Goal: Task Accomplishment & Management: Use online tool/utility

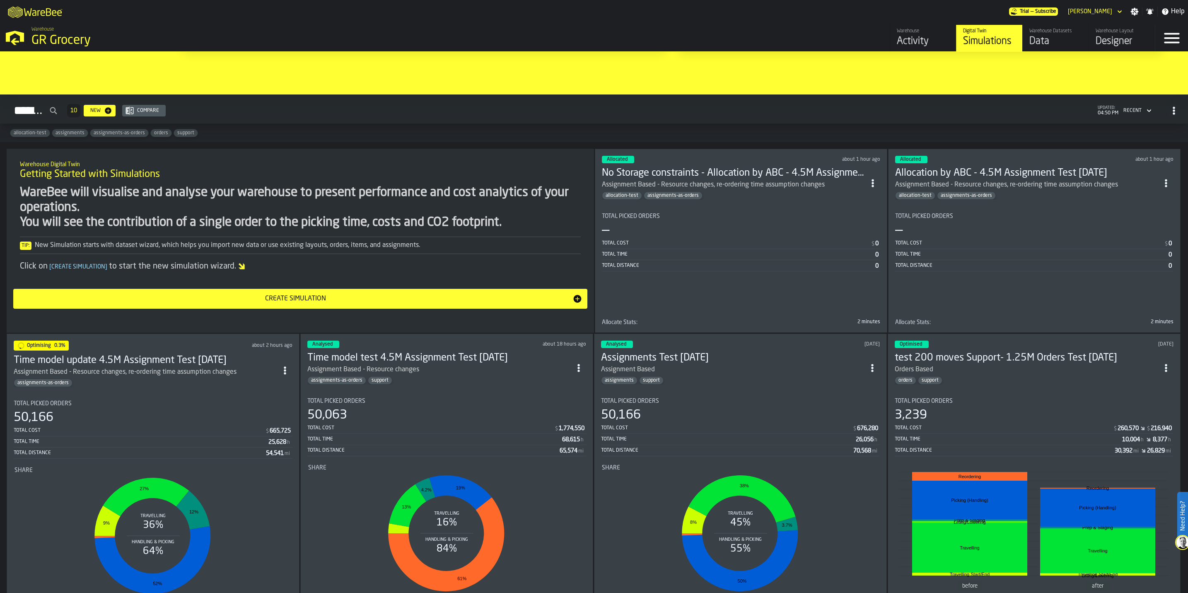
scroll to position [497, 0]
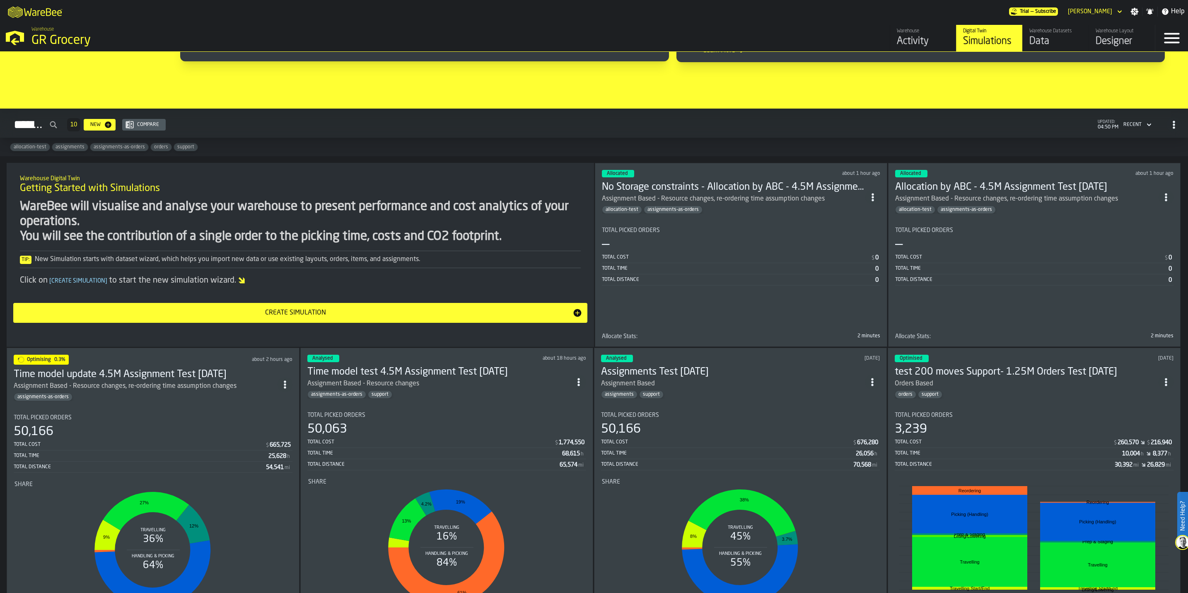
click at [282, 383] on span "ItemListCard-DashboardItemContainer" at bounding box center [284, 384] width 15 height 15
click at [263, 444] on div "Duplicate" at bounding box center [269, 445] width 43 height 10
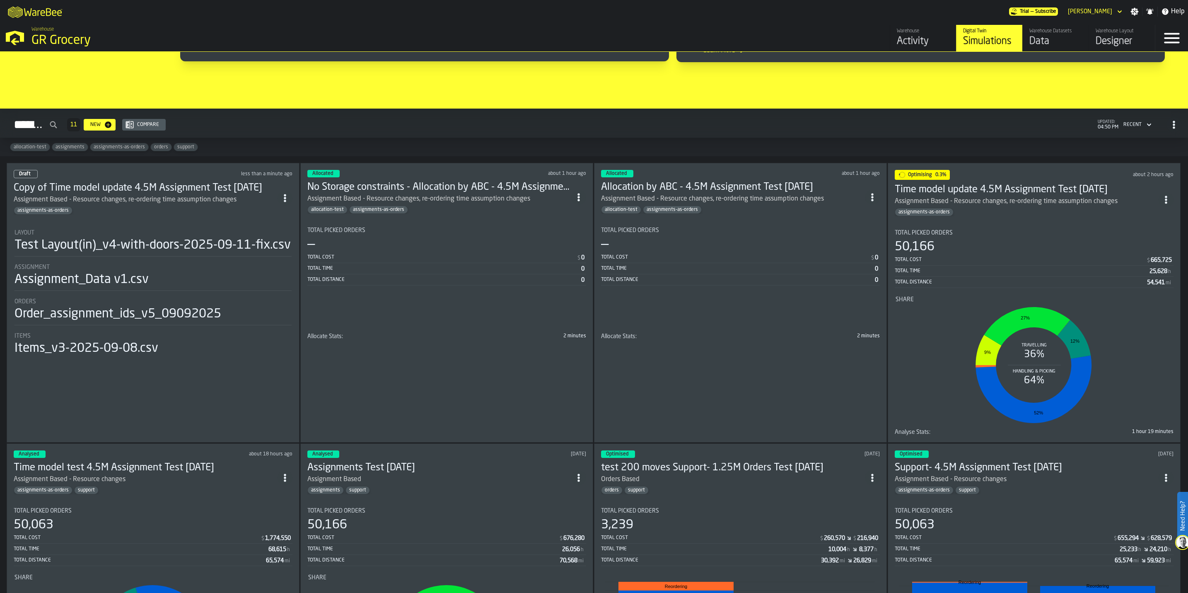
click at [233, 356] on div "Items_v3-2025-09-08.csv" at bounding box center [152, 348] width 277 height 15
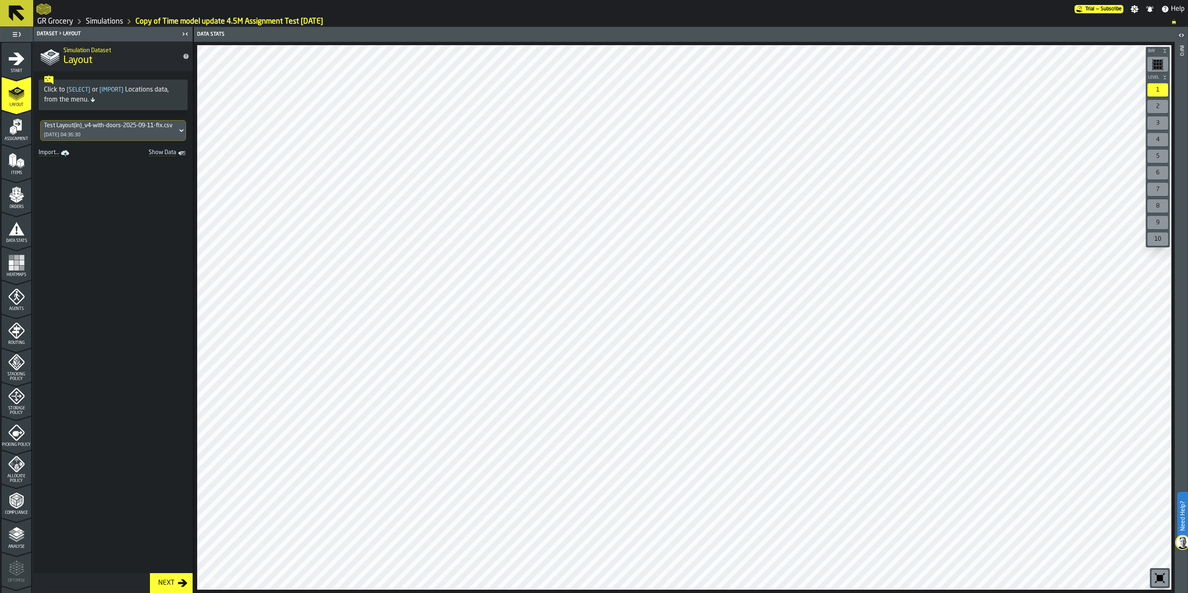
click at [19, 139] on span "Assignment" at bounding box center [16, 139] width 29 height 5
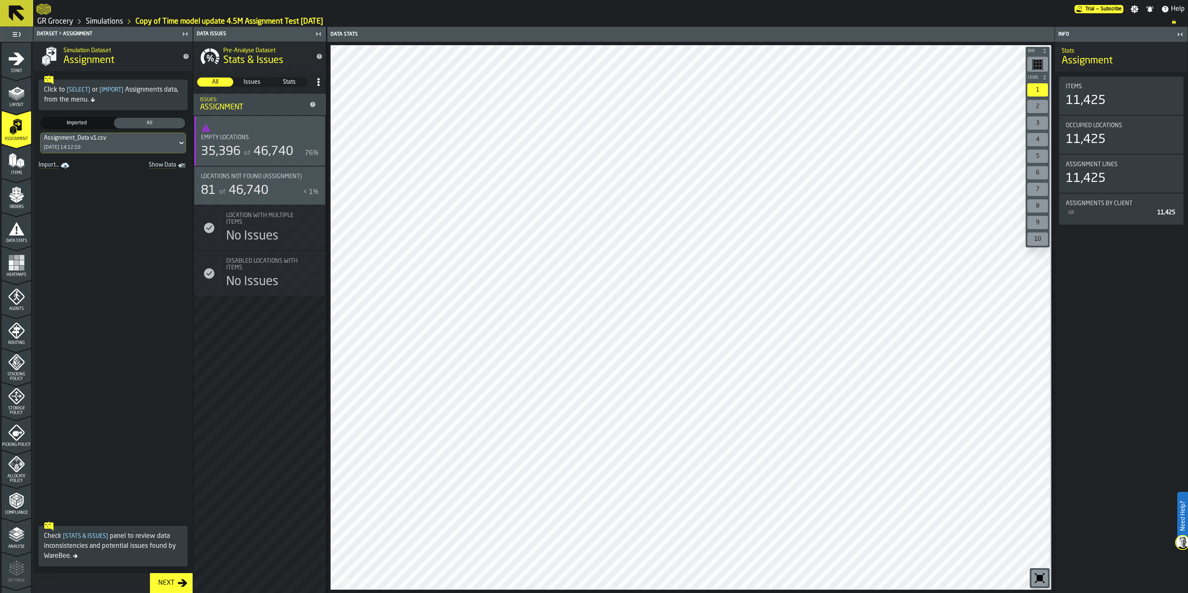
click at [22, 229] on icon "menu Data Stats" at bounding box center [16, 228] width 17 height 17
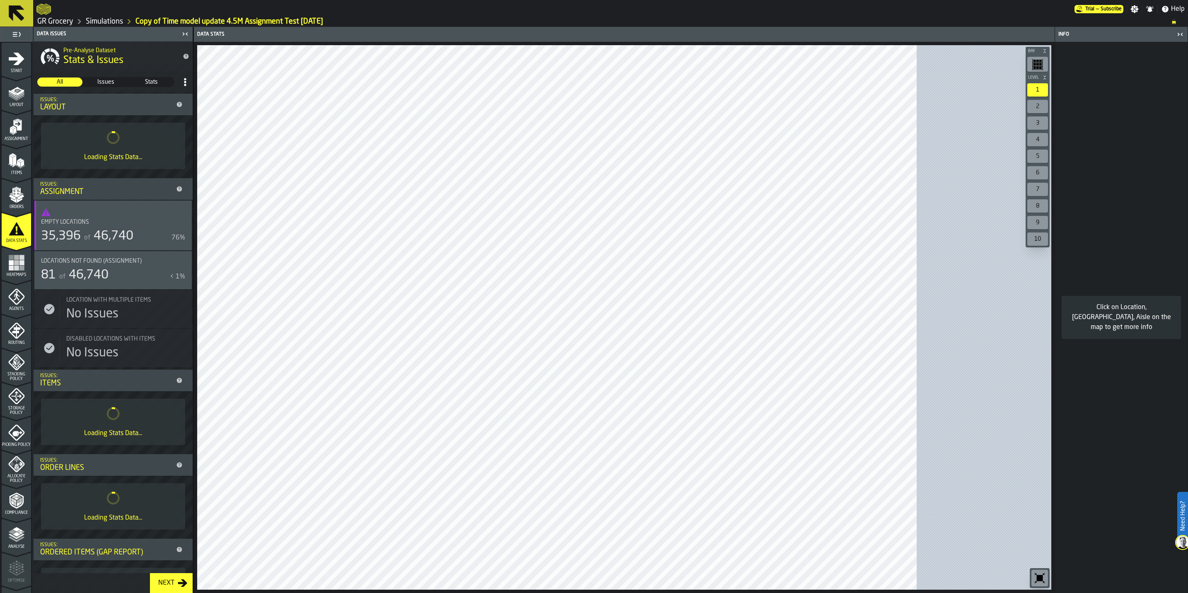
click at [16, 266] on rect "menu Heatmaps" at bounding box center [16, 267] width 5 height 5
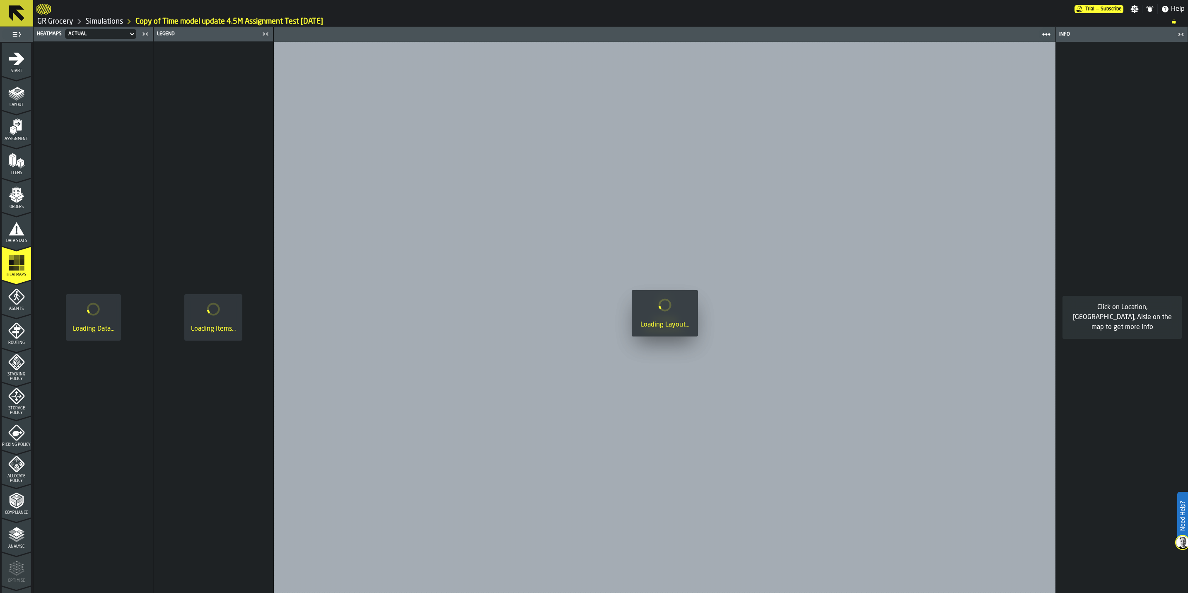
click at [9, 161] on polygon "menu Items" at bounding box center [10, 160] width 3 height 10
click at [14, 336] on icon "menu Routing" at bounding box center [16, 330] width 17 height 17
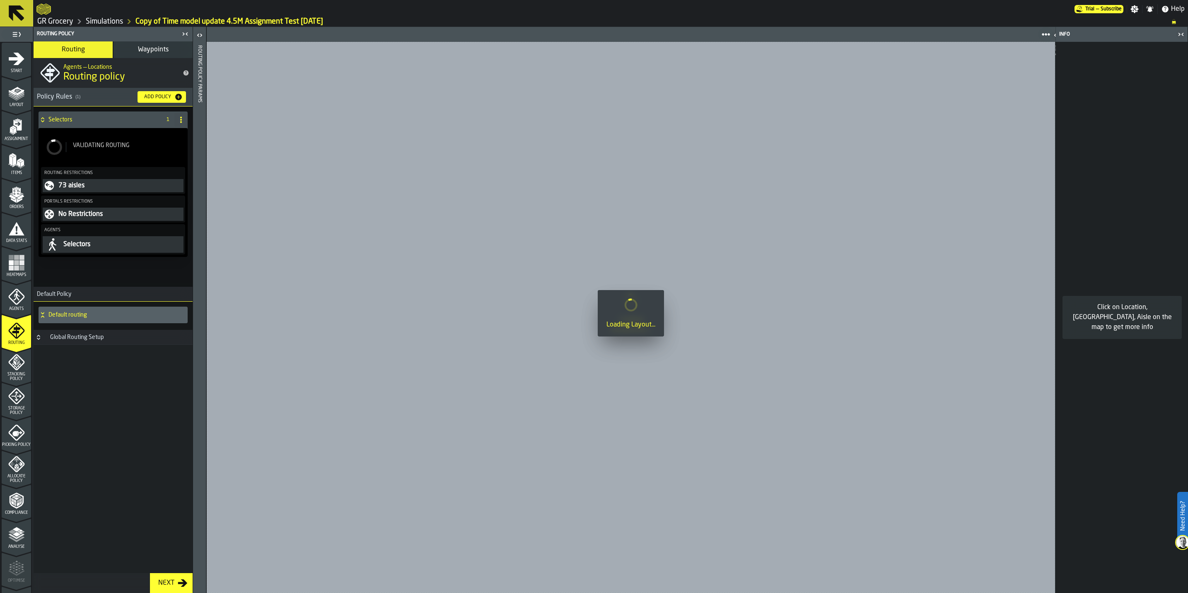
click at [15, 56] on icon "menu Start" at bounding box center [16, 59] width 17 height 17
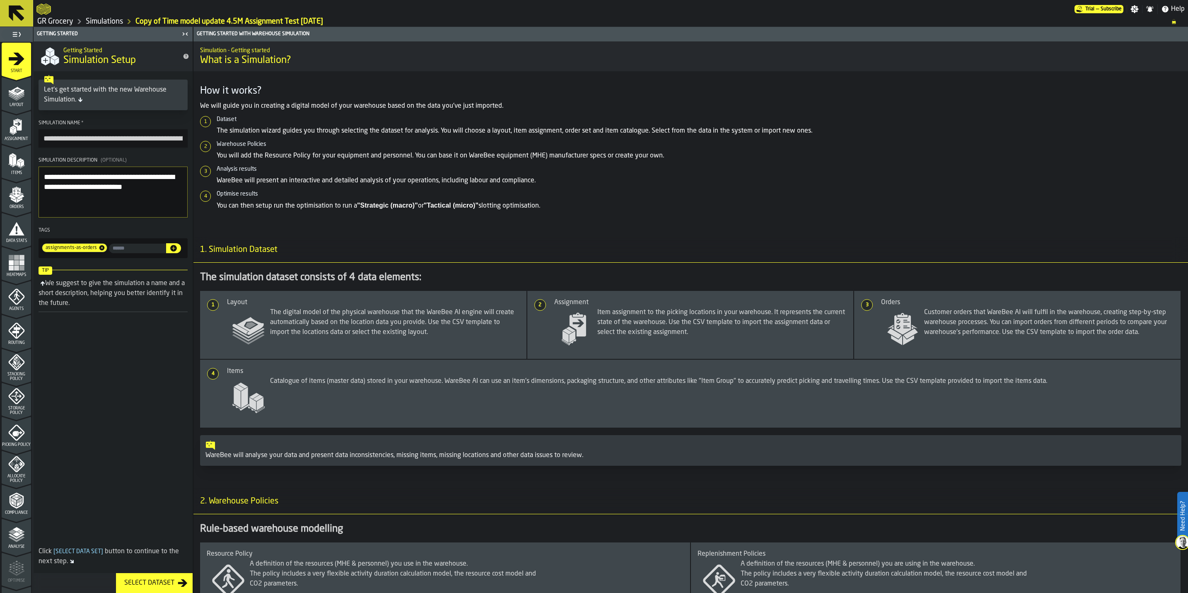
click at [67, 139] on input "**********" at bounding box center [113, 138] width 149 height 18
drag, startPoint x: 89, startPoint y: 138, endPoint x: -2, endPoint y: 127, distance: 91.8
click at [0, 127] on html "**********" at bounding box center [594, 296] width 1188 height 593
type input "**********"
click at [117, 179] on textarea "**********" at bounding box center [113, 191] width 149 height 51
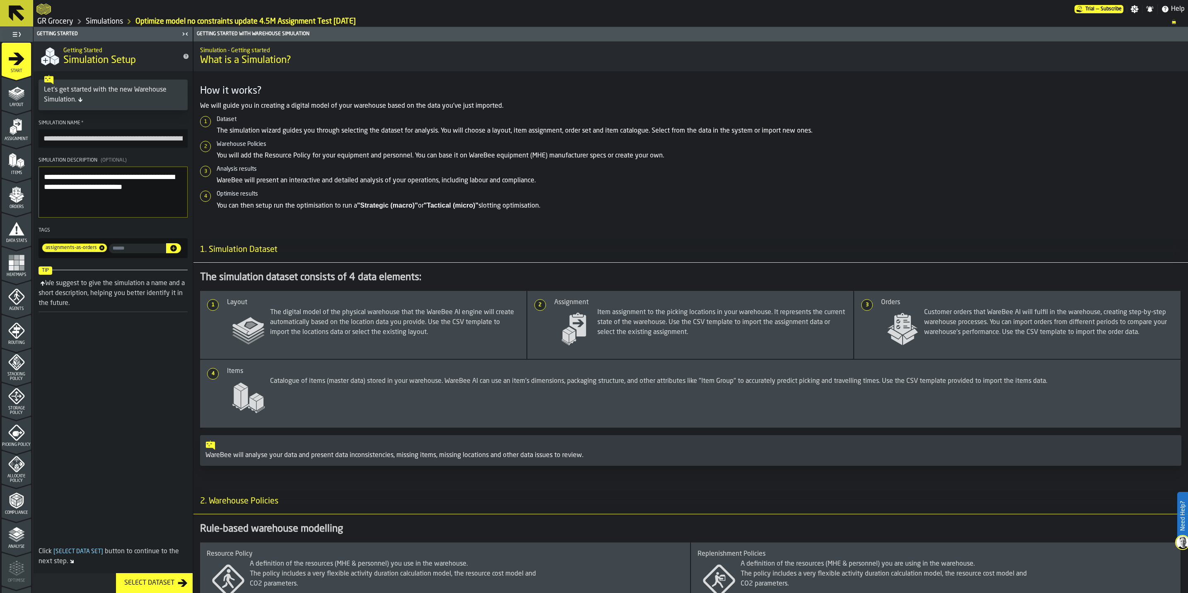
click at [180, 191] on textarea "**********" at bounding box center [113, 191] width 149 height 51
click at [44, 176] on textarea "**********" at bounding box center [113, 191] width 149 height 51
type textarea "**********"
click at [17, 200] on polygon "menu Orders" at bounding box center [19, 200] width 5 height 5
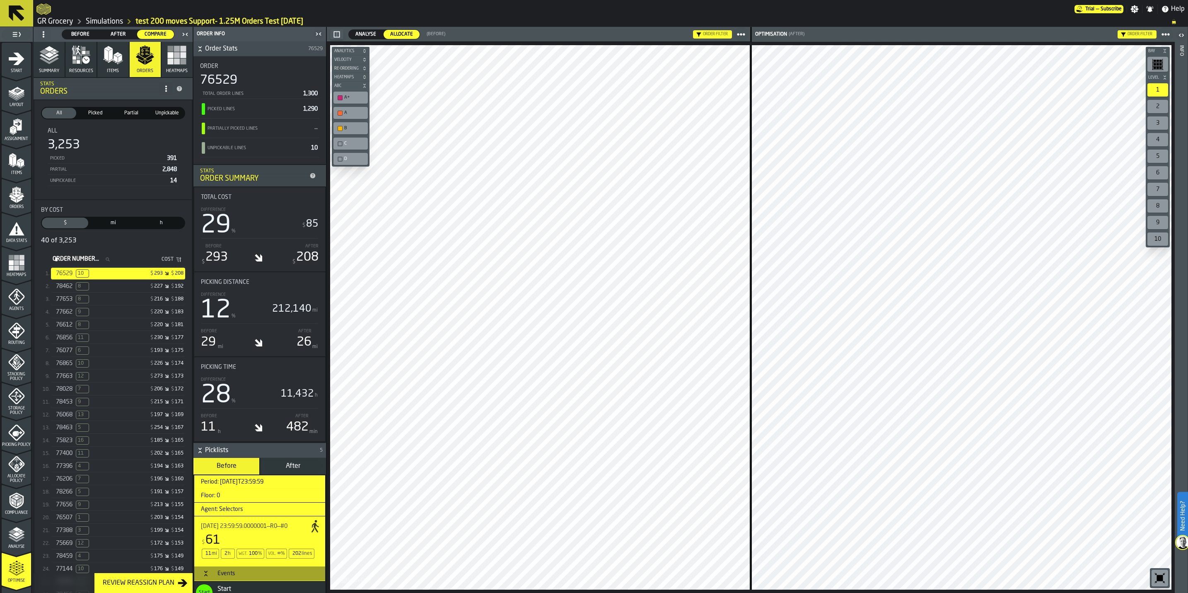
click at [9, 359] on icon "menu Stacking Policy" at bounding box center [16, 362] width 16 height 16
click at [12, 409] on span "Storage Policy" at bounding box center [16, 410] width 29 height 9
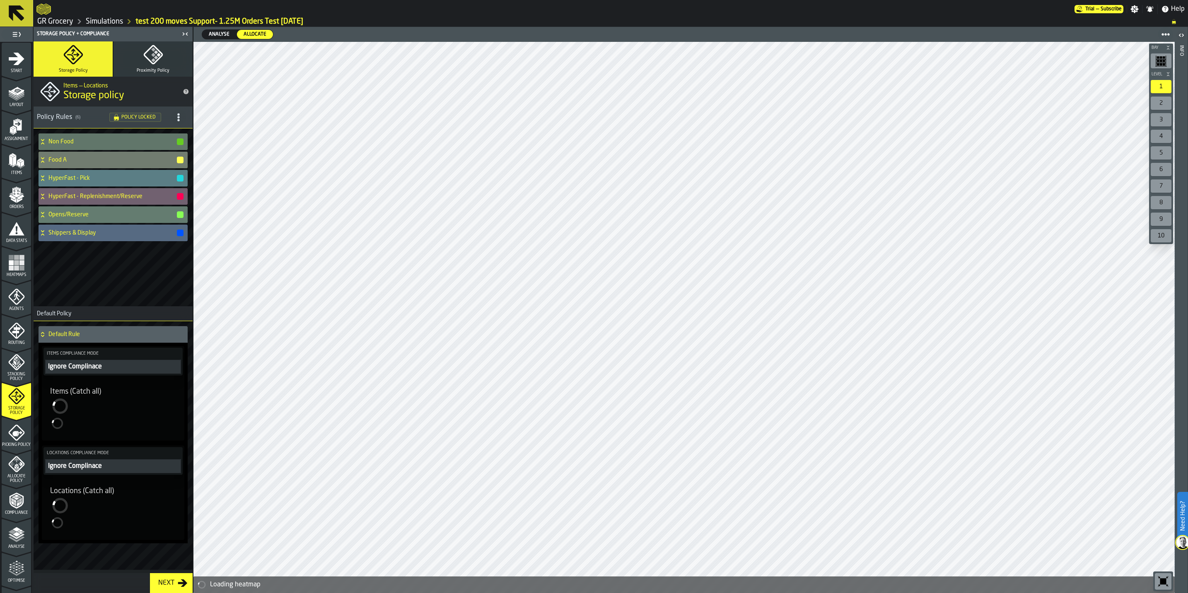
click at [111, 178] on h4 "HyperFast - Pick" at bounding box center [112, 178] width 128 height 7
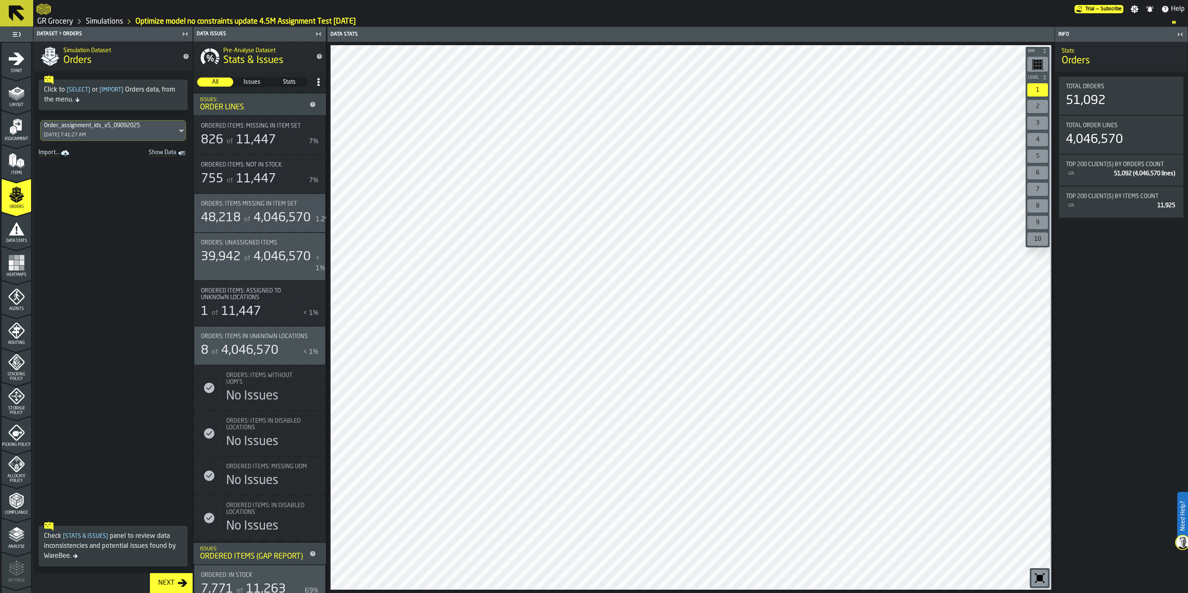
drag, startPoint x: 27, startPoint y: 372, endPoint x: 20, endPoint y: 396, distance: 24.4
click at [27, 372] on span "Stacking Policy" at bounding box center [16, 376] width 29 height 9
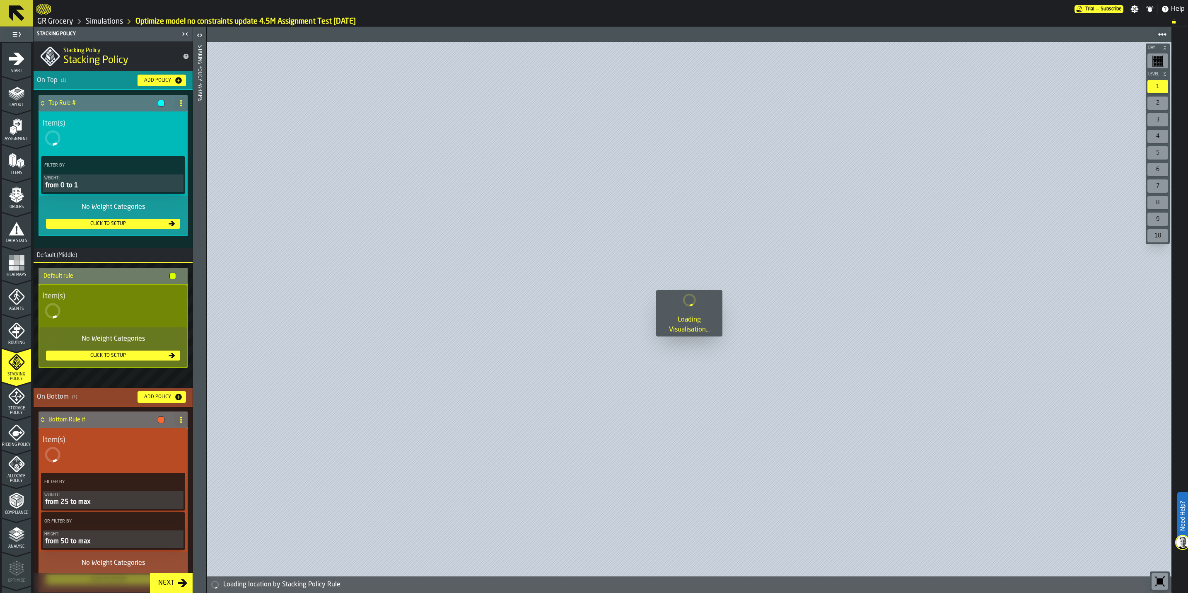
click at [10, 408] on span "Storage Policy" at bounding box center [16, 410] width 29 height 9
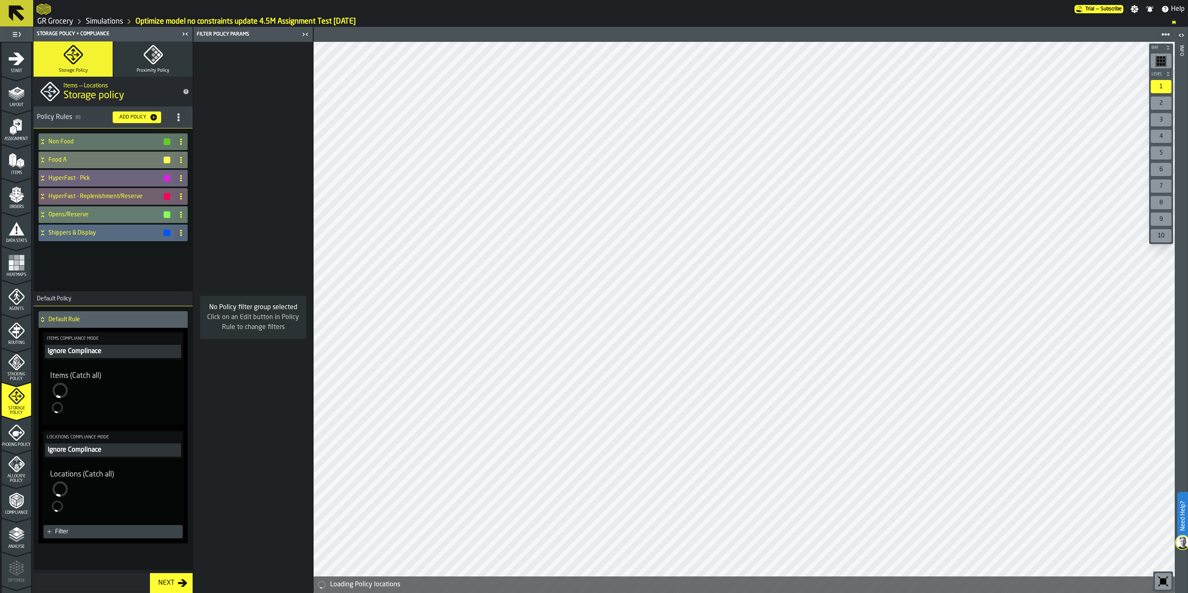
click at [14, 59] on icon "menu Start" at bounding box center [17, 58] width 16 height 12
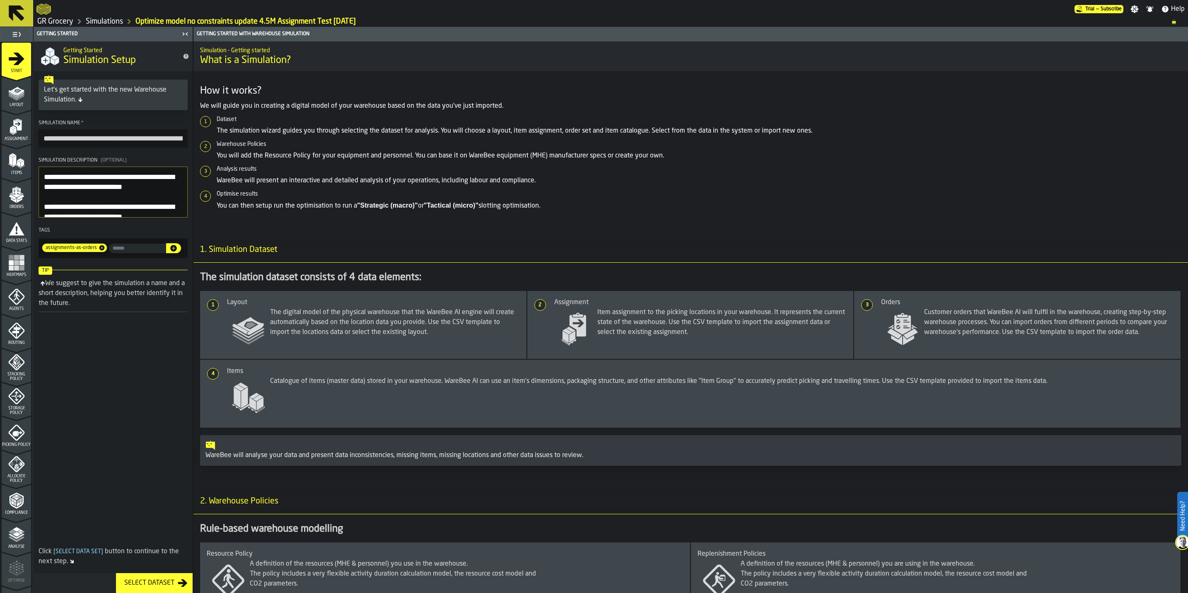
click at [138, 252] on input "input-value-" at bounding box center [137, 249] width 57 height 10
type input "*"
click at [143, 253] on input "input-value-" at bounding box center [137, 249] width 57 height 10
click at [130, 248] on input "input-value-" at bounding box center [137, 249] width 57 height 10
click at [132, 248] on input "input-value-" at bounding box center [137, 249] width 57 height 10
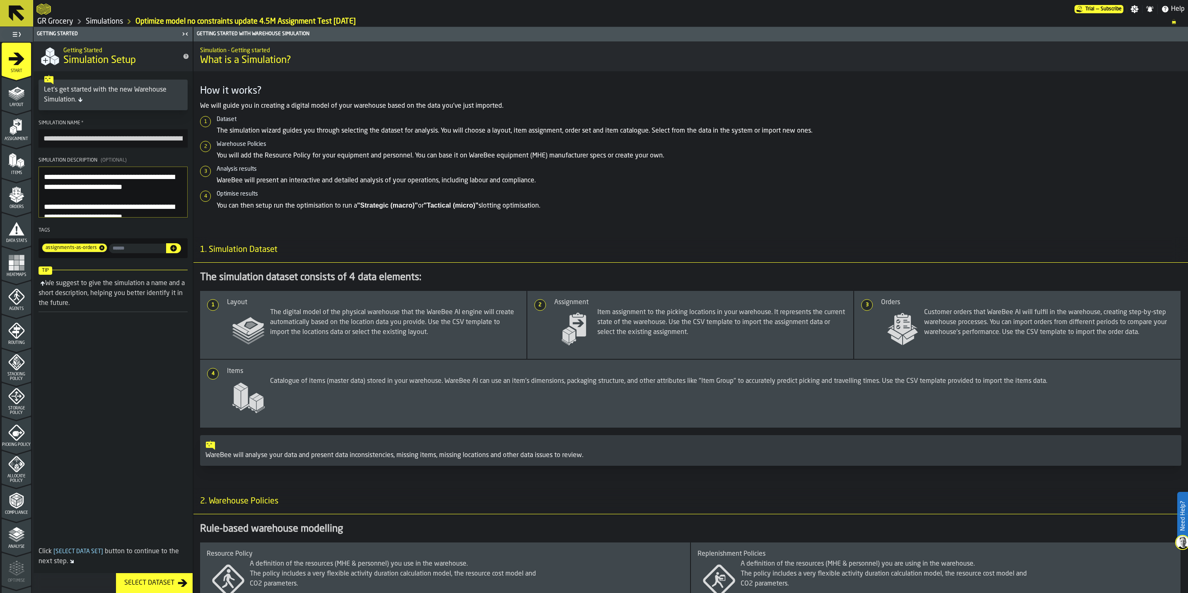
click at [133, 246] on input "input-value-" at bounding box center [137, 249] width 57 height 10
click at [118, 179] on textarea "**********" at bounding box center [113, 191] width 149 height 51
click at [141, 248] on input "input-value-" at bounding box center [137, 249] width 57 height 10
type input "*******"
click at [174, 251] on icon "button-" at bounding box center [173, 248] width 7 height 7
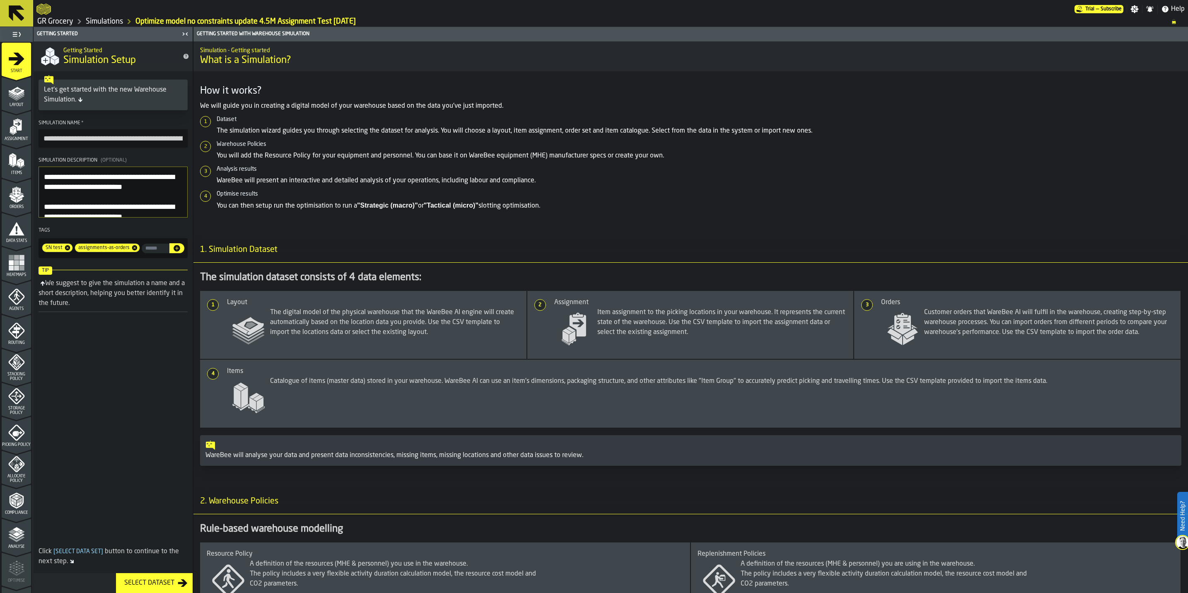
click at [154, 251] on input "input-value-" at bounding box center [156, 249] width 28 height 10
type input "**********"
click at [83, 255] on icon "button-" at bounding box center [79, 259] width 8 height 8
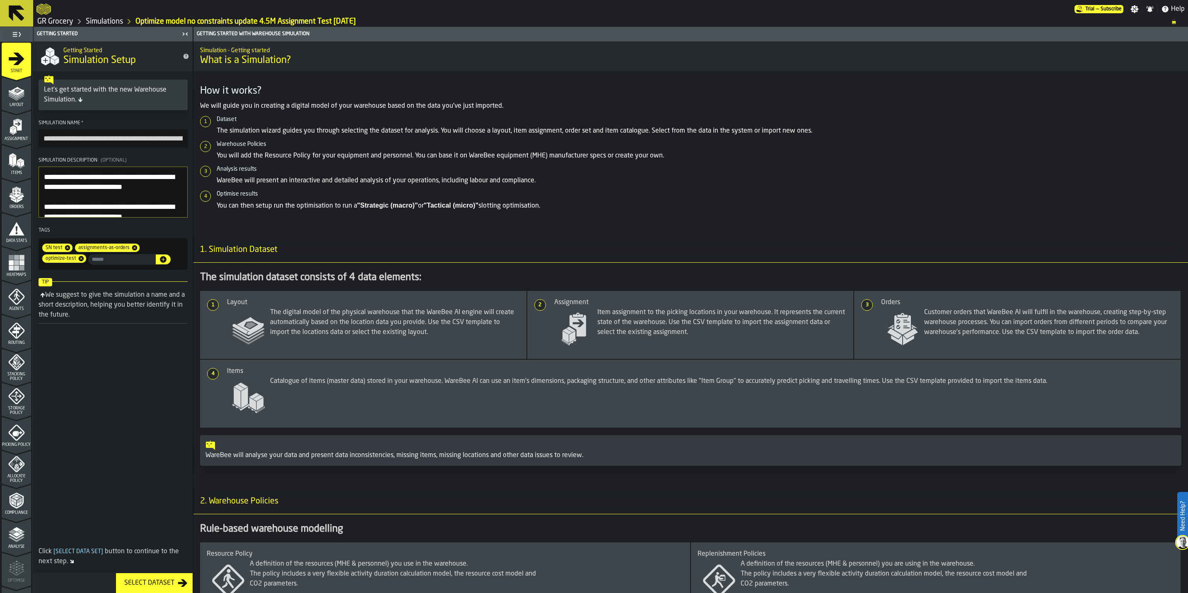
click at [153, 191] on textarea "**********" at bounding box center [113, 191] width 149 height 51
click at [2, 98] on div "Layout" at bounding box center [16, 95] width 29 height 23
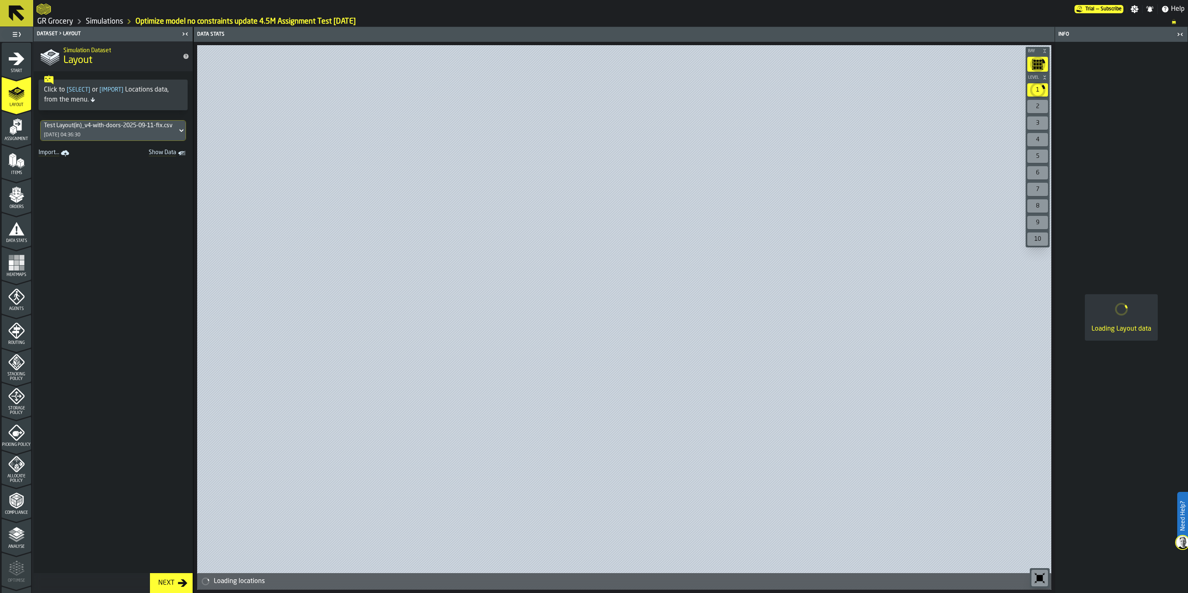
click at [19, 134] on icon "menu Assignment" at bounding box center [16, 126] width 17 height 17
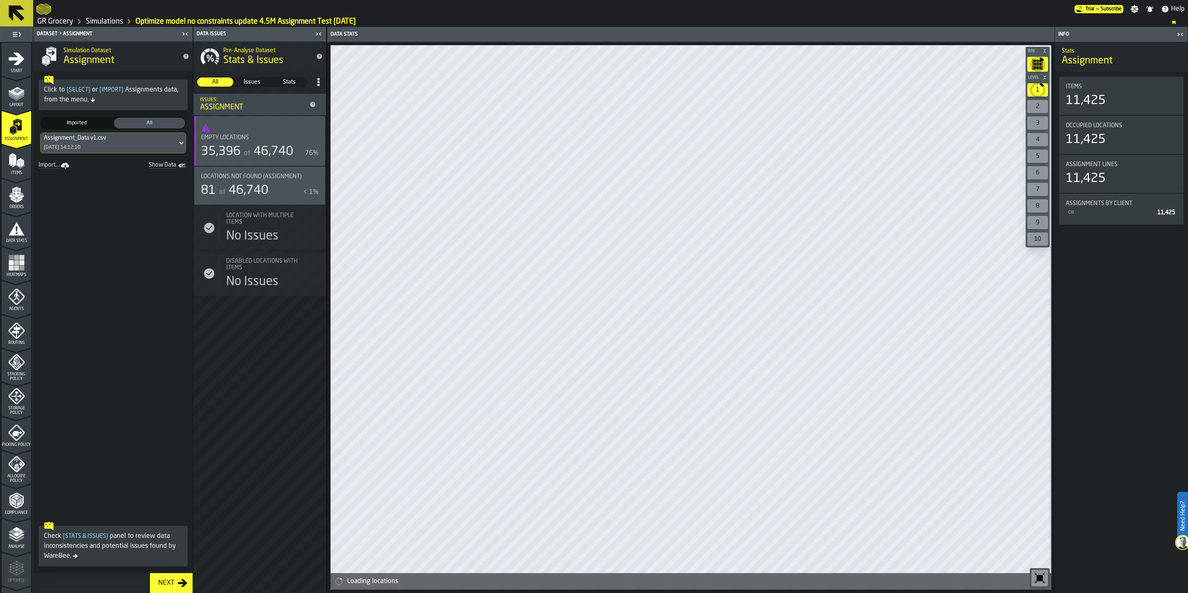
click at [11, 162] on icon "menu Items" at bounding box center [16, 160] width 17 height 17
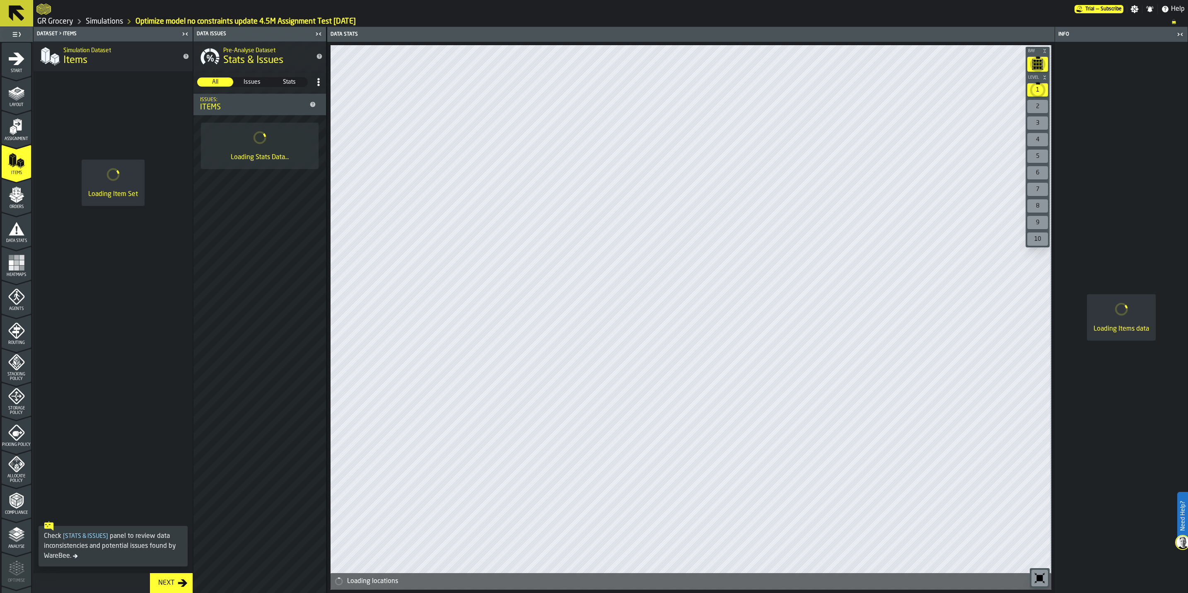
click at [6, 205] on span "Orders" at bounding box center [16, 207] width 29 height 5
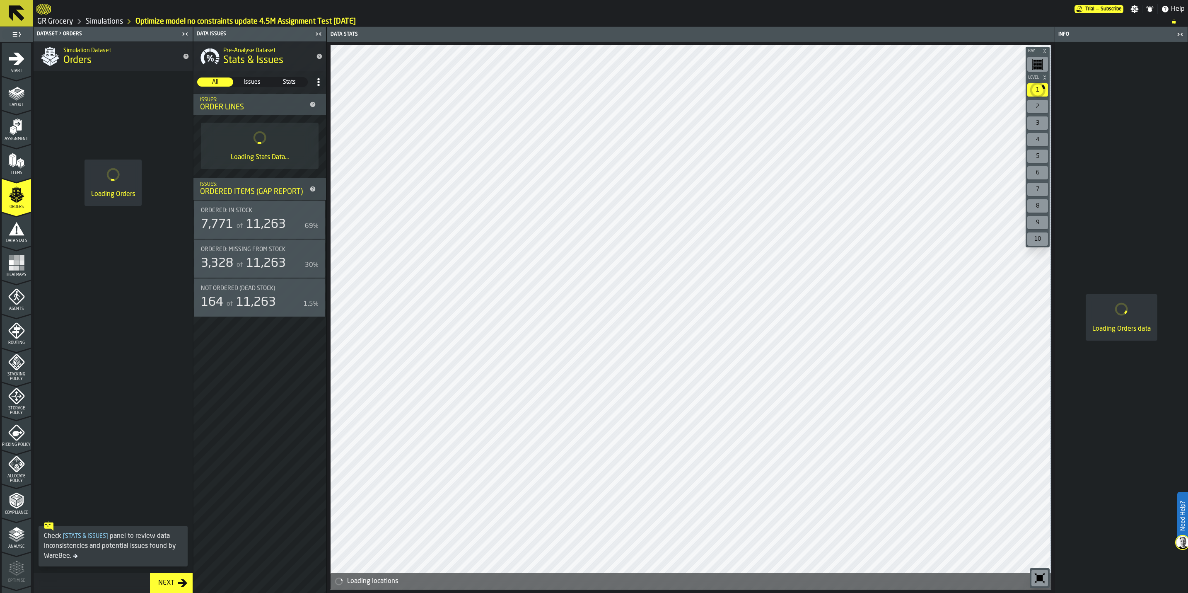
click at [10, 246] on icon "menu Data Stats" at bounding box center [16, 246] width 29 height 8
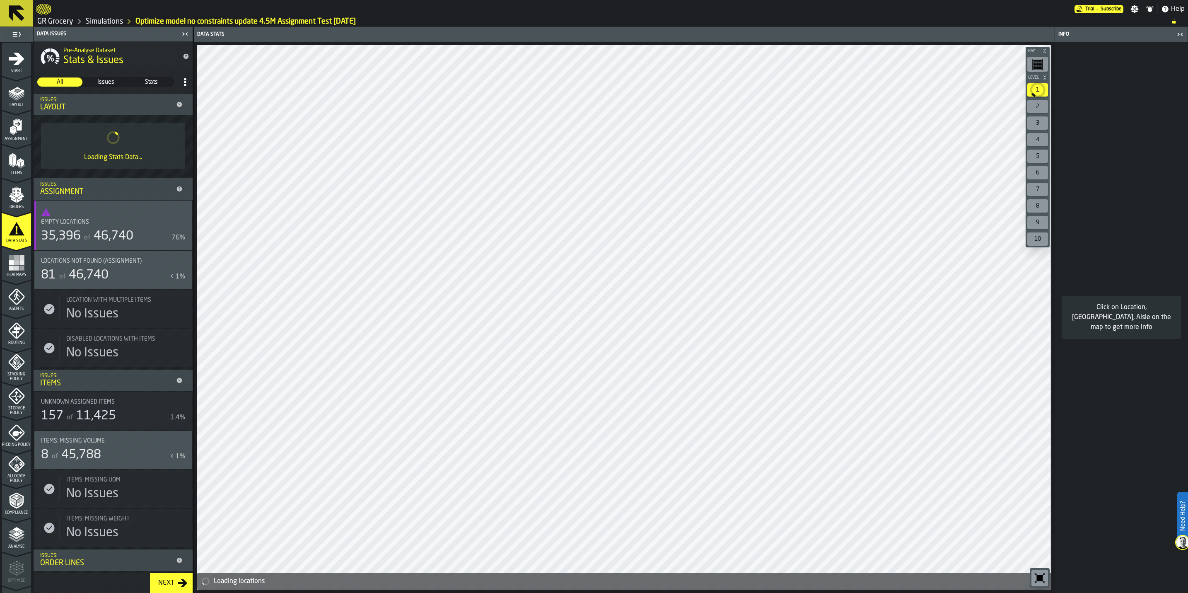
click at [11, 273] on span "Heatmaps" at bounding box center [16, 275] width 29 height 5
click at [12, 301] on icon "menu Agents" at bounding box center [16, 296] width 17 height 17
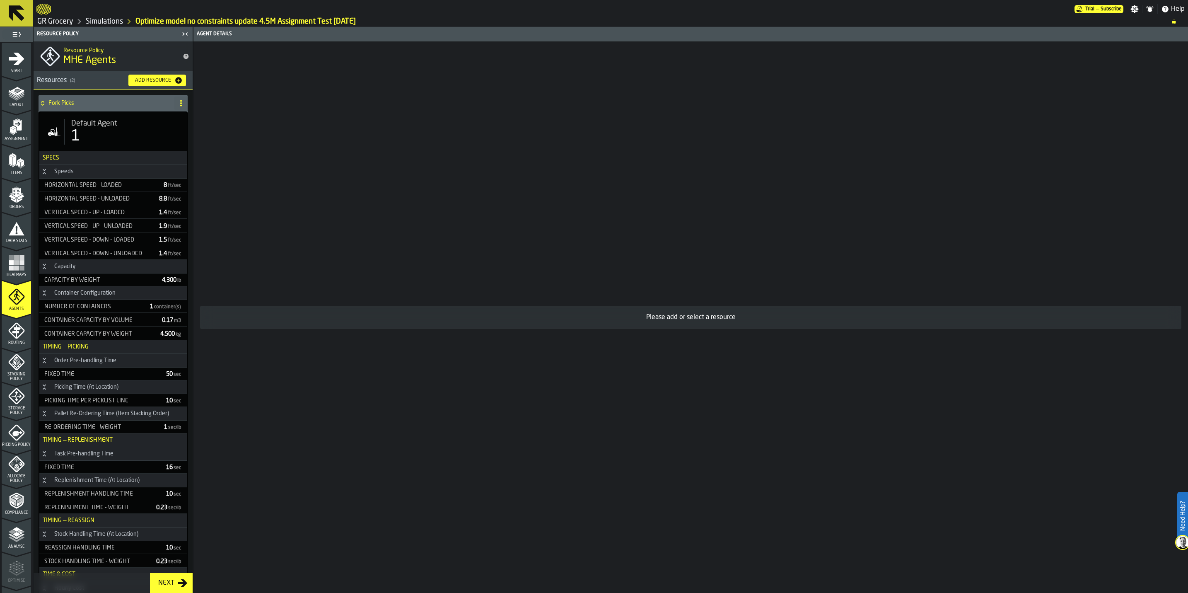
click at [19, 339] on div "Routing" at bounding box center [16, 333] width 29 height 23
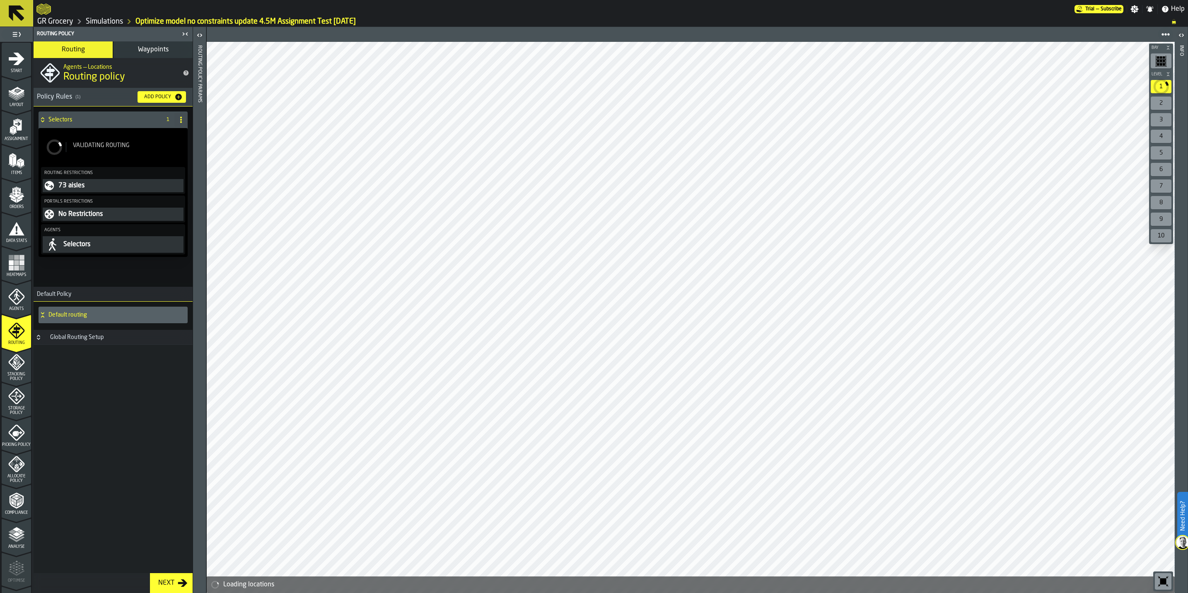
click at [14, 372] on span "Stacking Policy" at bounding box center [16, 376] width 29 height 9
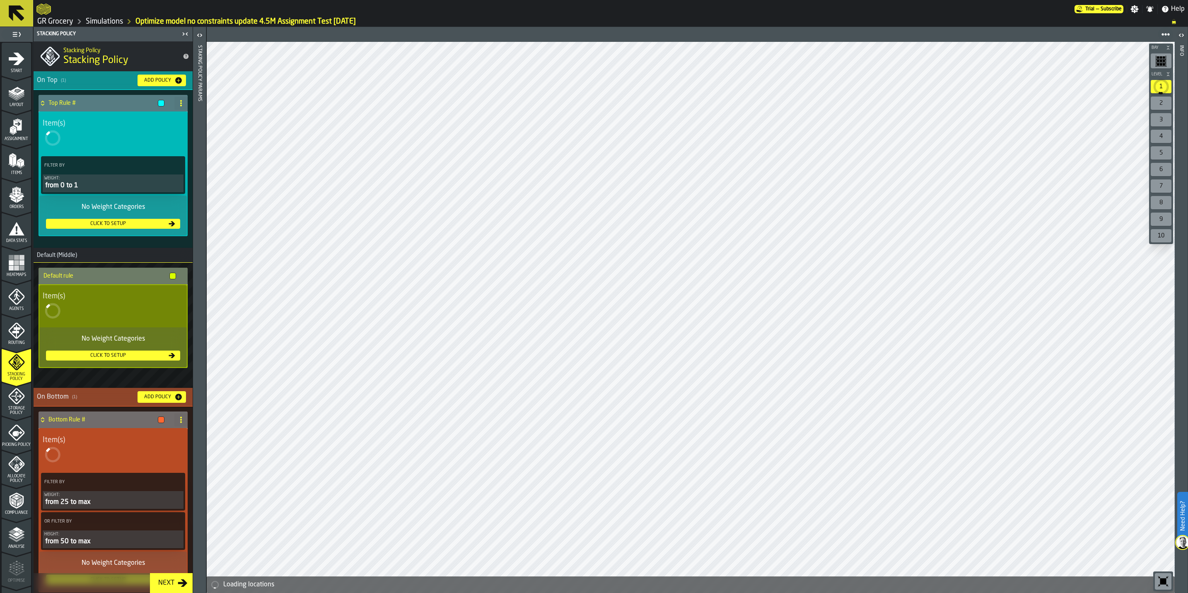
click at [16, 408] on span "Storage Policy" at bounding box center [16, 410] width 29 height 9
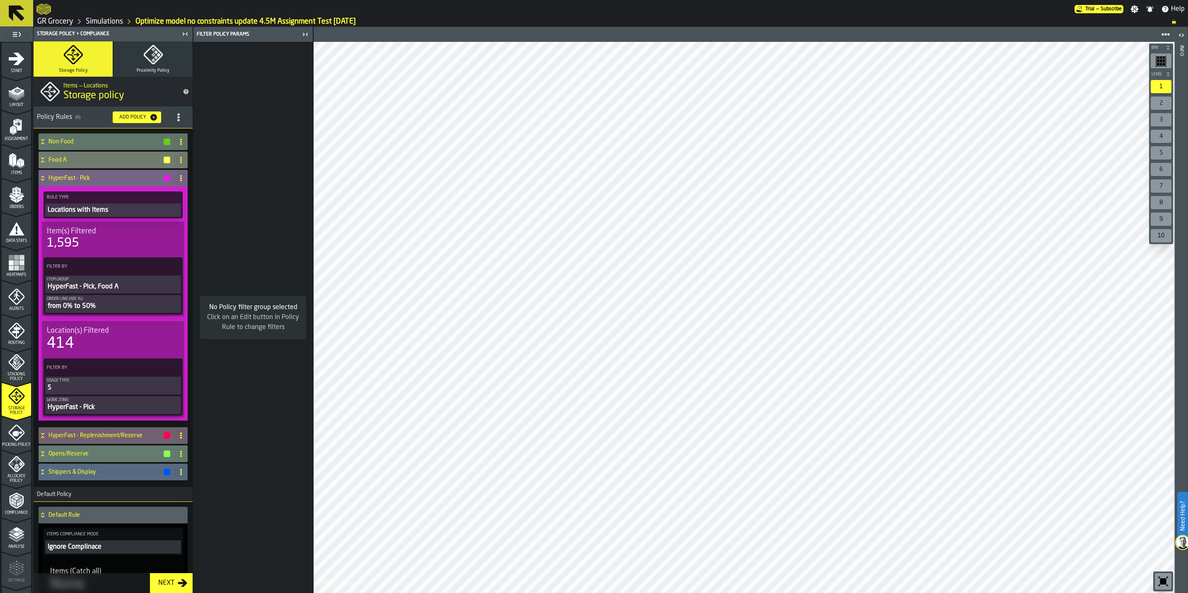
click at [178, 178] on icon at bounding box center [181, 178] width 7 height 7
click at [178, 179] on icon at bounding box center [181, 178] width 7 height 7
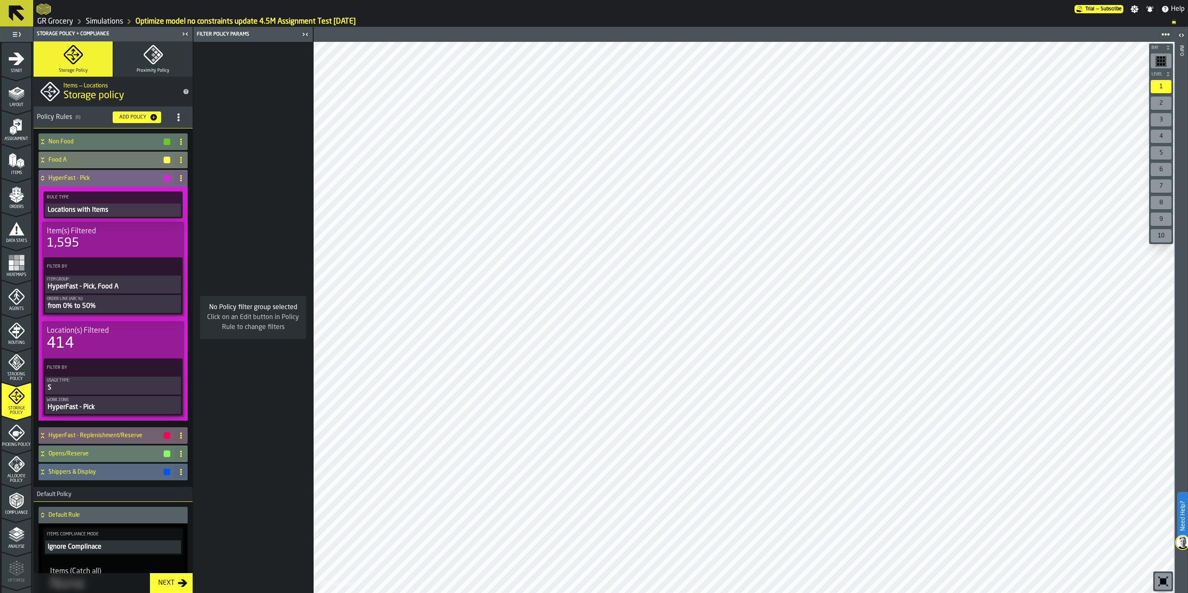
click at [88, 134] on div "Non Food" at bounding box center [105, 141] width 133 height 17
click at [84, 140] on h4 "Non Food" at bounding box center [105, 141] width 114 height 7
click at [86, 140] on h4 "Non Food" at bounding box center [105, 141] width 114 height 7
click at [96, 145] on h4 "Non Food" at bounding box center [105, 141] width 114 height 7
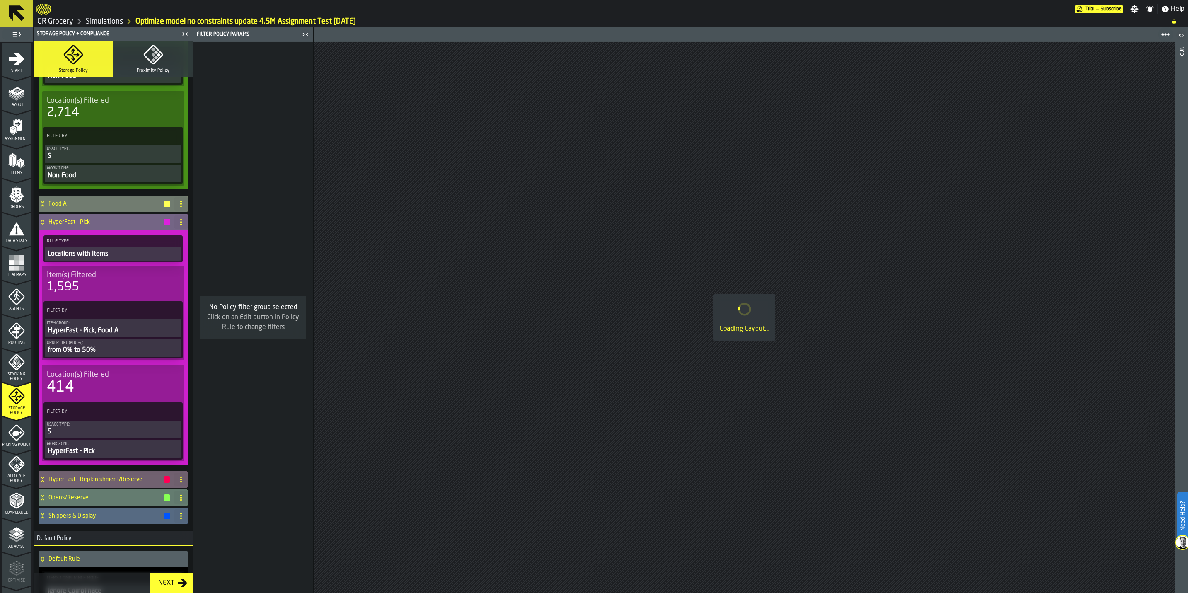
scroll to position [186, 0]
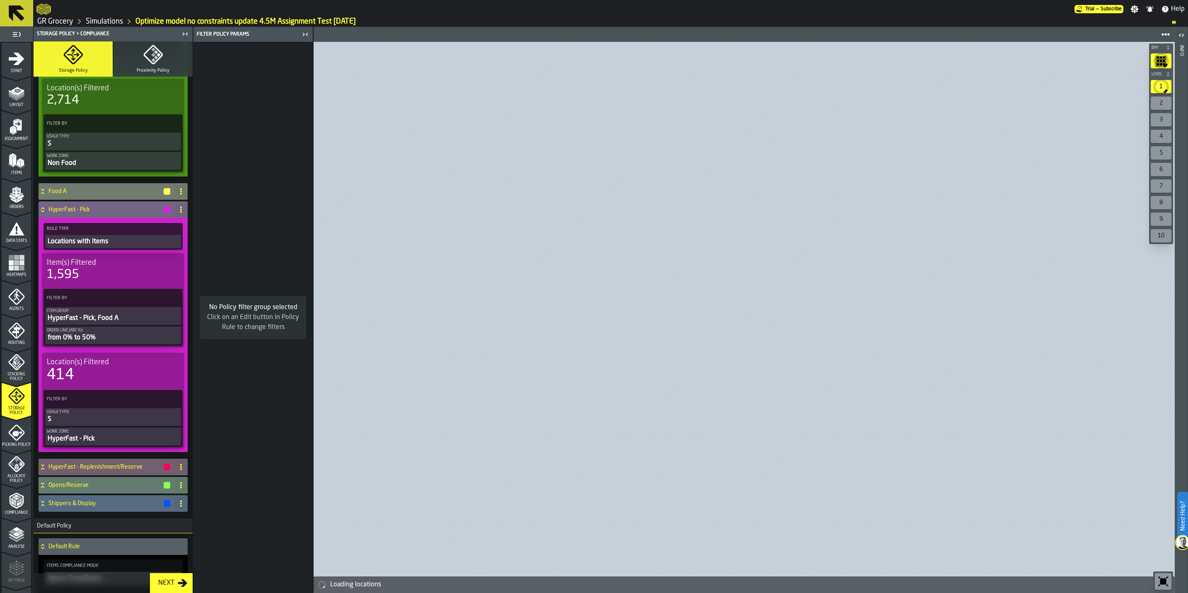
click at [178, 208] on icon at bounding box center [181, 209] width 7 height 7
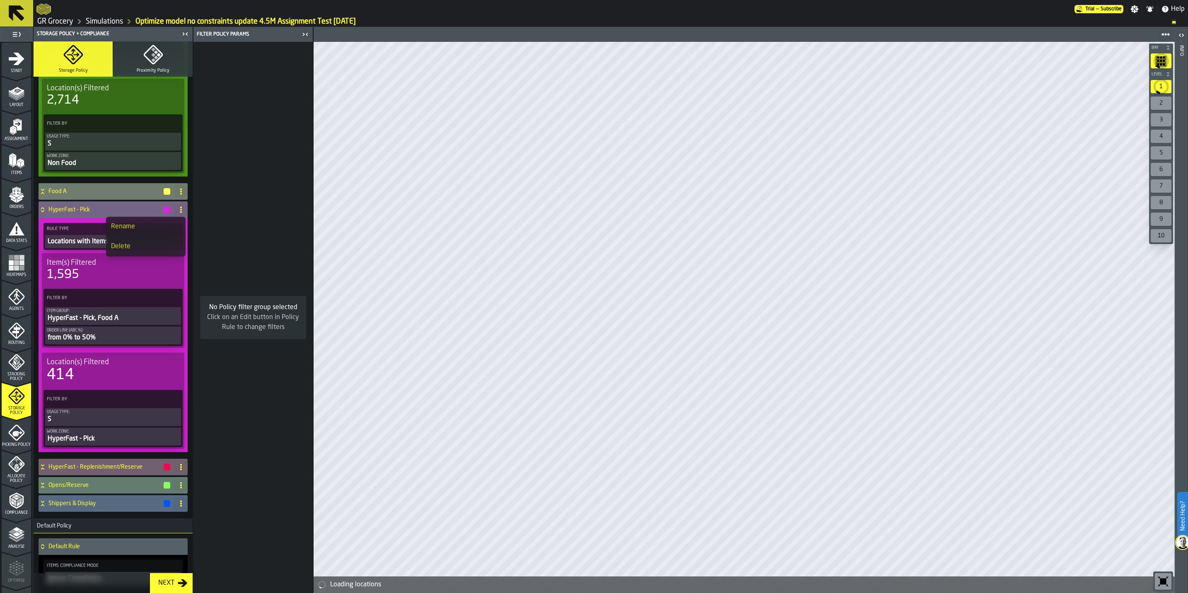
click at [135, 253] on li "Delete" at bounding box center [146, 246] width 80 height 20
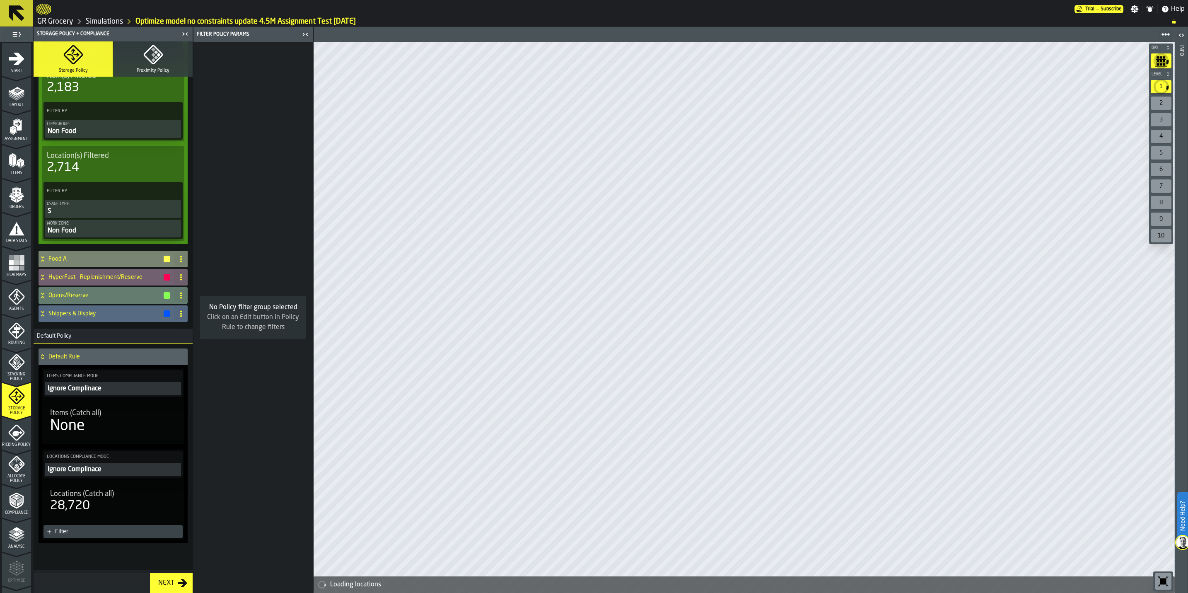
scroll to position [120, 0]
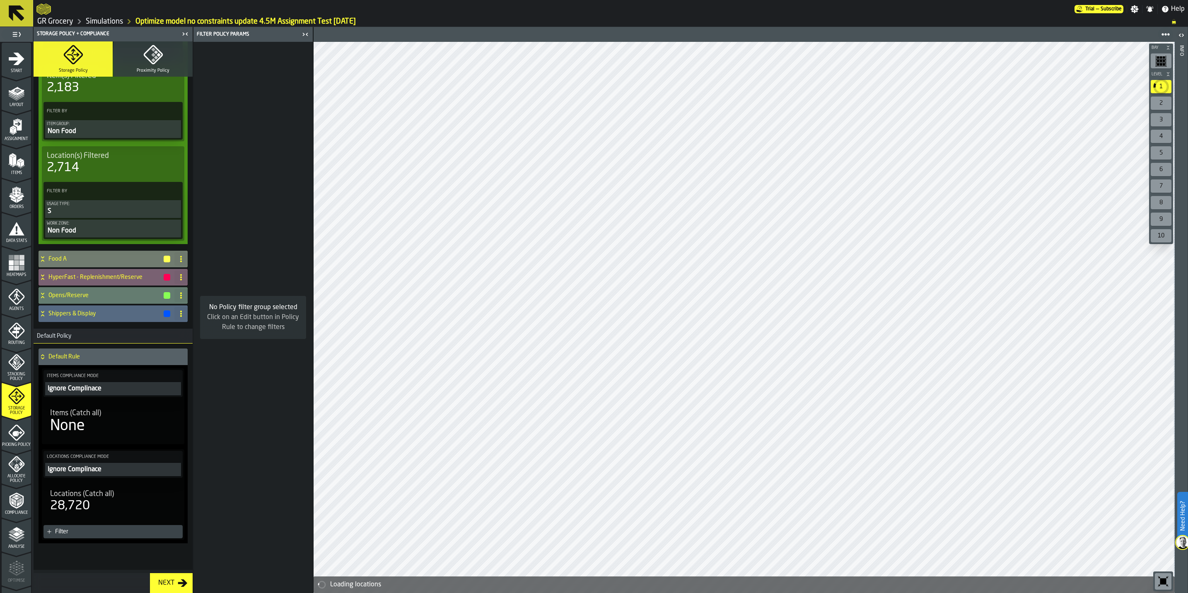
click at [116, 274] on h4 "HyperFast - Replenishment/Reserve" at bounding box center [105, 277] width 114 height 7
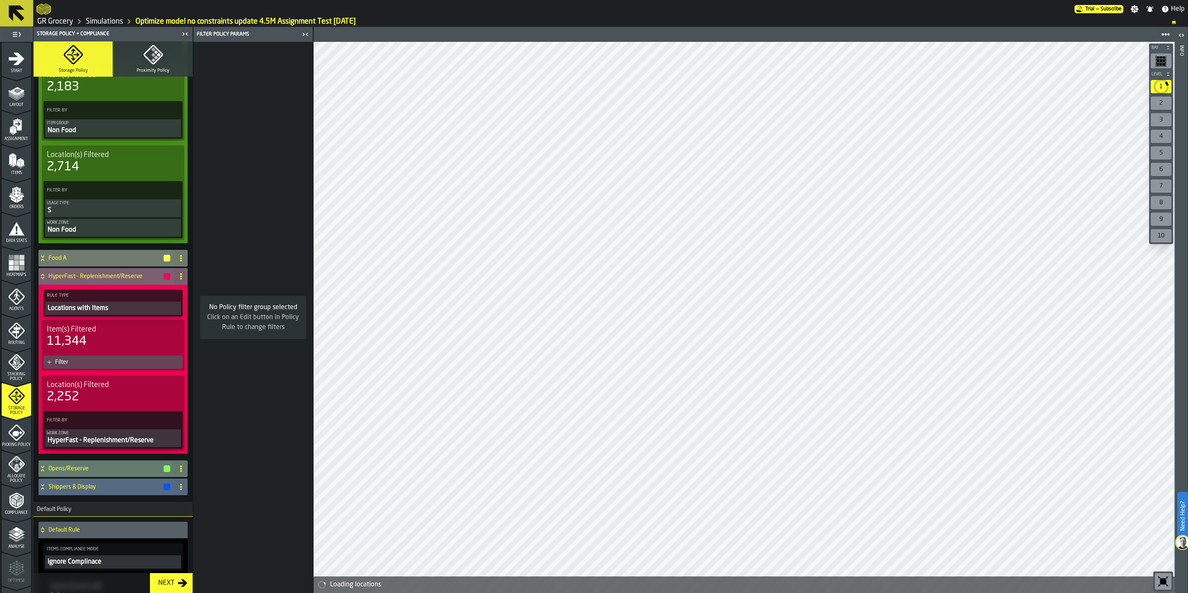
click at [174, 279] on span at bounding box center [180, 276] width 13 height 13
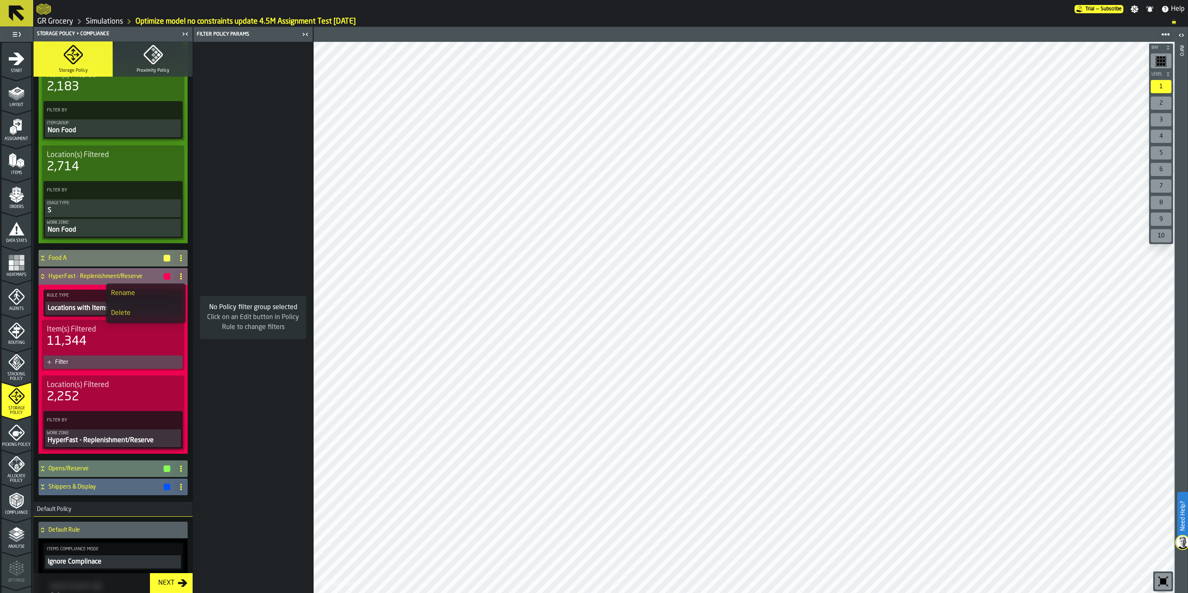
click at [157, 308] on div "Delete" at bounding box center [146, 313] width 70 height 10
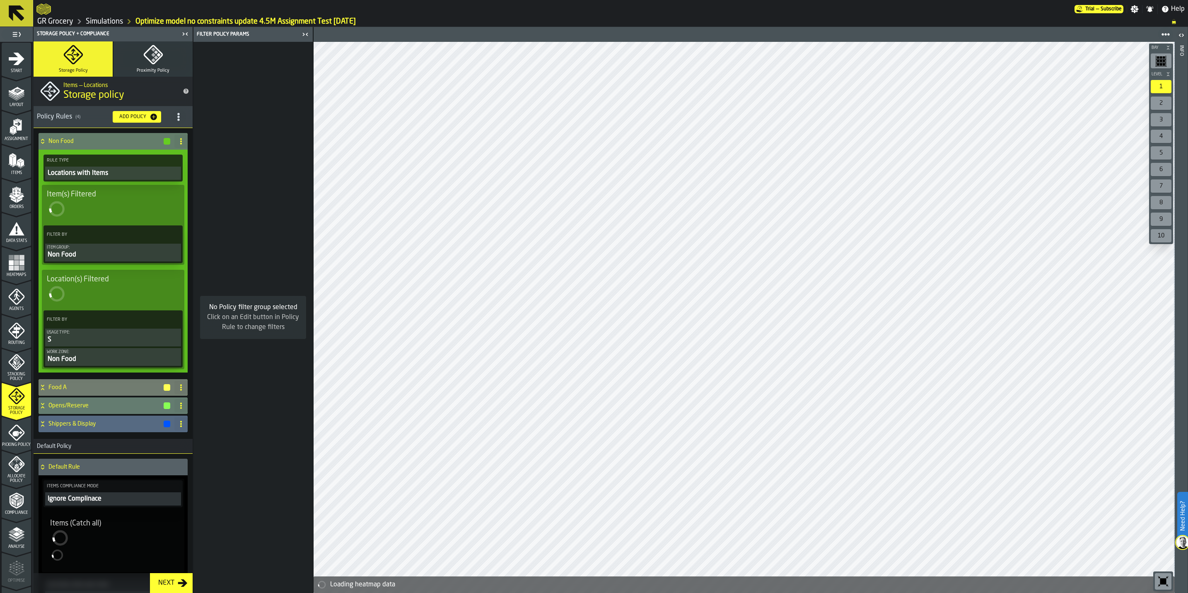
scroll to position [0, 0]
click at [93, 386] on h4 "Food A" at bounding box center [105, 387] width 114 height 7
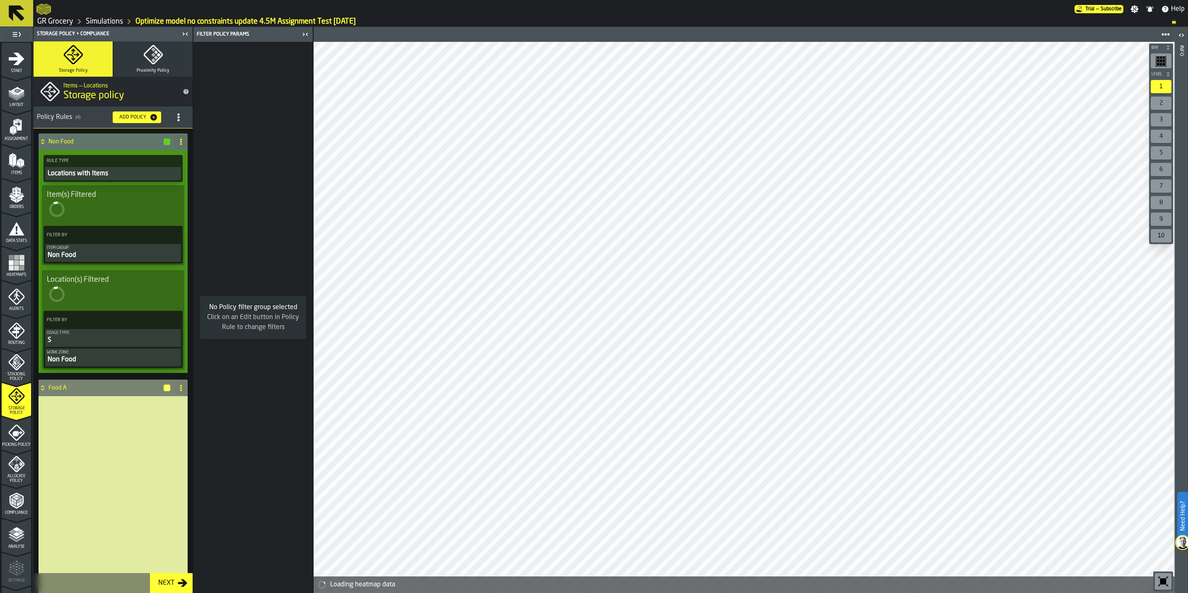
click at [70, 388] on h4 "Food A" at bounding box center [105, 387] width 114 height 7
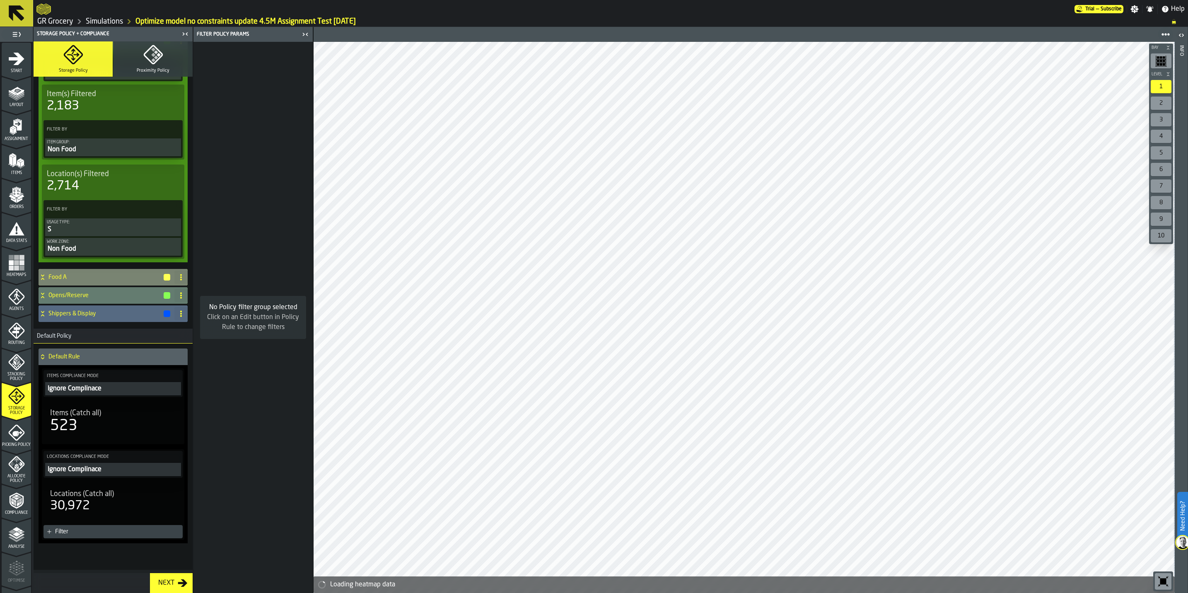
scroll to position [101, 0]
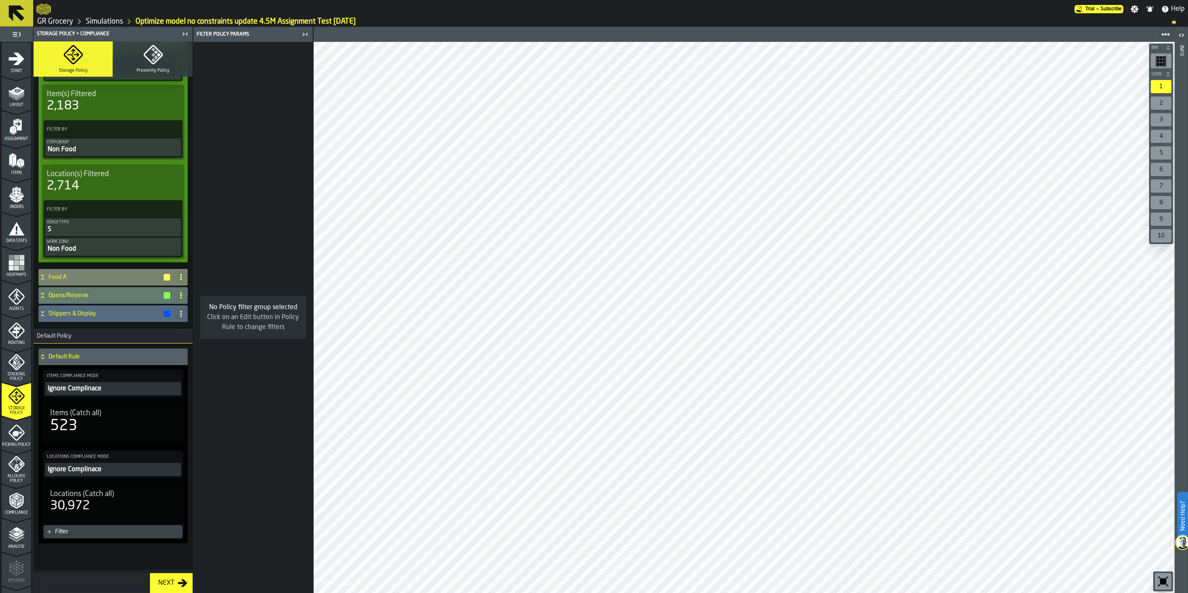
click at [55, 276] on h4 "Food A" at bounding box center [105, 277] width 114 height 7
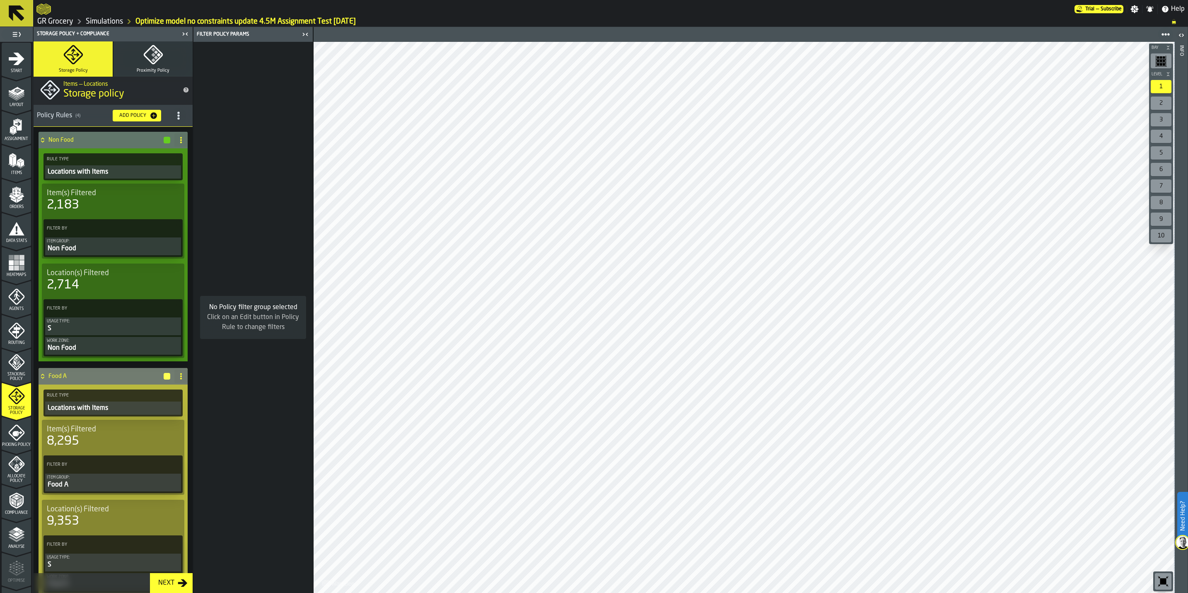
scroll to position [0, 0]
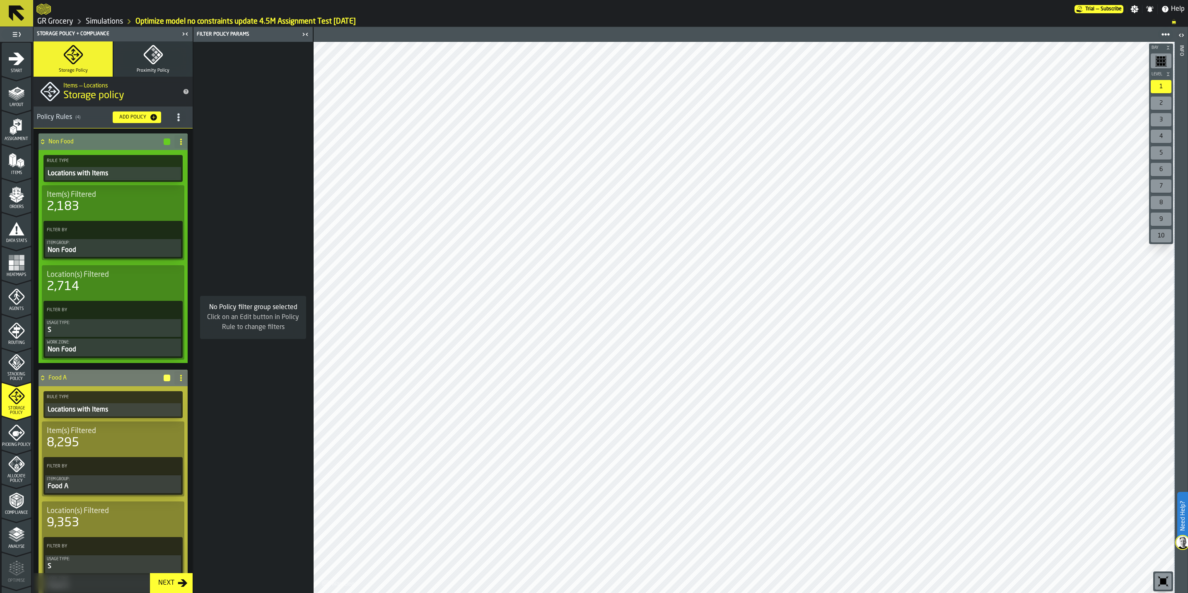
click at [102, 249] on div "Non Food" at bounding box center [113, 250] width 133 height 10
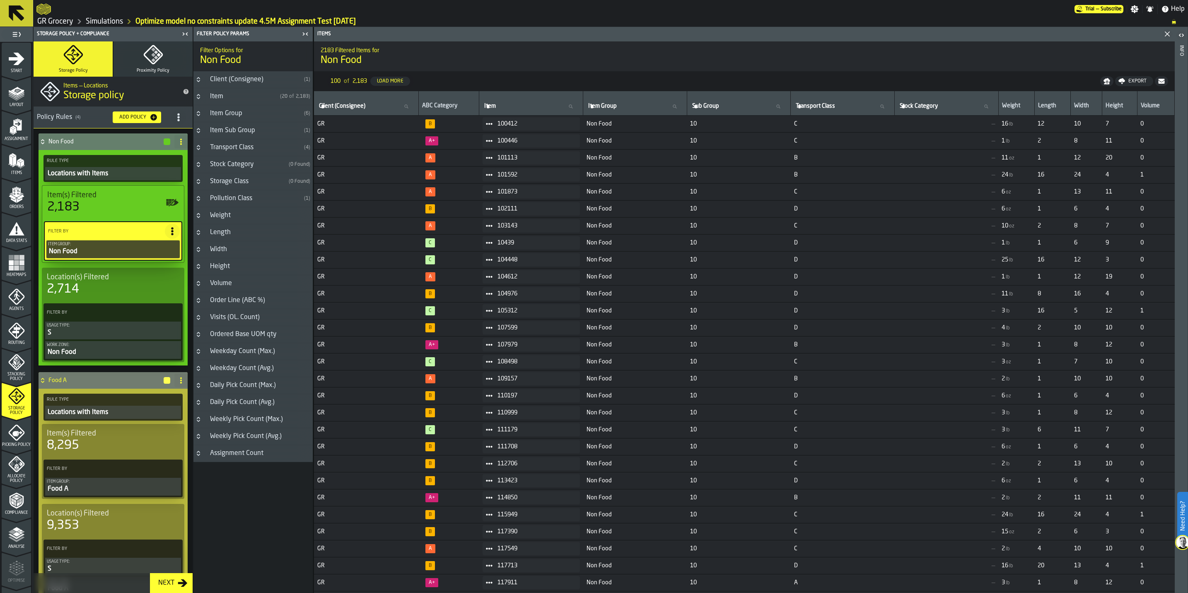
click at [173, 225] on span at bounding box center [172, 231] width 15 height 15
click at [159, 271] on div "Add (OR) Filter" at bounding box center [151, 269] width 43 height 10
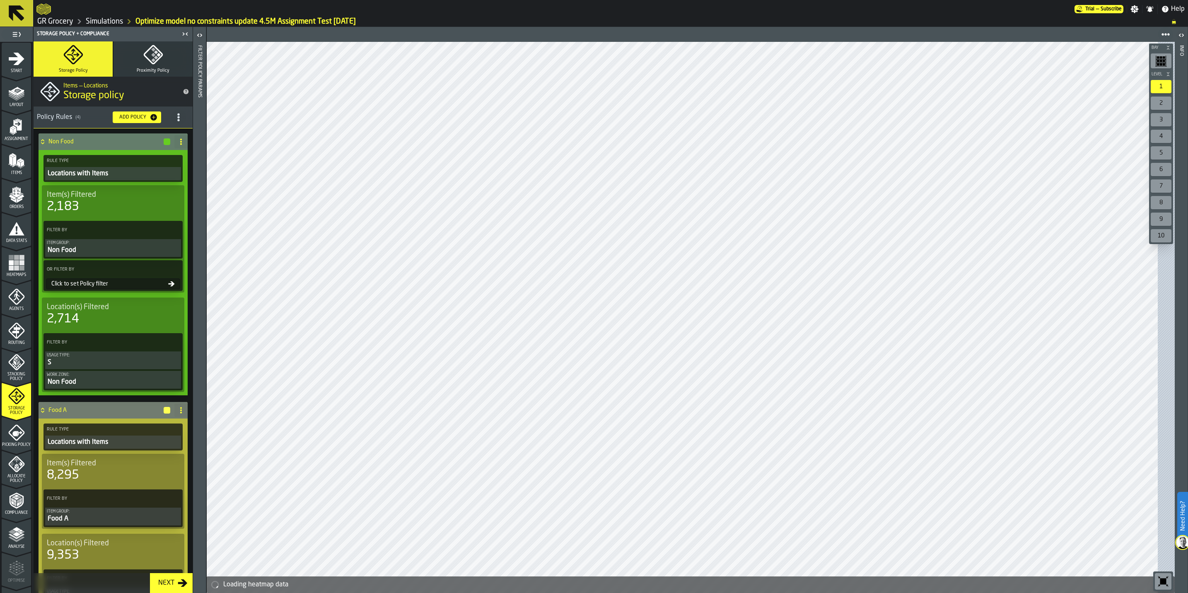
drag, startPoint x: 97, startPoint y: 283, endPoint x: 169, endPoint y: 285, distance: 72.5
click at [97, 282] on div "Click to set Policy filter" at bounding box center [108, 283] width 120 height 7
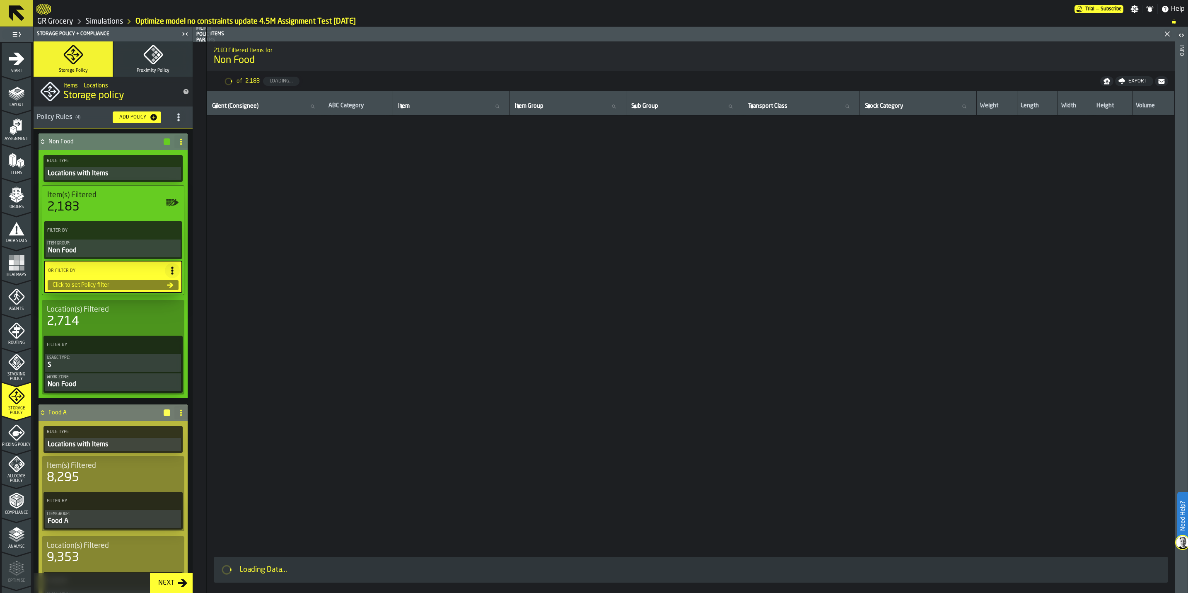
click at [169, 285] on icon at bounding box center [170, 284] width 6 height 5
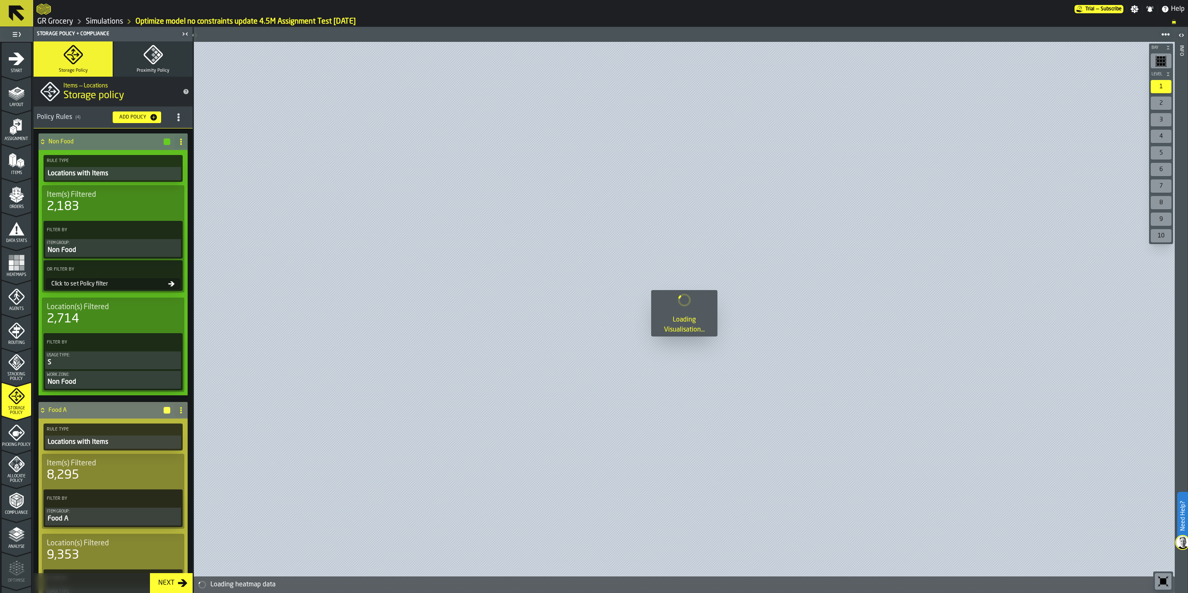
click at [168, 282] on icon at bounding box center [171, 283] width 7 height 7
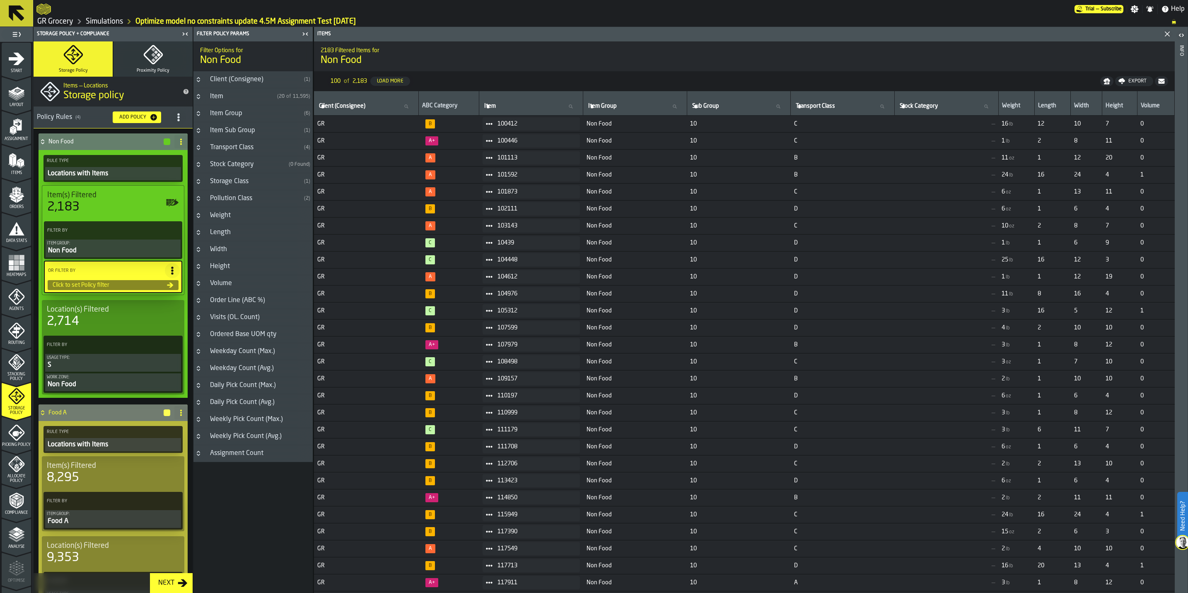
click at [198, 116] on icon "Button-Item Group-closed" at bounding box center [198, 113] width 7 height 7
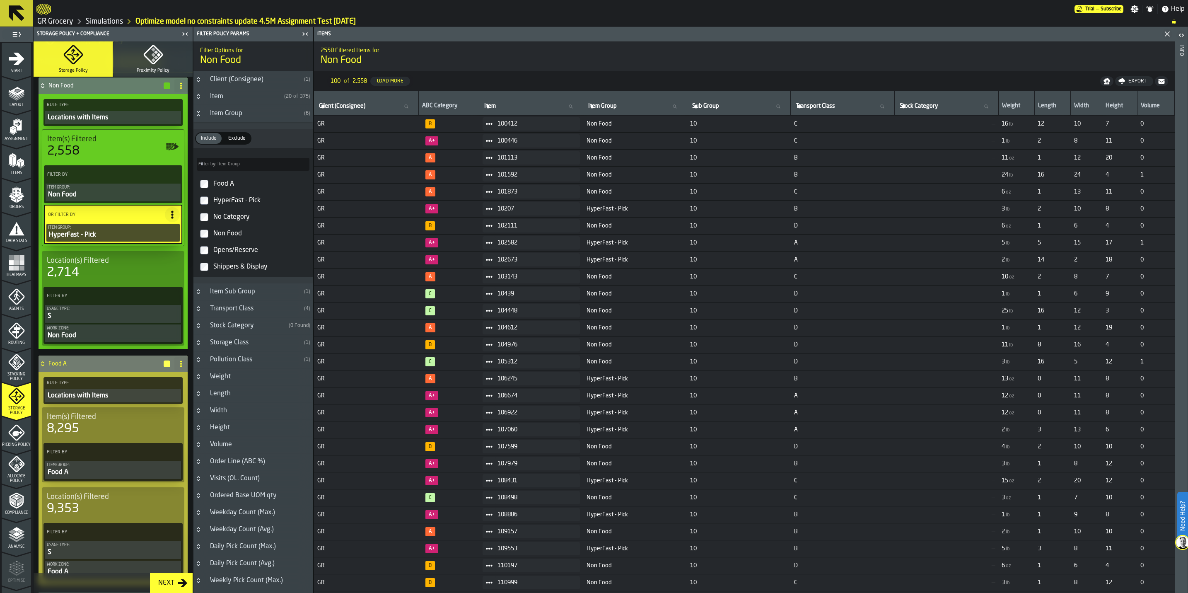
scroll to position [186, 0]
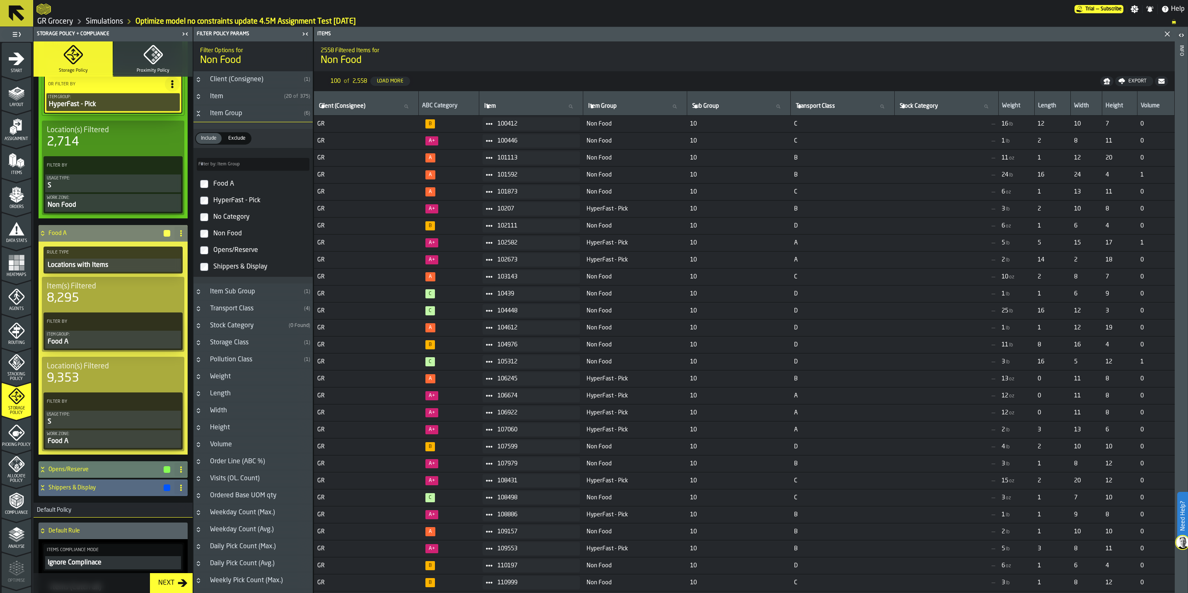
click at [106, 340] on div "Food A" at bounding box center [113, 342] width 133 height 10
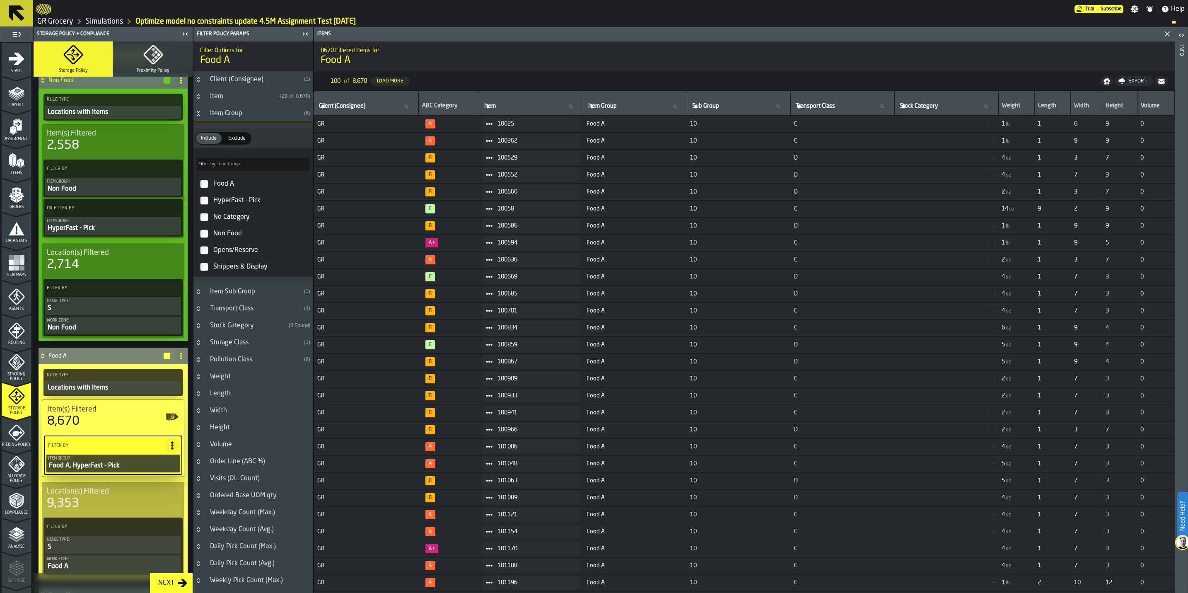
scroll to position [0, 0]
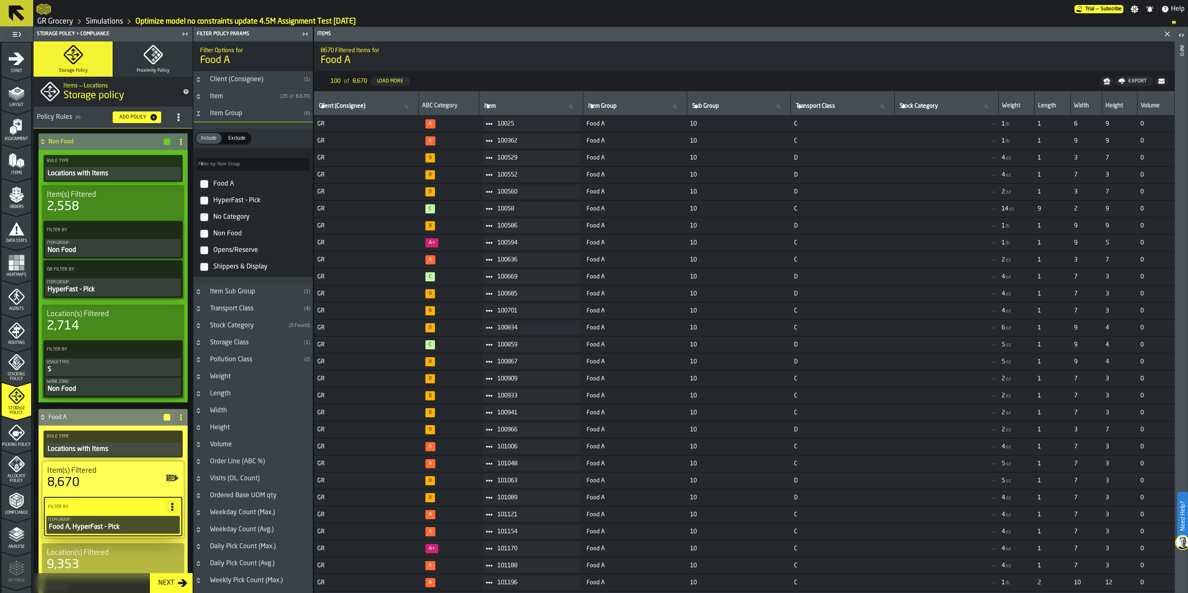
click at [102, 276] on div "OR Filter By" at bounding box center [113, 269] width 136 height 15
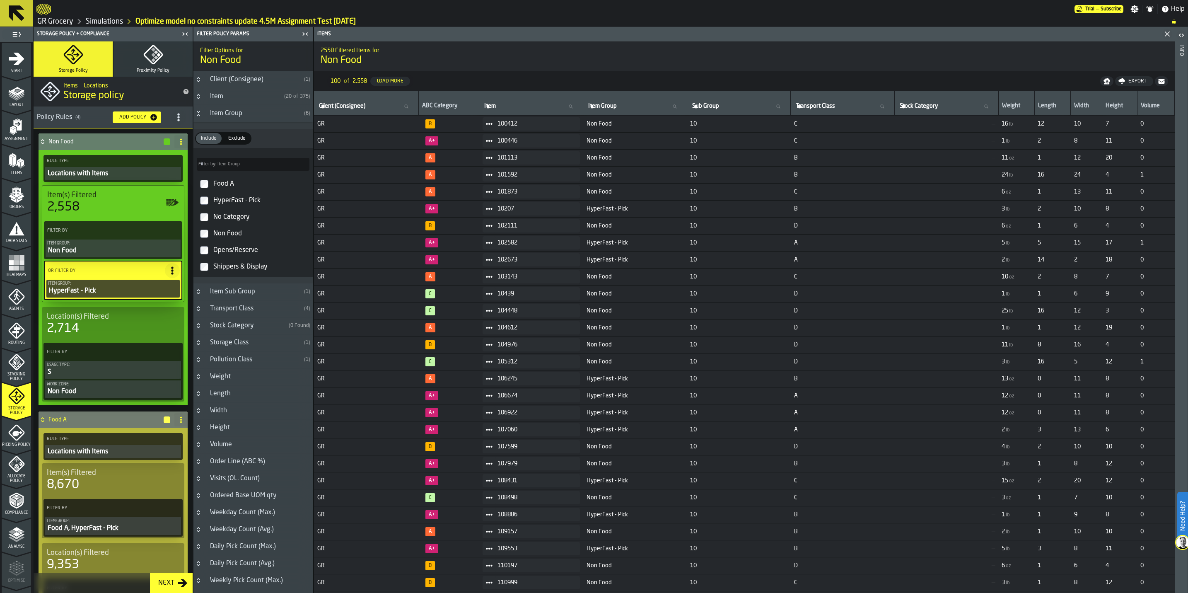
click at [172, 273] on icon at bounding box center [172, 270] width 8 height 8
click at [146, 284] on div "Clear Filter" at bounding box center [151, 289] width 43 height 10
click at [96, 246] on div "Item Group:" at bounding box center [113, 243] width 132 height 5
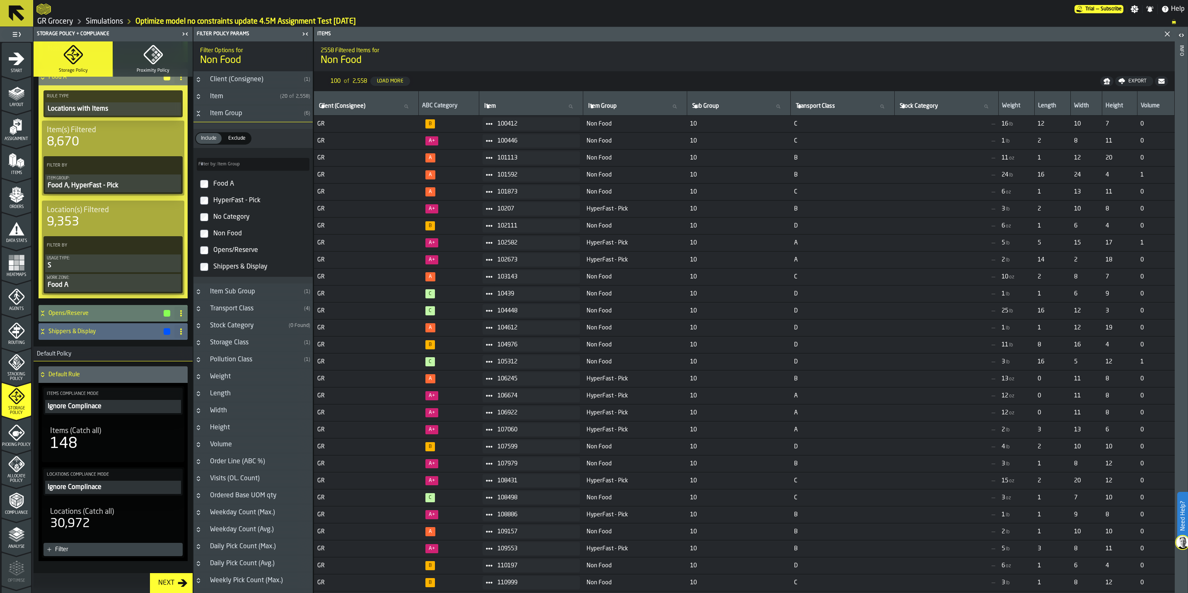
scroll to position [311, 0]
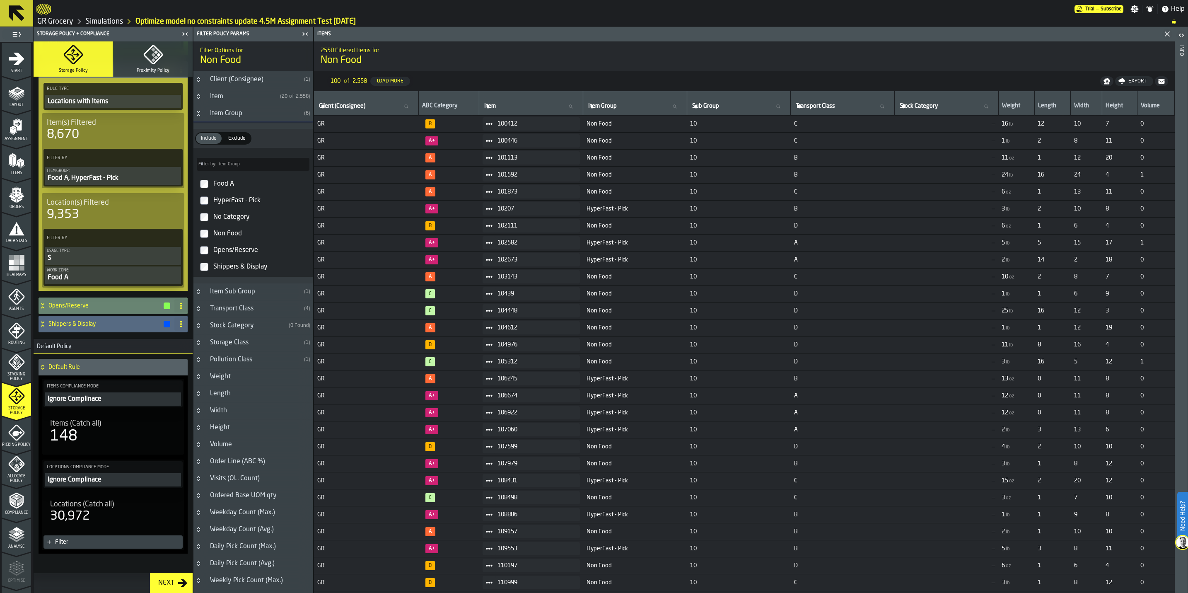
click at [112, 306] on h4 "Opens/Reserve" at bounding box center [105, 305] width 114 height 7
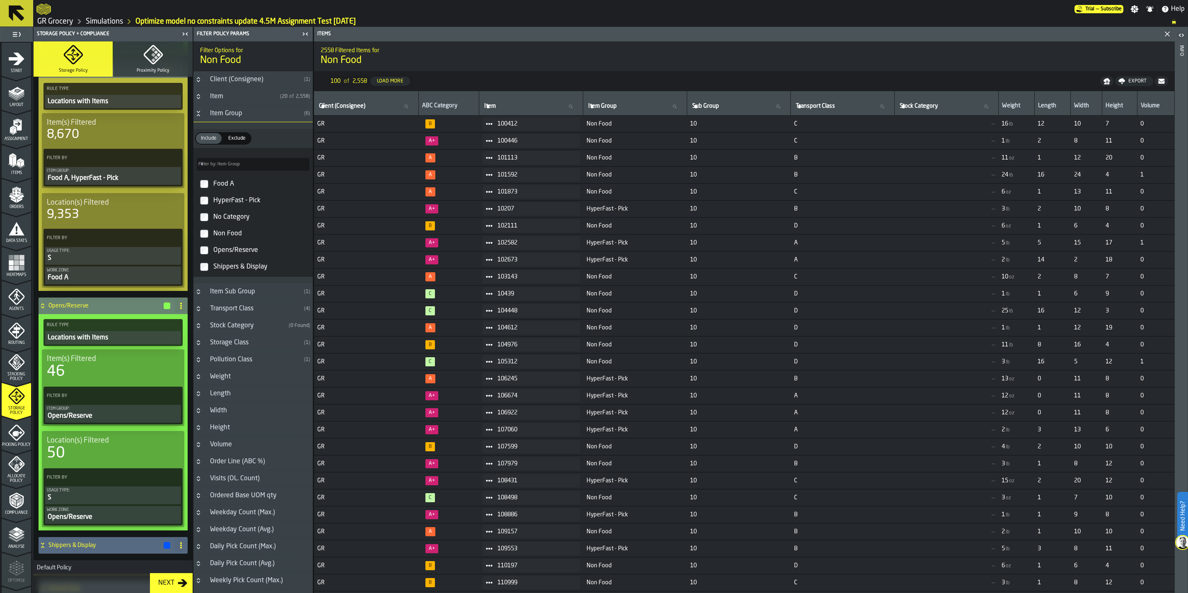
scroll to position [435, 0]
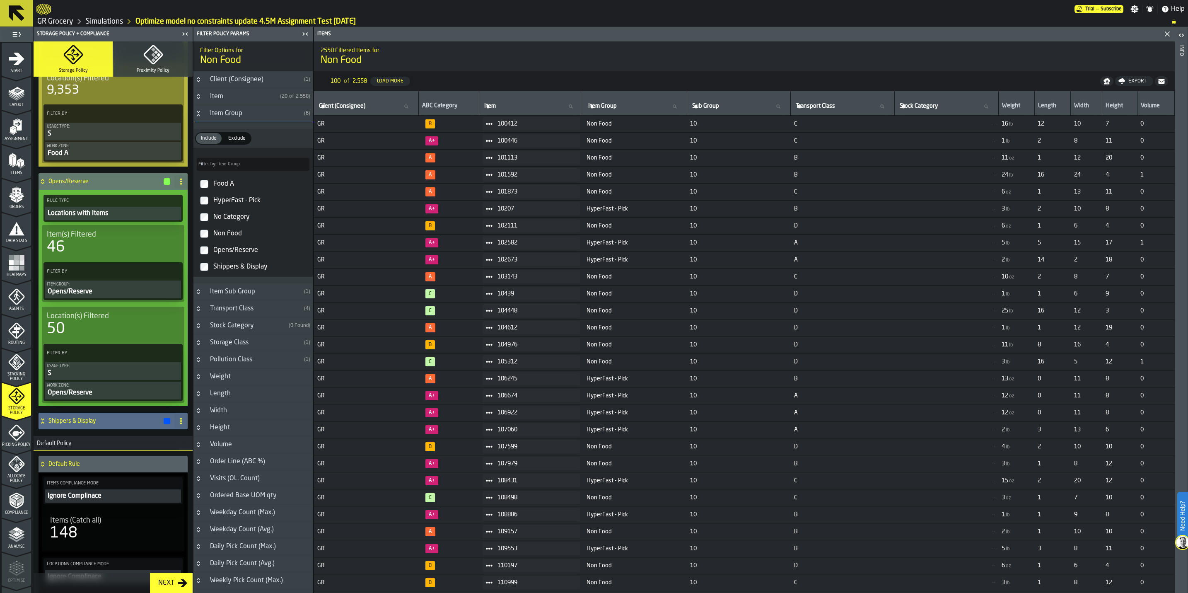
click at [121, 419] on h4 "Shippers & Display" at bounding box center [105, 420] width 114 height 7
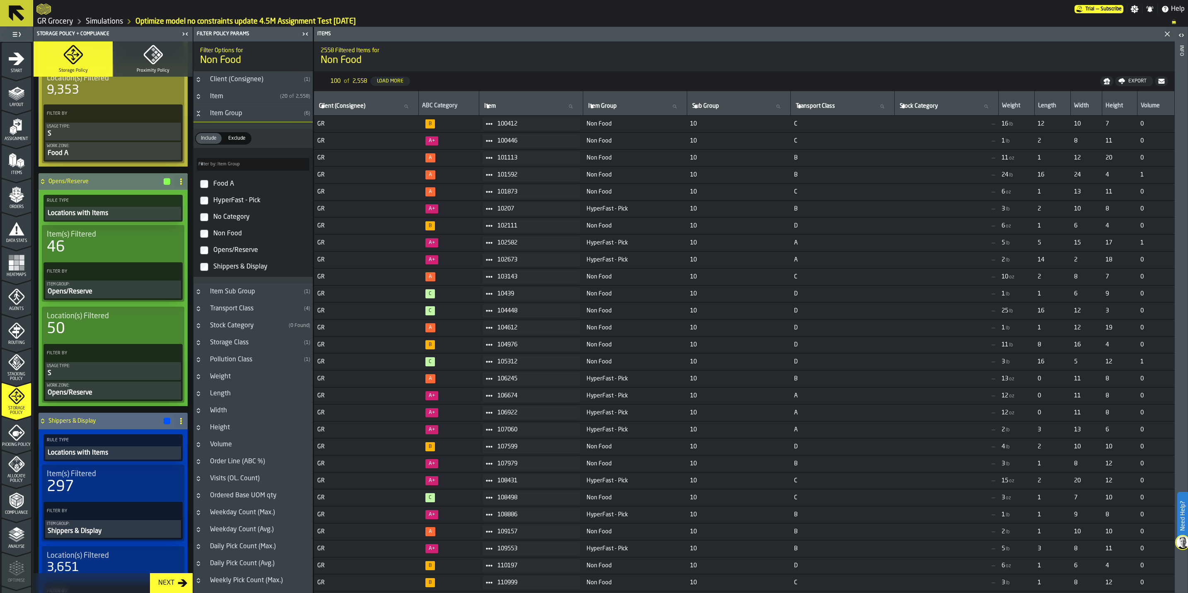
click at [17, 429] on icon "menu Picking Policy" at bounding box center [16, 432] width 17 height 17
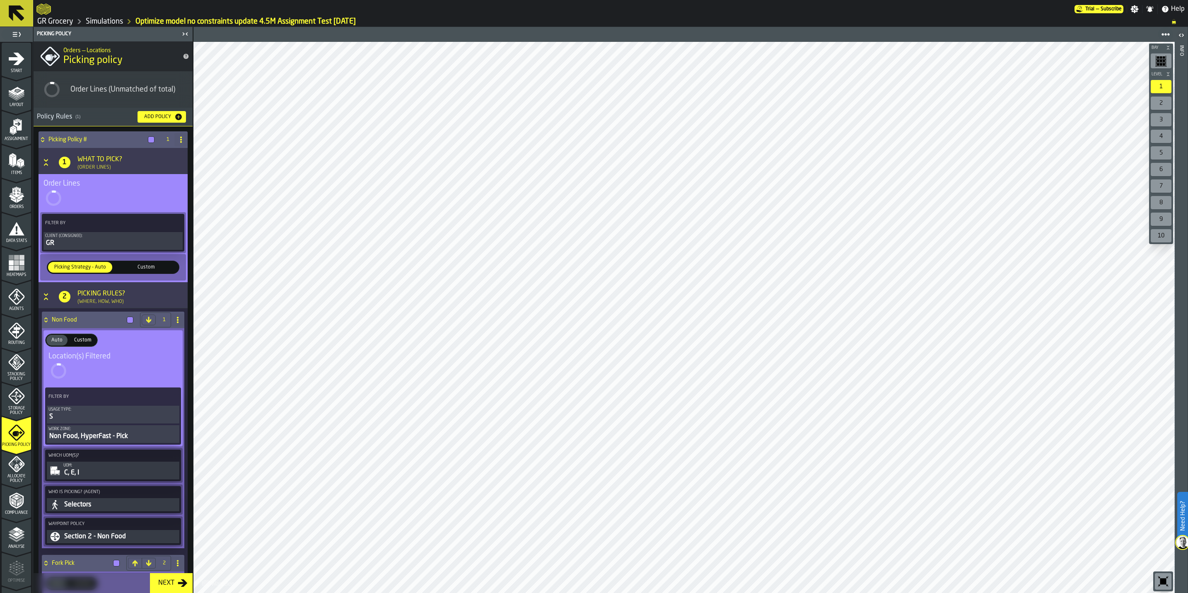
click at [19, 410] on span "Storage Policy" at bounding box center [16, 410] width 29 height 9
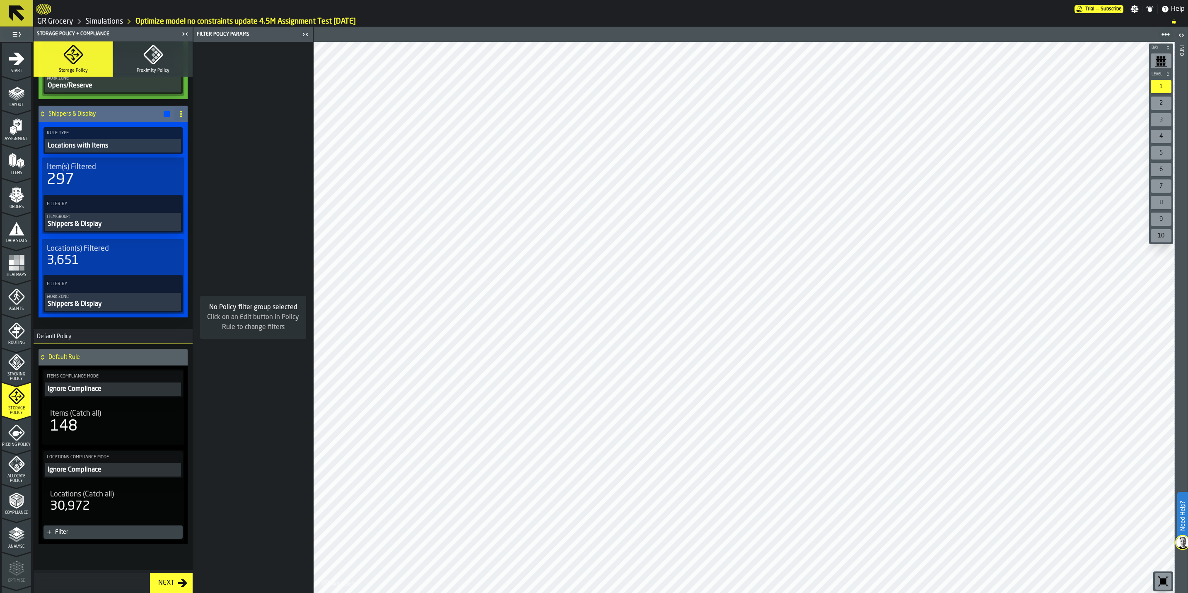
scroll to position [740, 0]
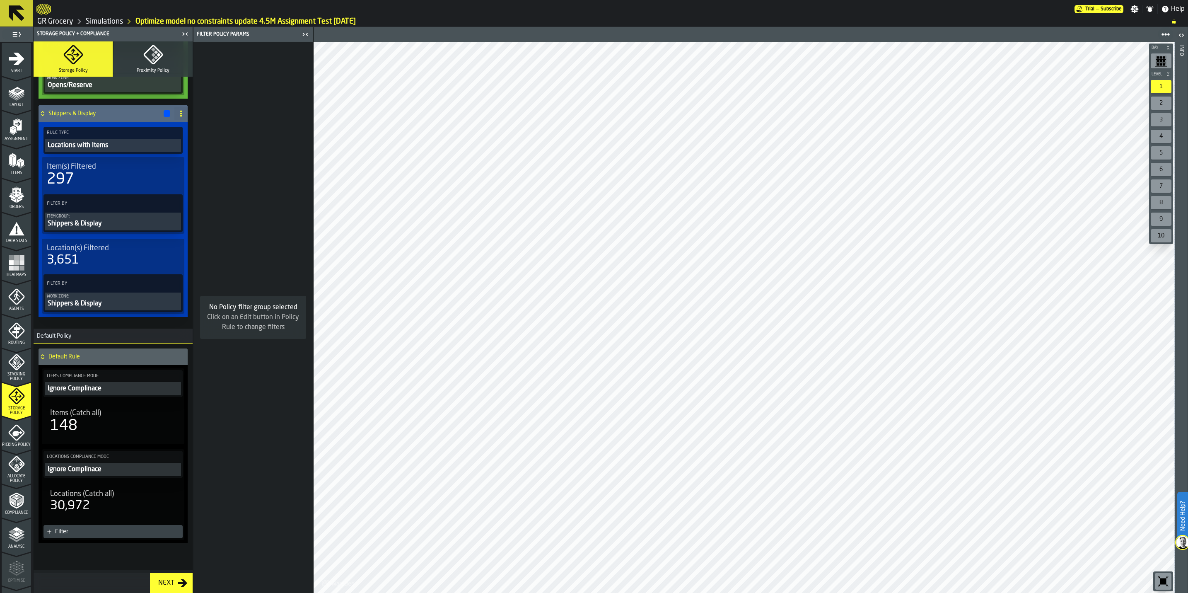
click at [137, 63] on button "Proximity Policy" at bounding box center [152, 58] width 79 height 35
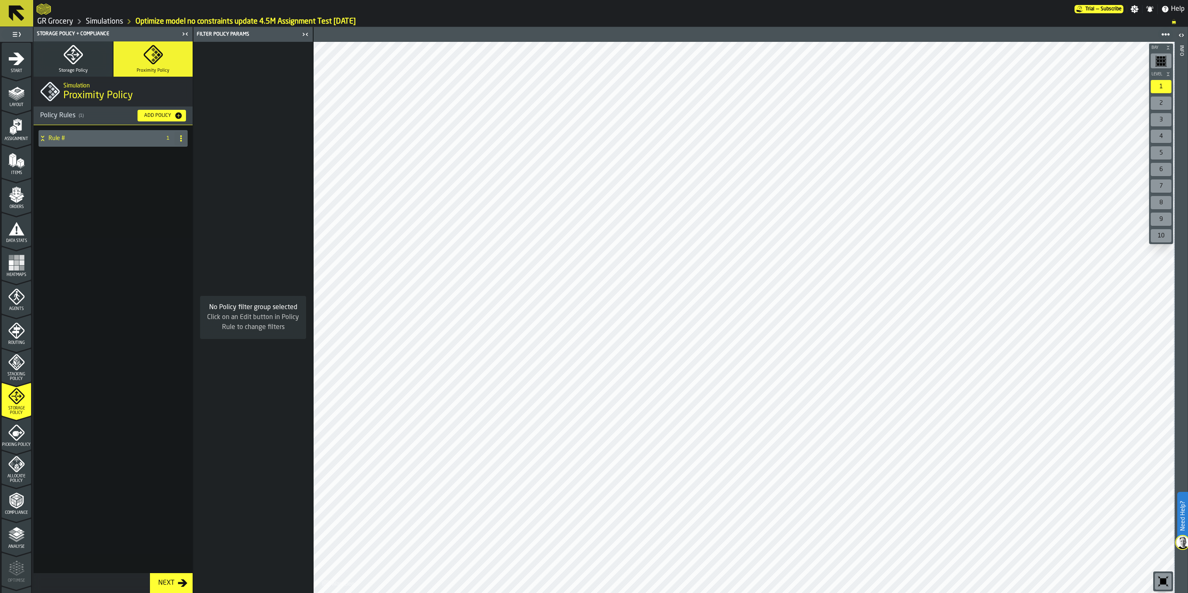
scroll to position [0, 0]
click at [64, 140] on h4 "Rule #" at bounding box center [102, 138] width 109 height 7
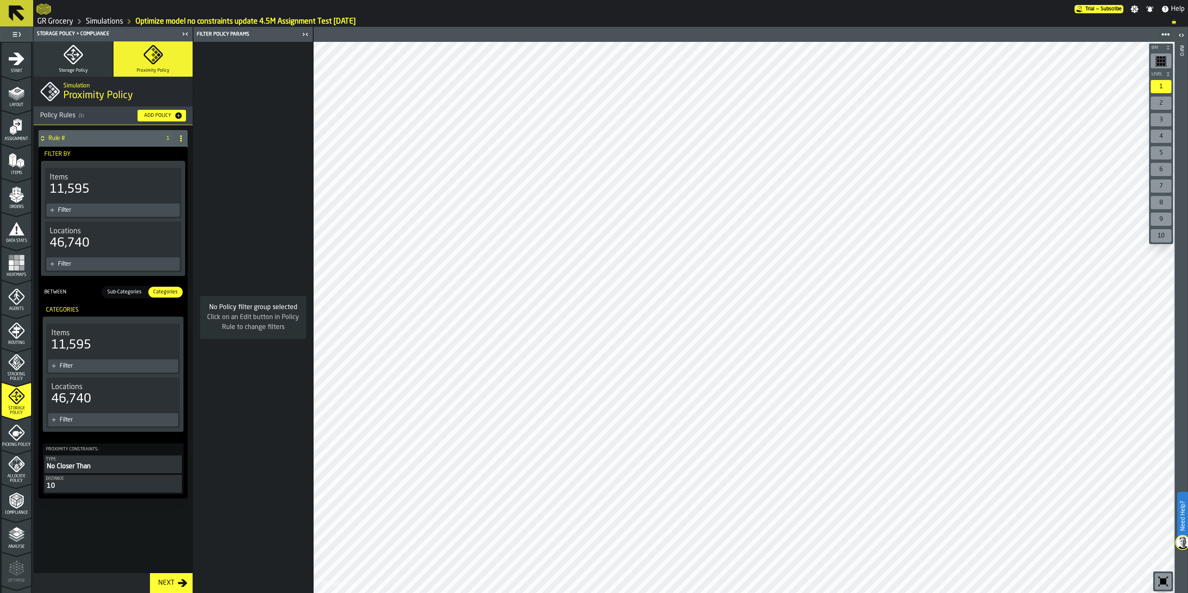
click at [17, 442] on span "Picking Policy" at bounding box center [16, 444] width 29 height 5
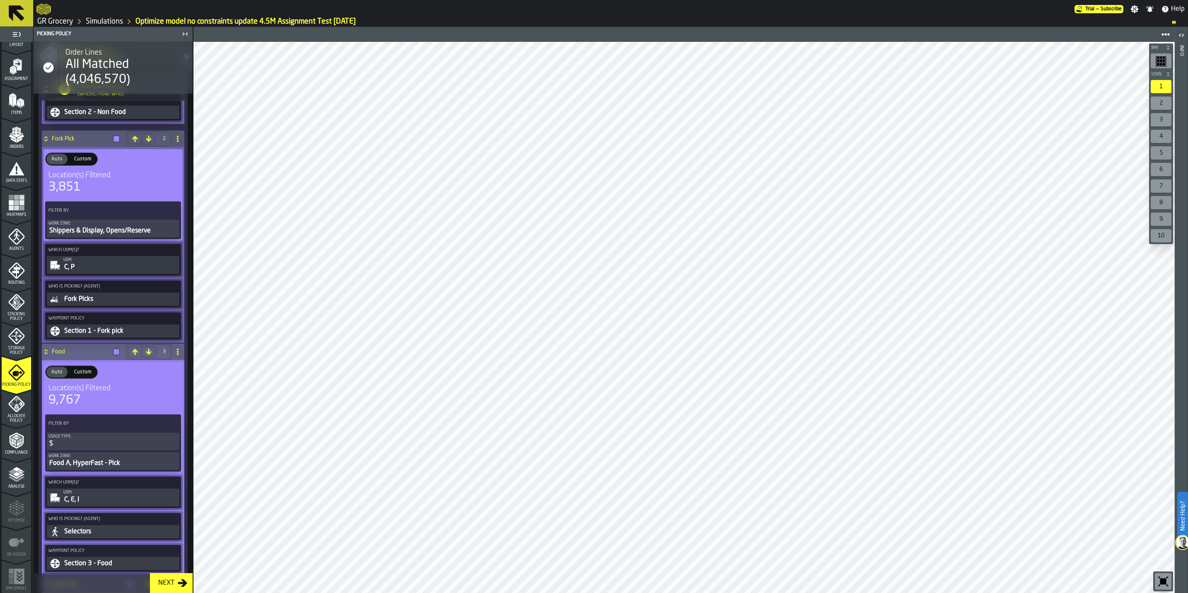
scroll to position [456, 0]
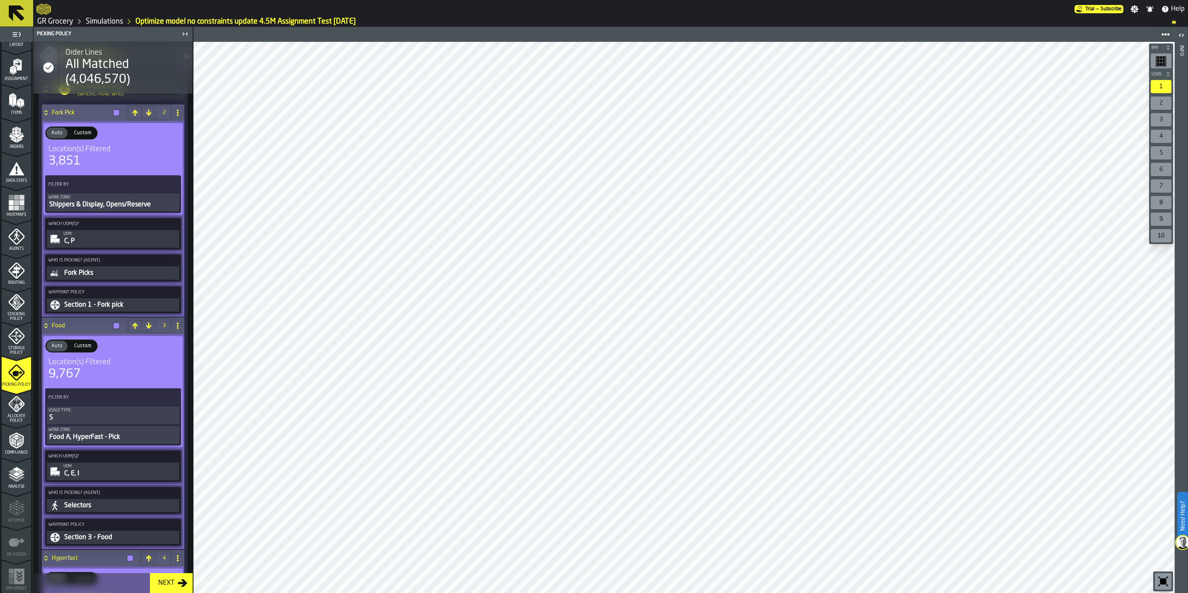
click at [19, 410] on icon "menu Allocate Policy" at bounding box center [16, 404] width 17 height 17
click at [19, 442] on icon "menu Compliance" at bounding box center [20, 442] width 2 height 4
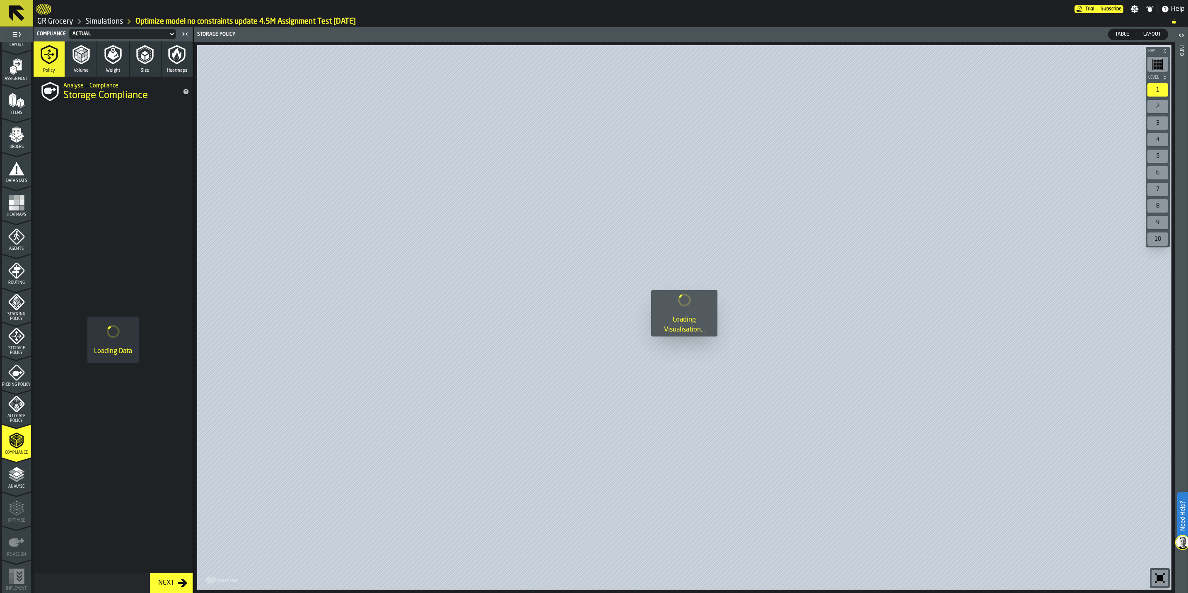
click at [20, 475] on polyline "menu Analyse" at bounding box center [16, 476] width 16 height 6
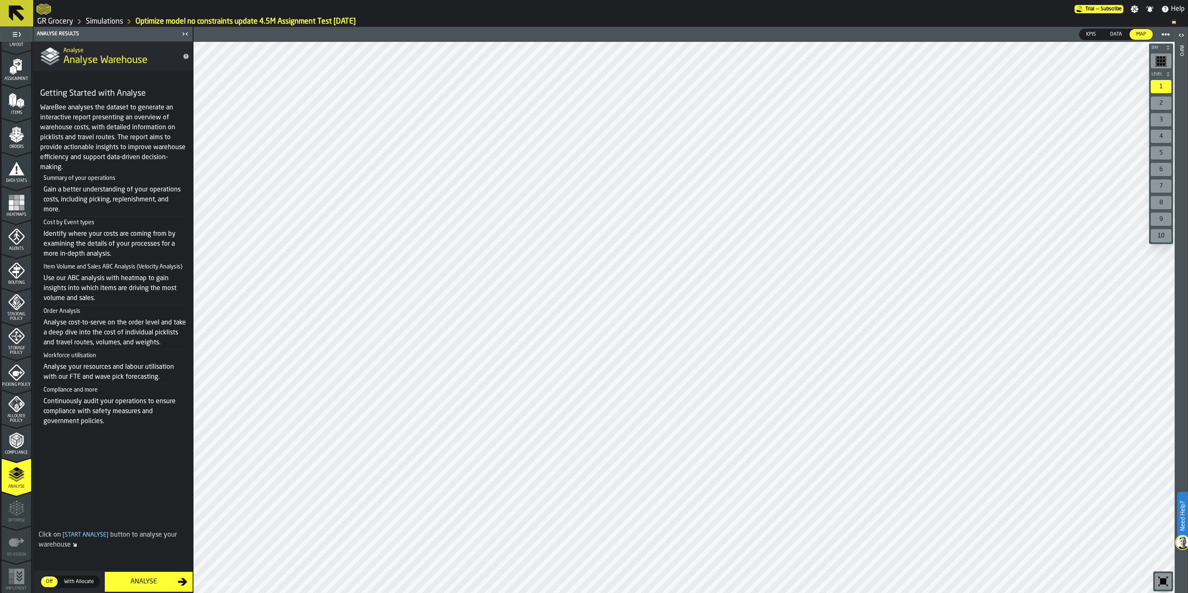
click at [137, 583] on div "Analyse" at bounding box center [144, 582] width 68 height 10
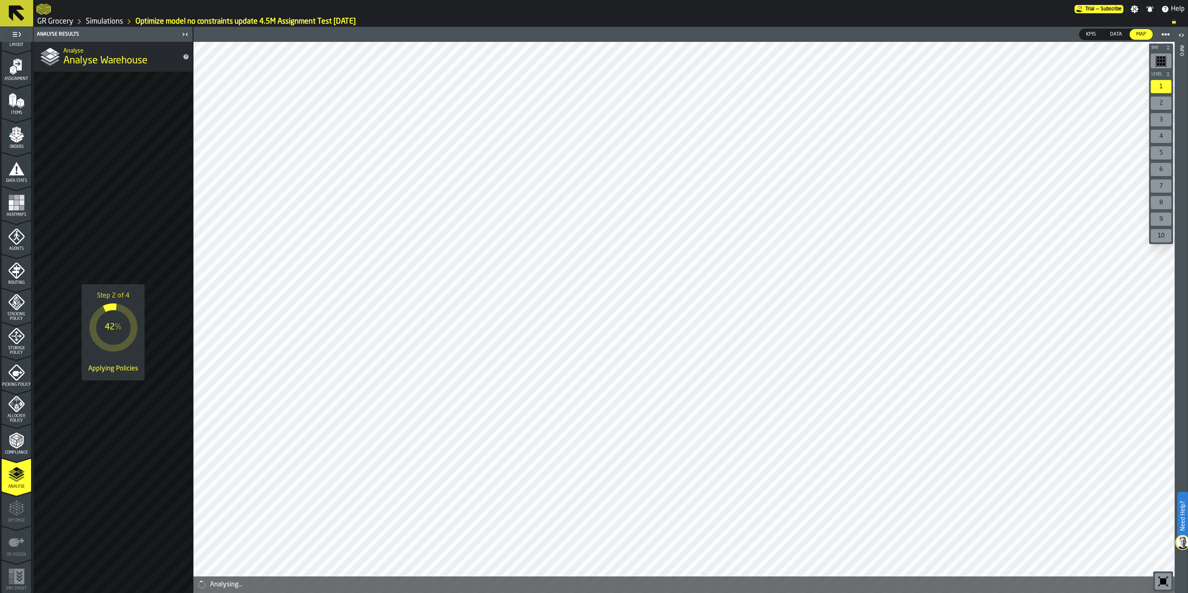
click at [96, 19] on link "Simulations" at bounding box center [104, 21] width 37 height 9
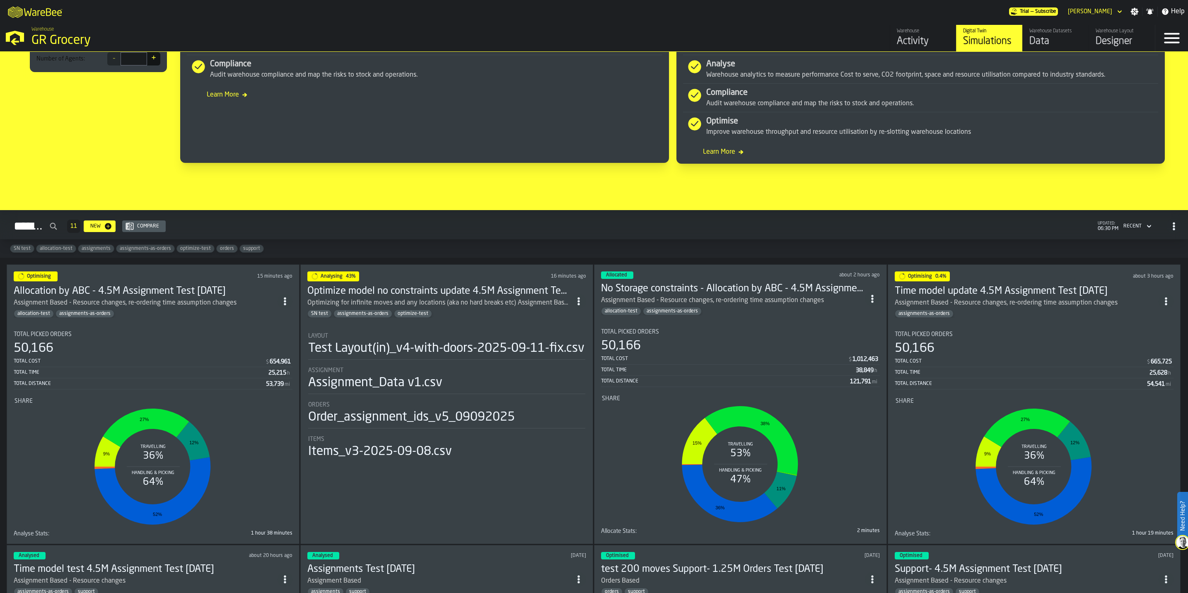
scroll to position [582, 0]
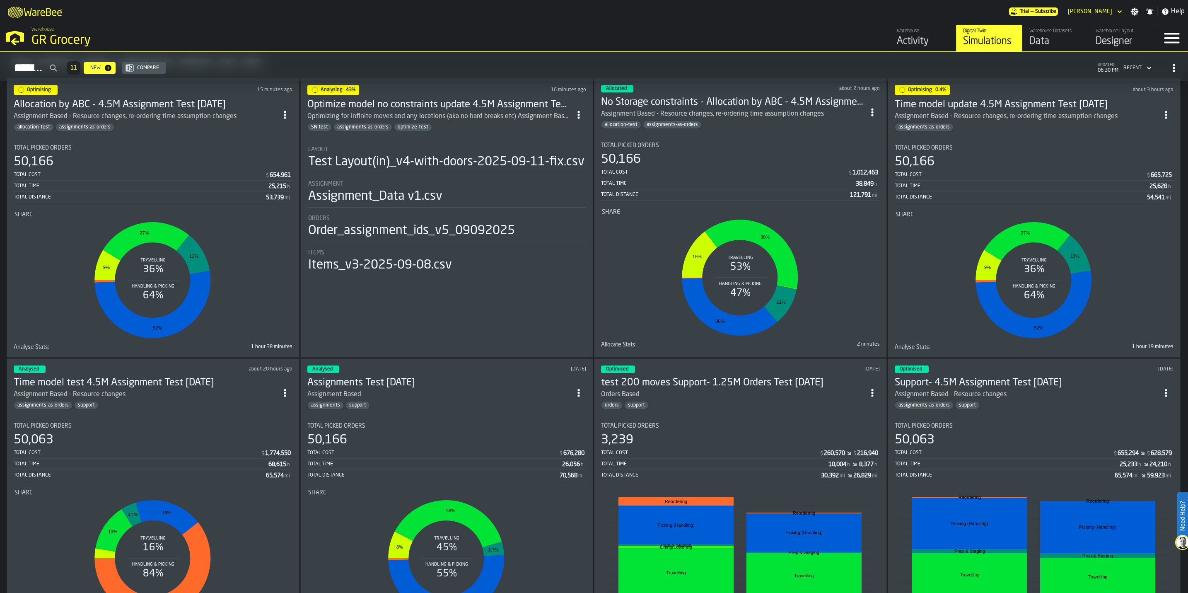
click at [773, 109] on div "No Storage constraints - Allocation by ABC - 4.5M Assignment Test 2025-09-1 Ass…" at bounding box center [733, 112] width 264 height 33
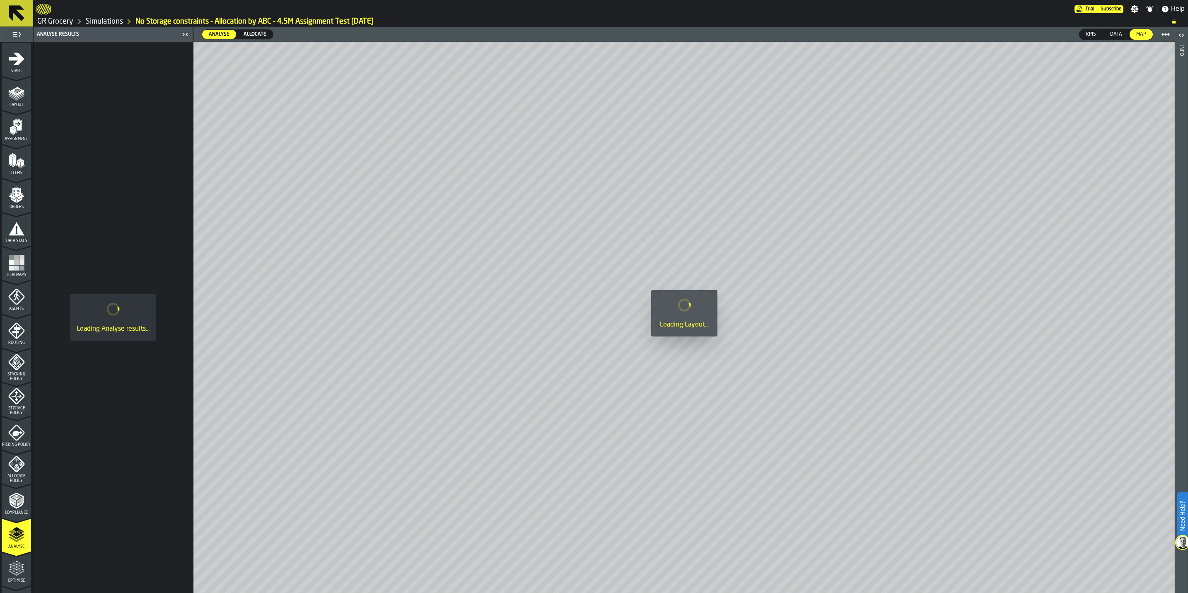
scroll to position [60, 0]
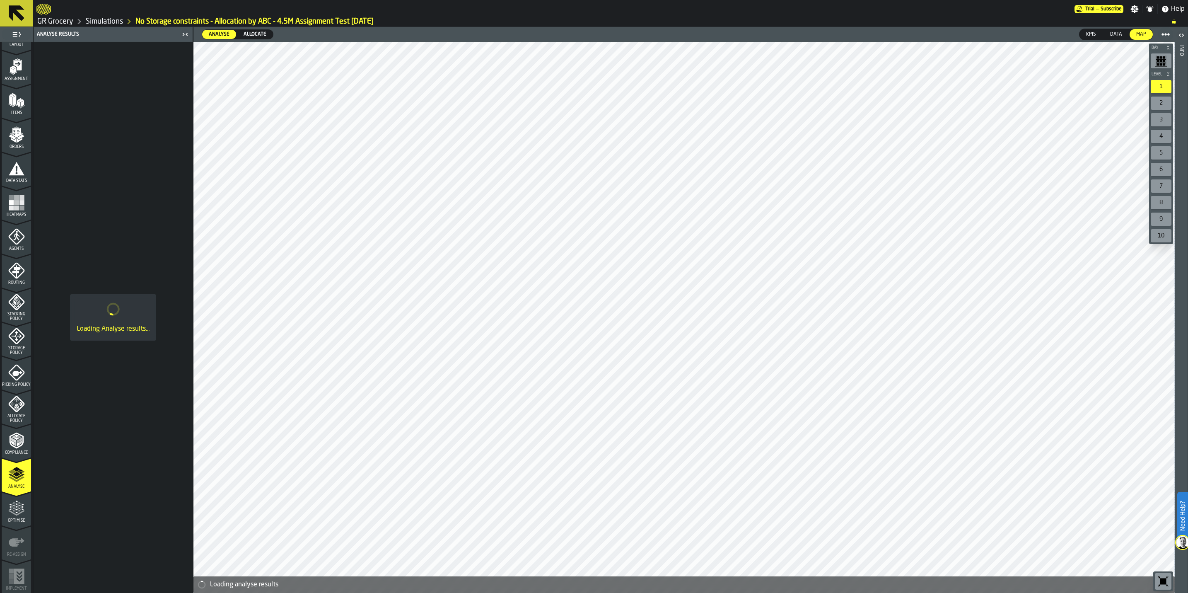
click at [22, 377] on icon "menu Picking Policy" at bounding box center [16, 372] width 17 height 17
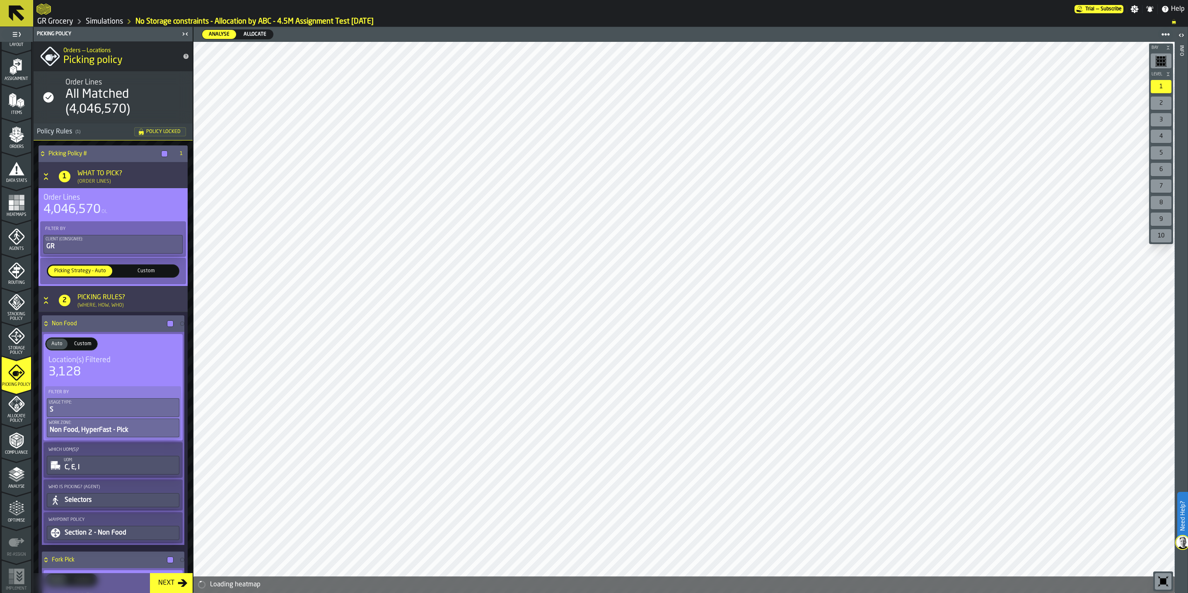
click at [14, 410] on icon "menu Allocate Policy" at bounding box center [16, 404] width 17 height 17
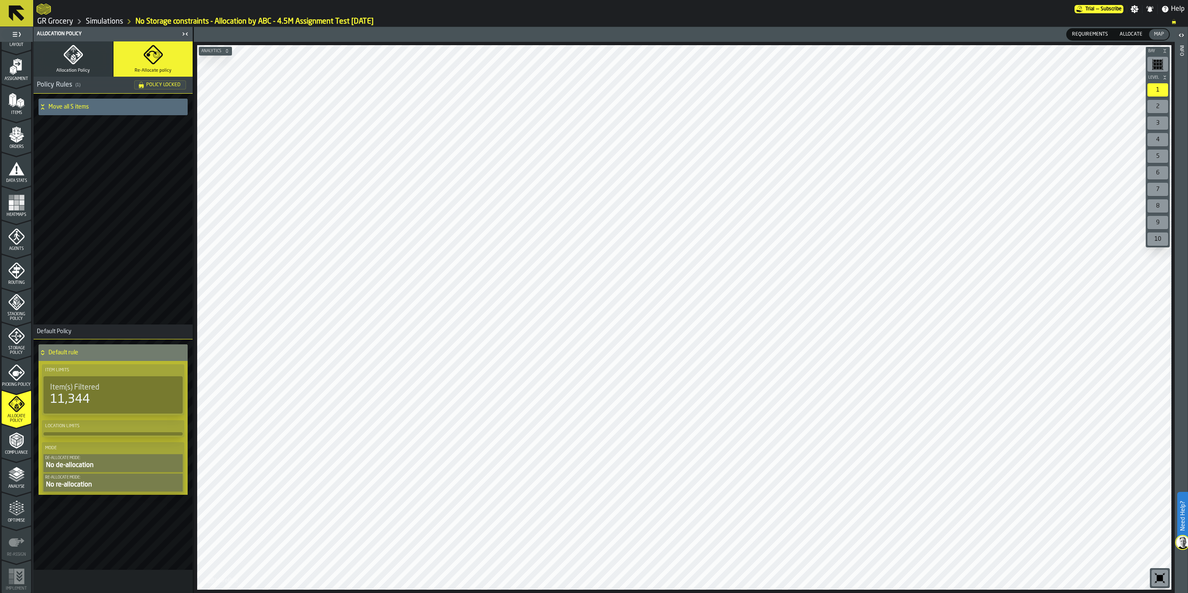
click at [15, 450] on span "Compliance" at bounding box center [16, 452] width 29 height 5
click at [11, 481] on icon "menu Analyse" at bounding box center [16, 474] width 17 height 17
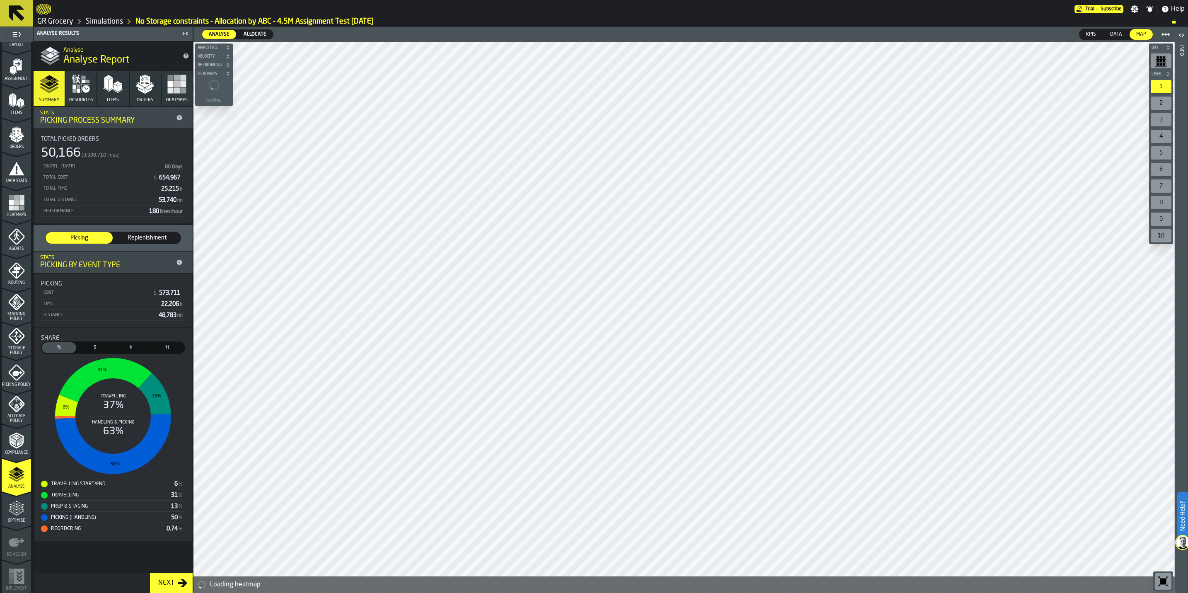
click at [185, 85] on rect "button" at bounding box center [184, 84] width 6 height 6
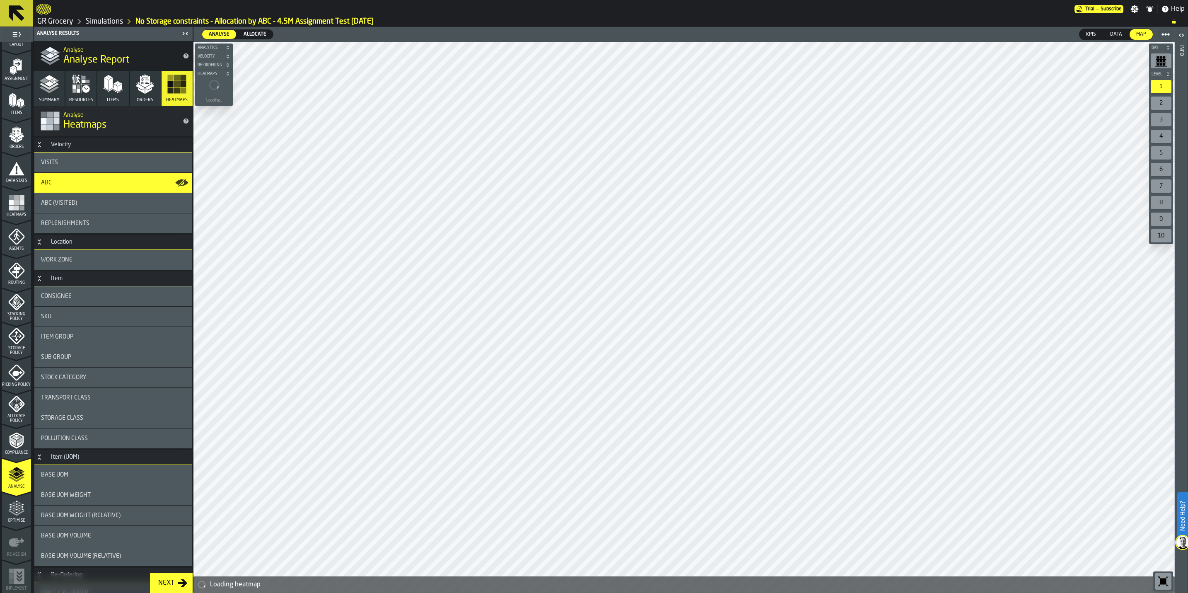
click at [262, 31] on span "Allocate" at bounding box center [254, 34] width 29 height 7
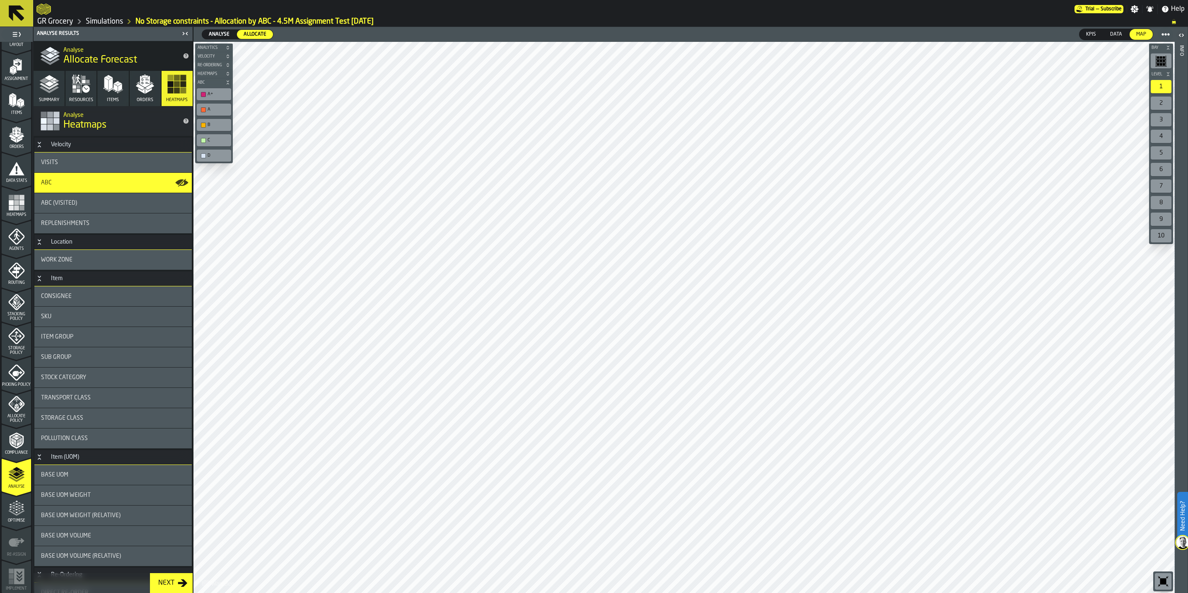
click at [8, 514] on icon "menu Optimise" at bounding box center [16, 508] width 17 height 17
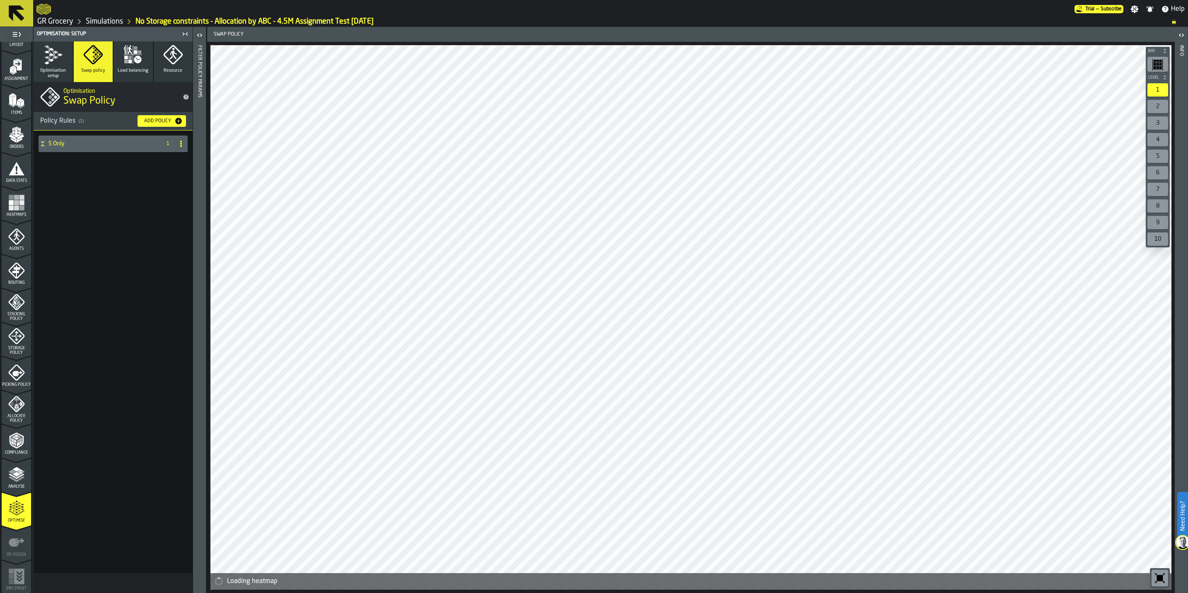
click at [12, 475] on icon "menu Analyse" at bounding box center [16, 474] width 17 height 17
click at [10, 412] on div "Allocate Policy" at bounding box center [16, 409] width 29 height 27
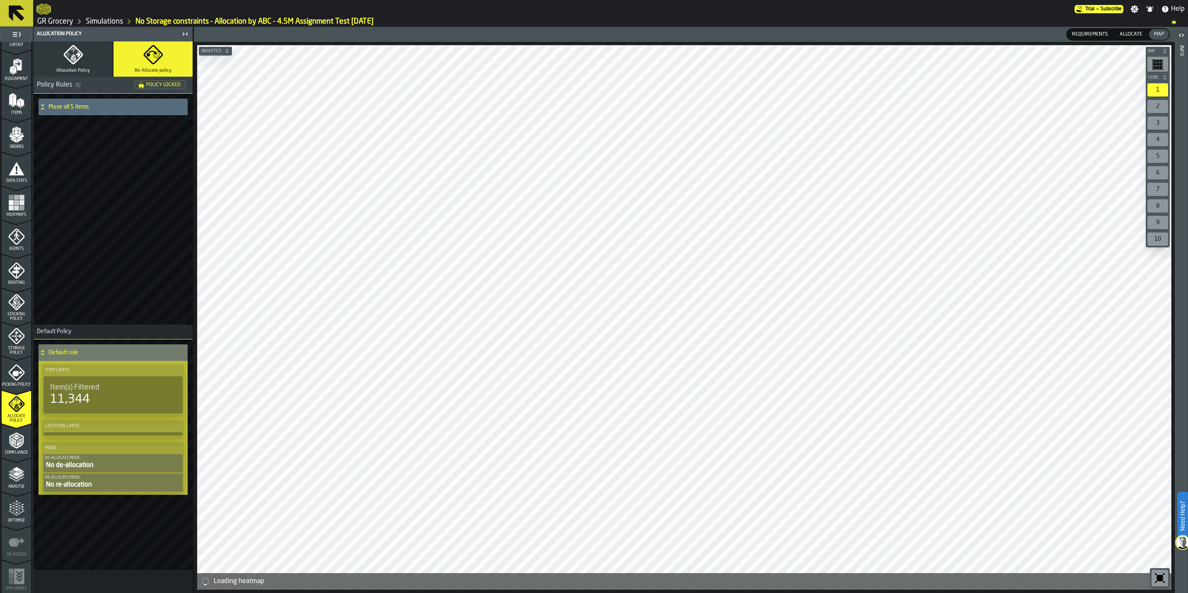
click at [17, 470] on polygon "menu Analyse" at bounding box center [16, 468] width 8 height 5
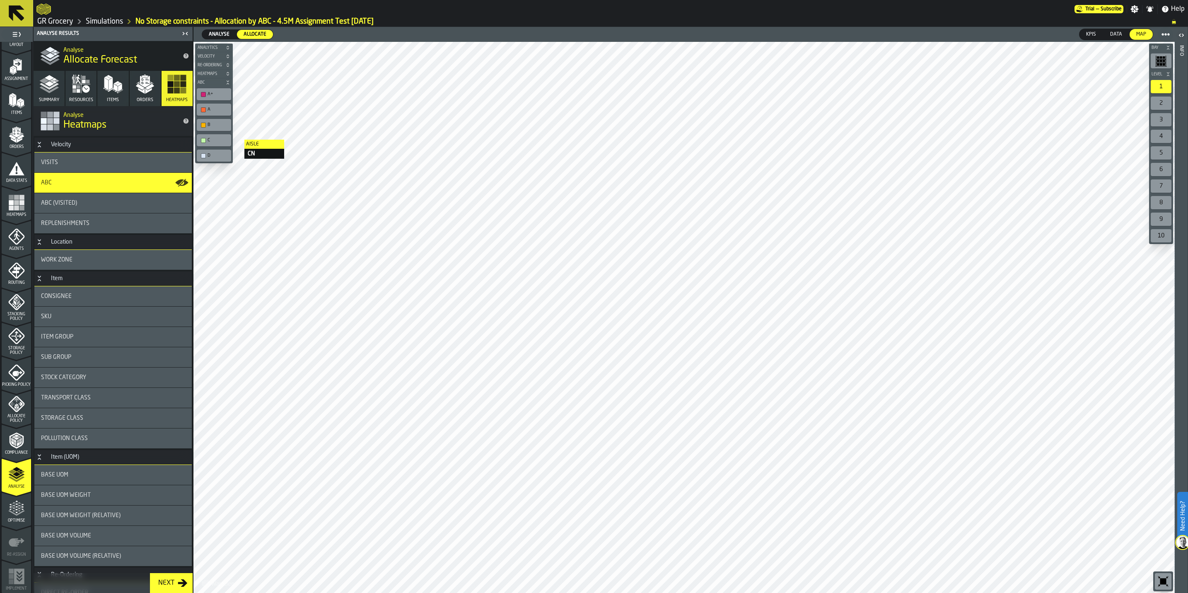
click at [43, 90] on icon "button" at bounding box center [49, 84] width 20 height 20
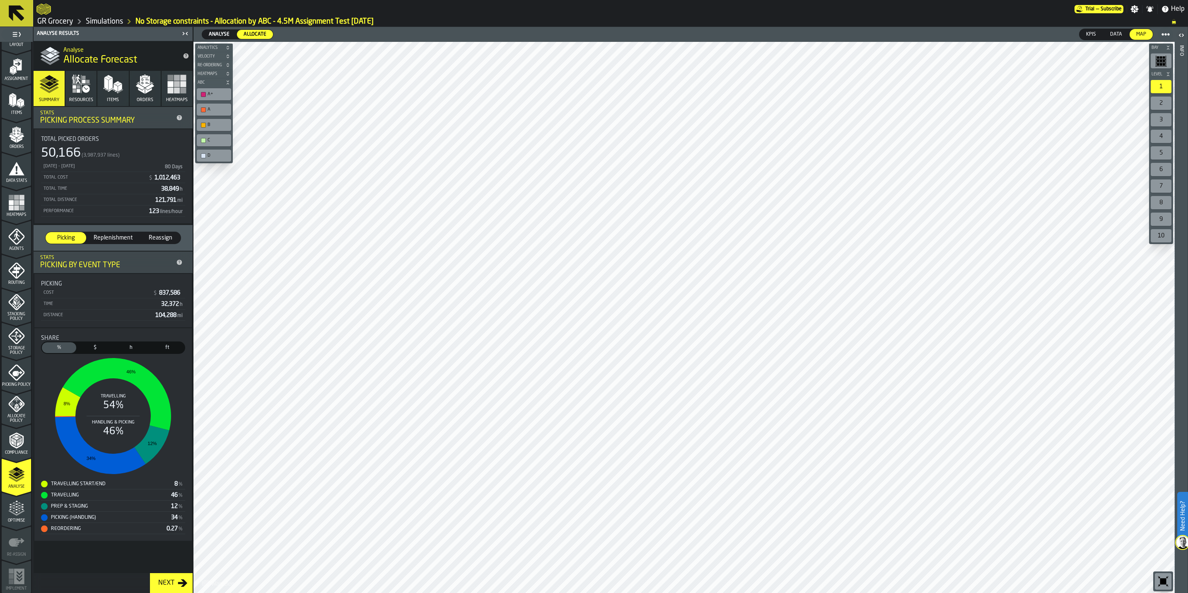
drag, startPoint x: 215, startPoint y: 34, endPoint x: 143, endPoint y: 328, distance: 303.1
click at [215, 34] on span "Analyse" at bounding box center [218, 34] width 27 height 7
click at [252, 35] on span "Allocate" at bounding box center [254, 34] width 29 height 7
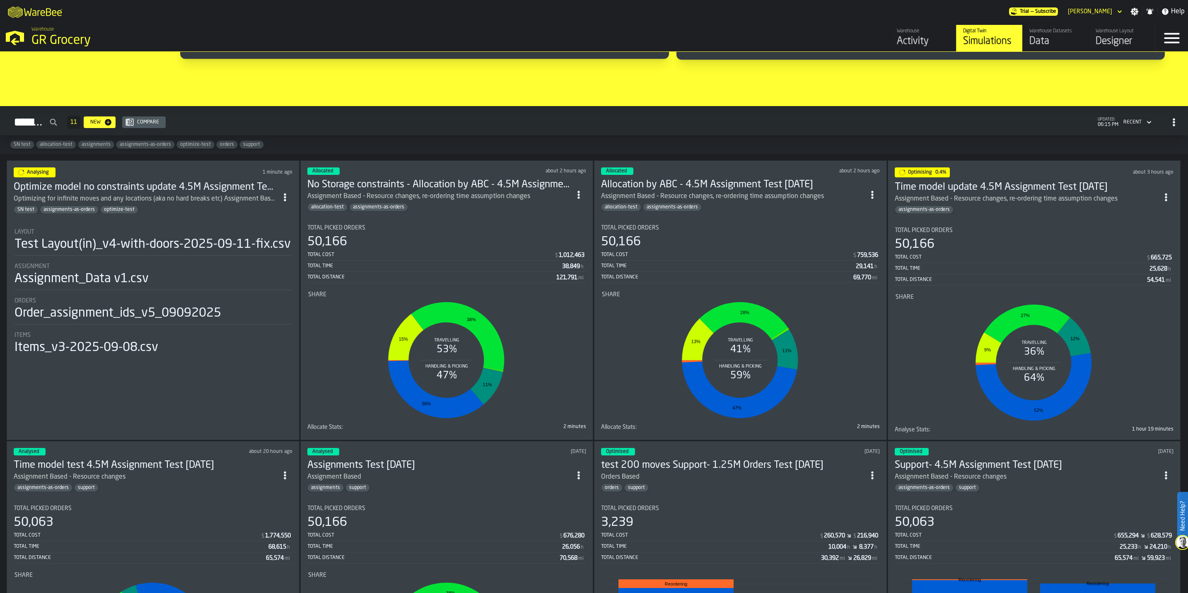
scroll to position [559, 0]
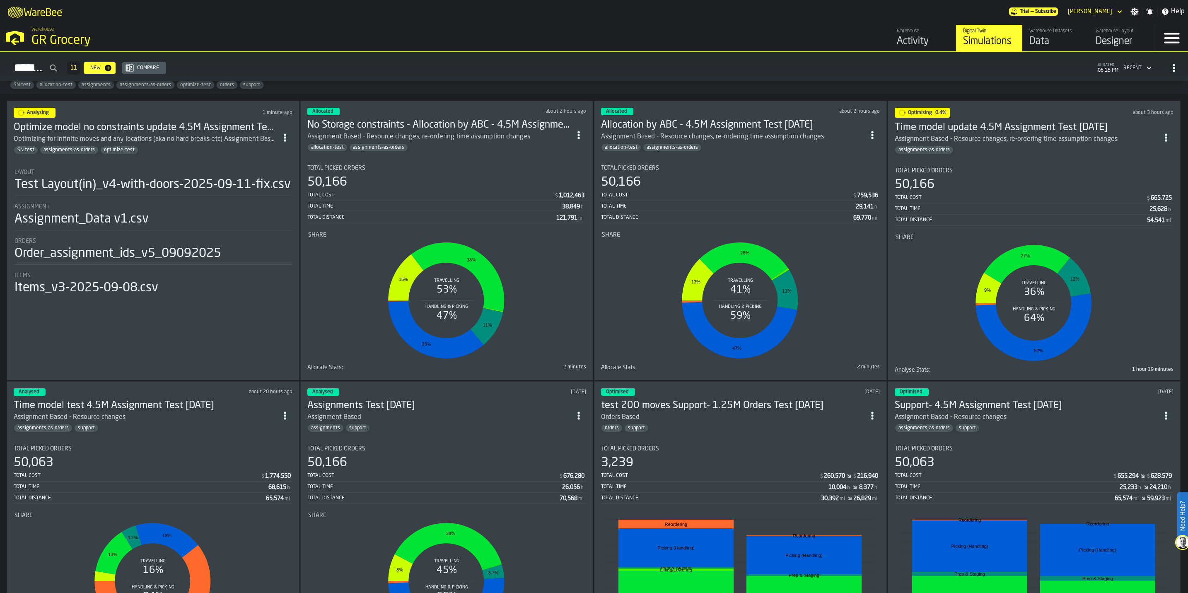
click at [193, 146] on div "Optimize model no constraints update 4.5M Assignment Test [DATE] Optimizing for…" at bounding box center [146, 137] width 264 height 33
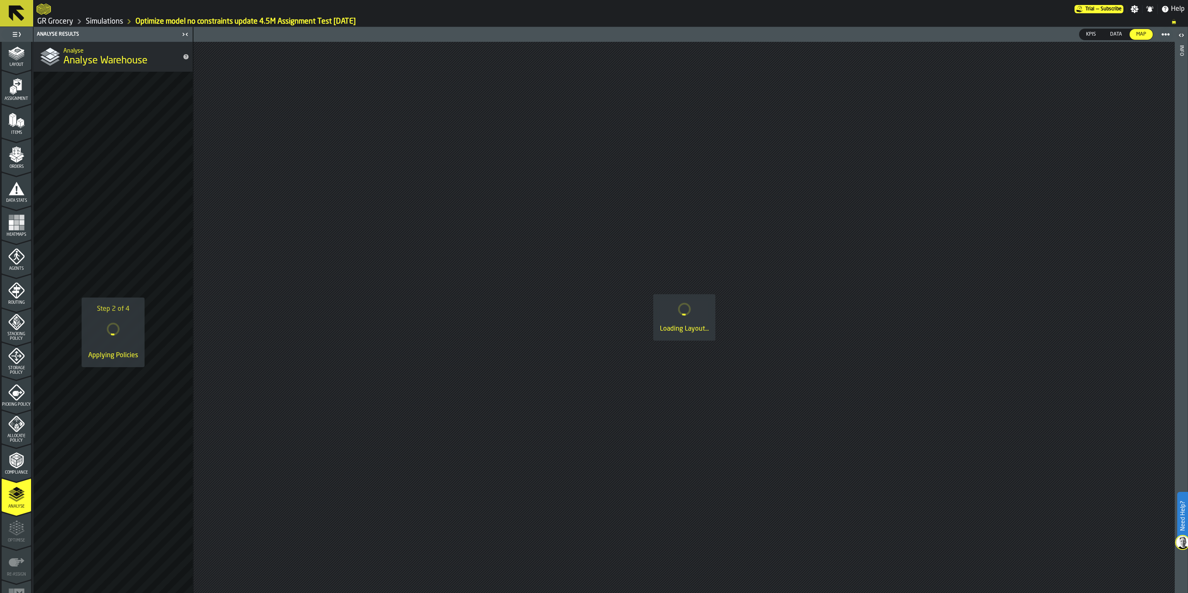
scroll to position [60, 0]
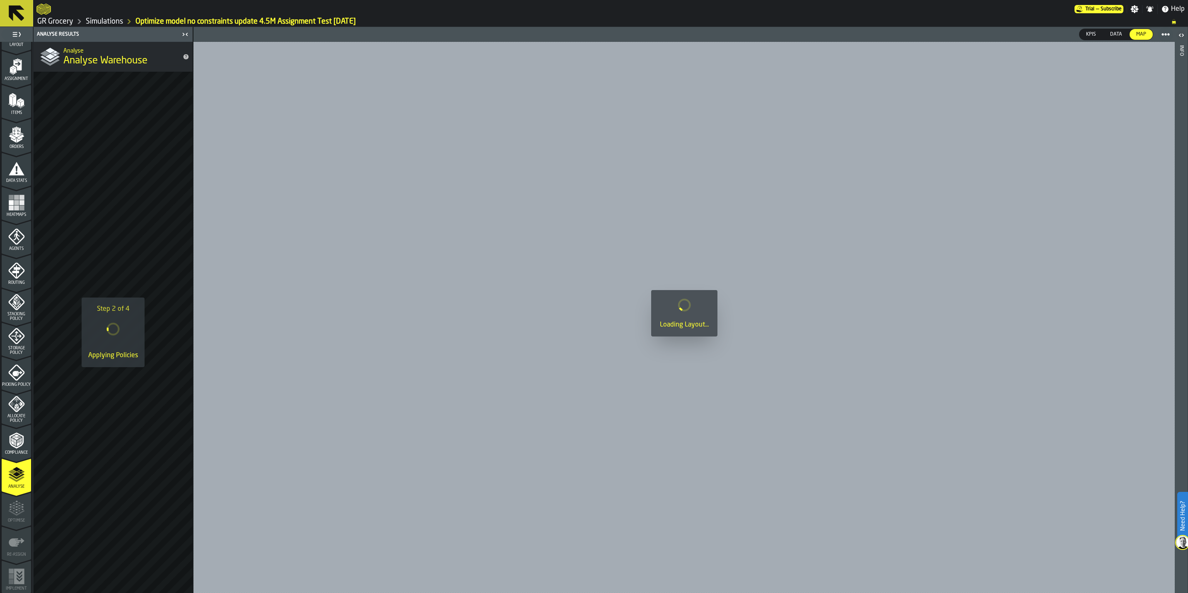
click at [17, 510] on icon "menu Optimise" at bounding box center [16, 508] width 17 height 17
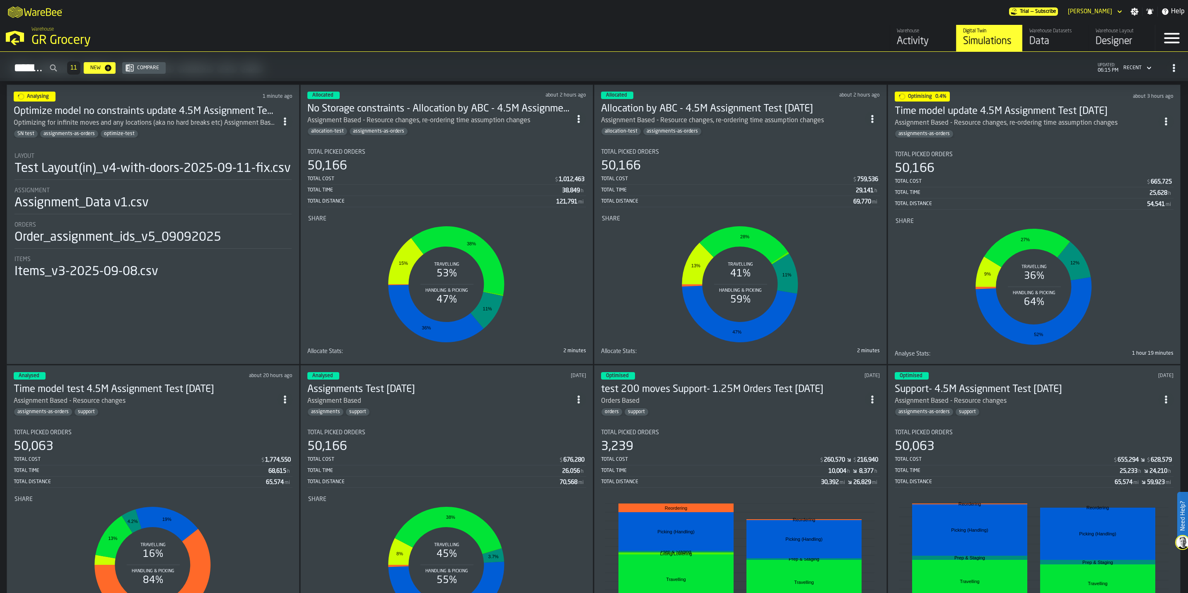
scroll to position [513, 0]
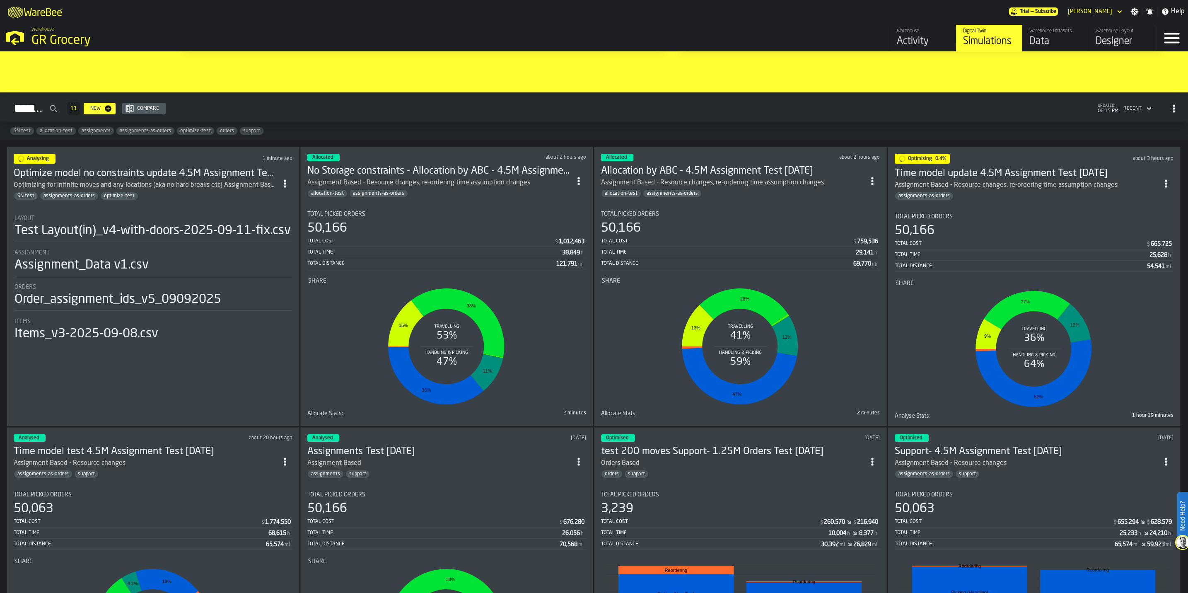
click at [1070, 169] on h3 "Time model update 4.5M Assignment Test [DATE]" at bounding box center [1027, 173] width 264 height 13
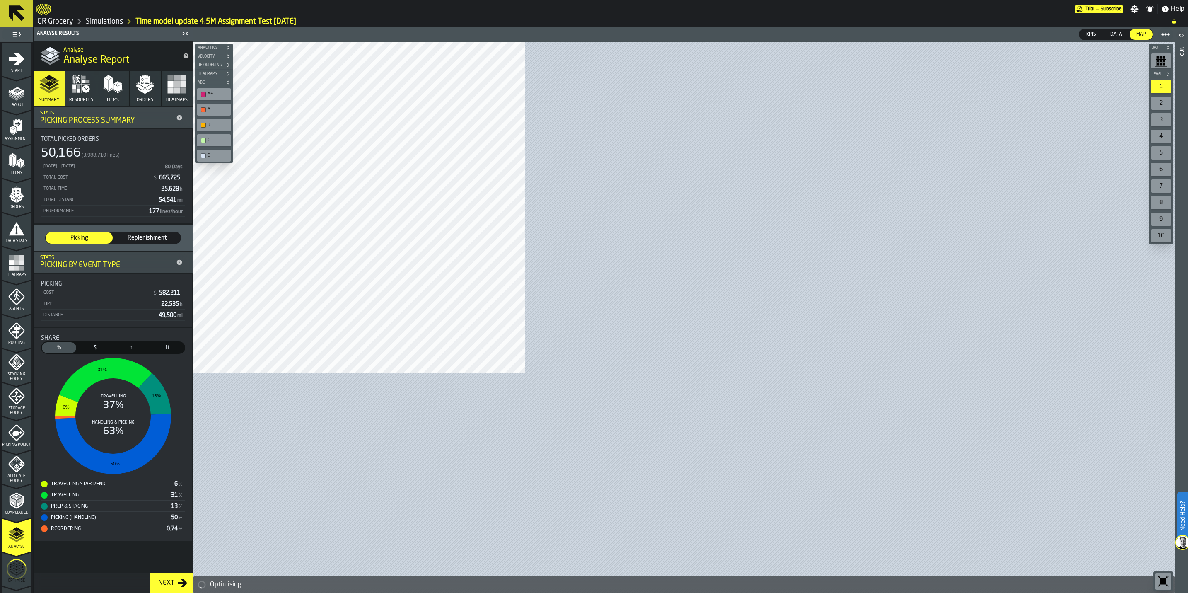
click at [10, 570] on icon "menu Optimise" at bounding box center [17, 568] width 20 height 33
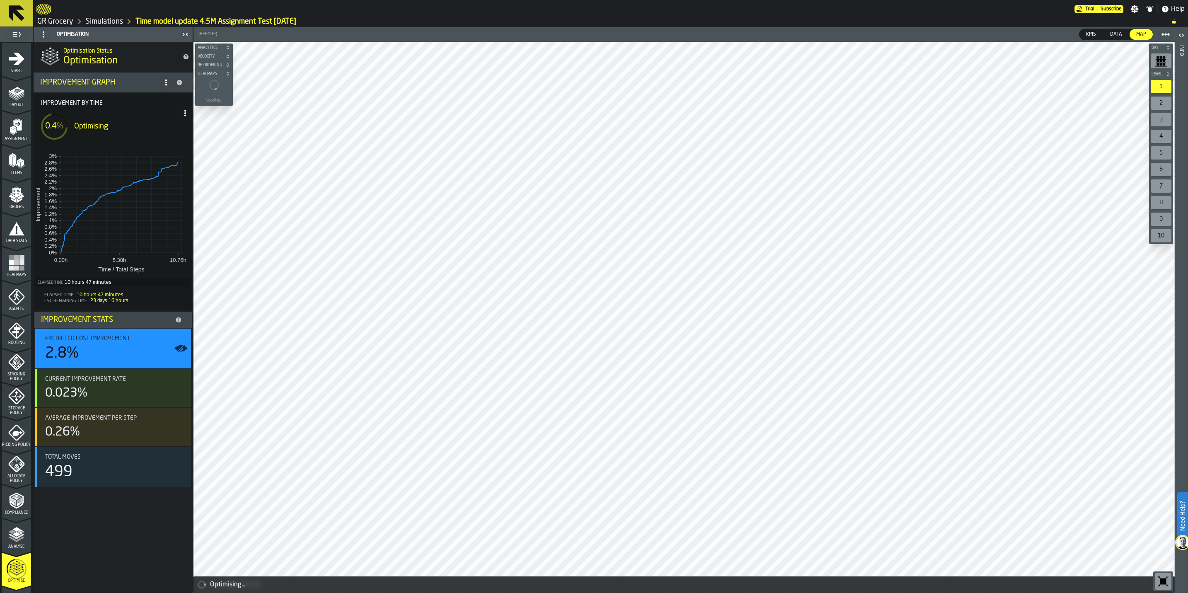
click at [45, 36] on icon at bounding box center [43, 34] width 7 height 7
click at [53, 53] on div "Show Setup" at bounding box center [63, 51] width 43 height 10
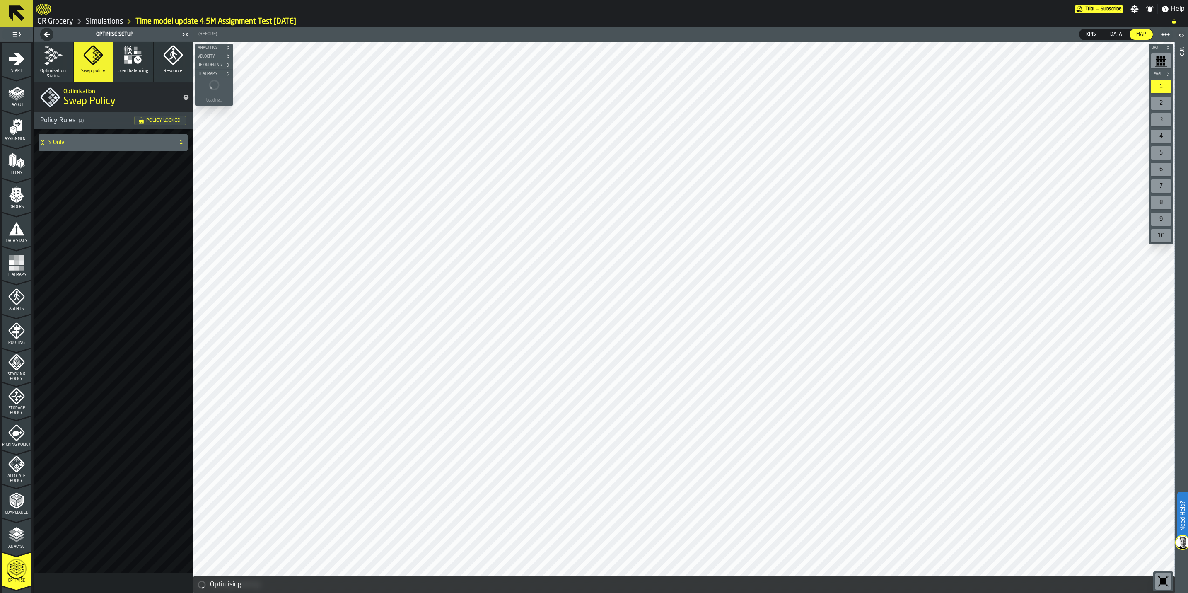
click at [55, 50] on icon "button" at bounding box center [53, 55] width 20 height 20
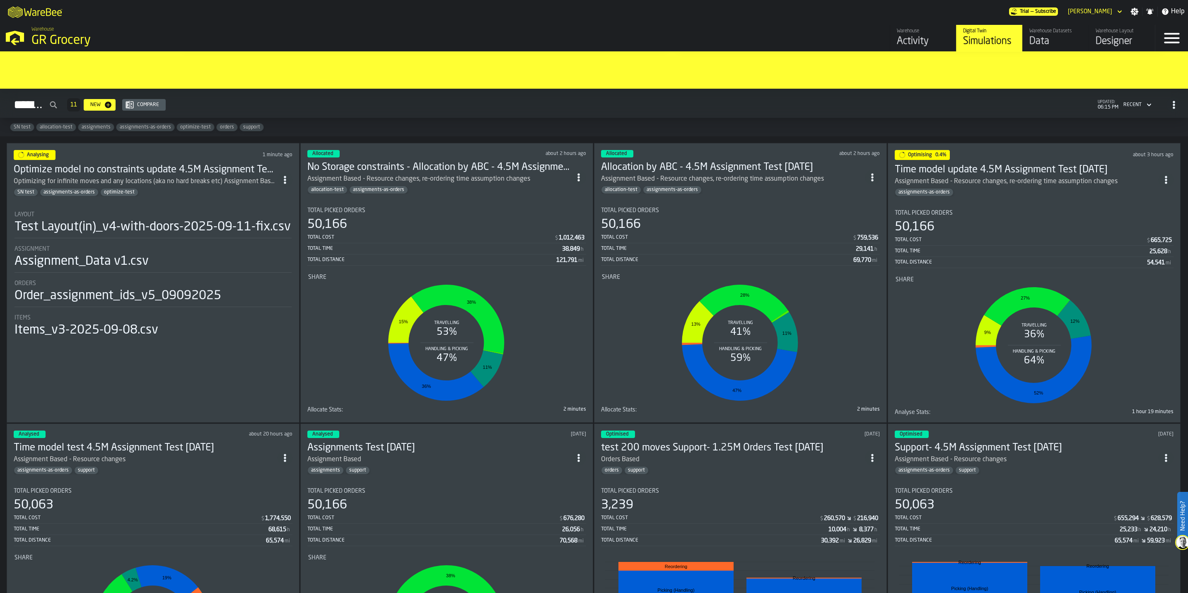
scroll to position [520, 0]
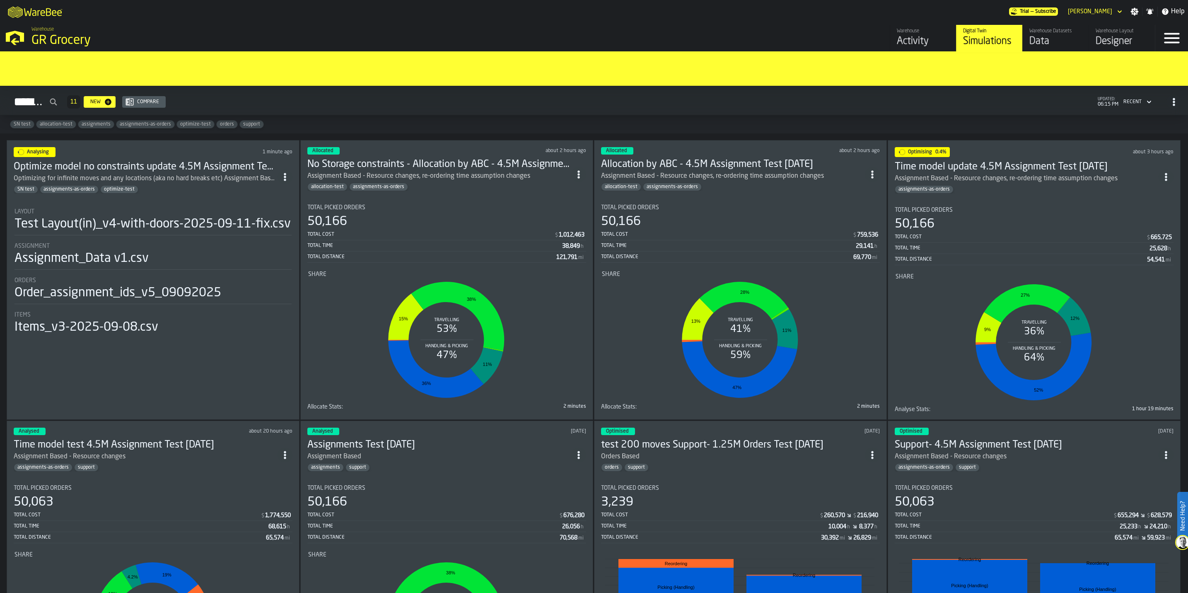
click at [750, 191] on div "allocation-test assignments-as-orders" at bounding box center [733, 187] width 264 height 8
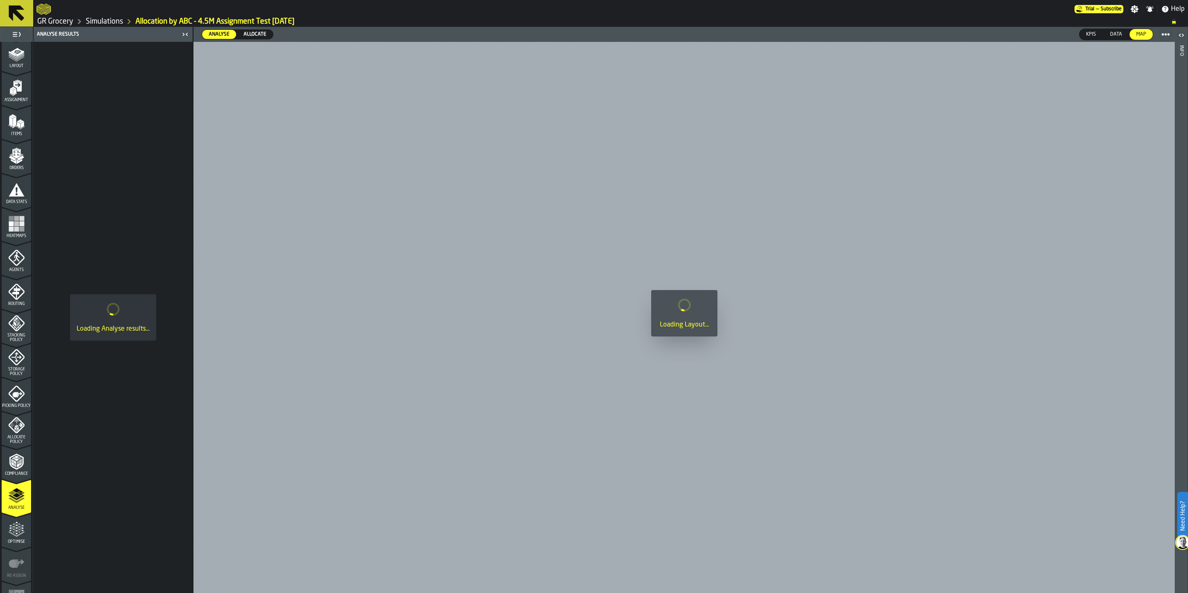
scroll to position [60, 0]
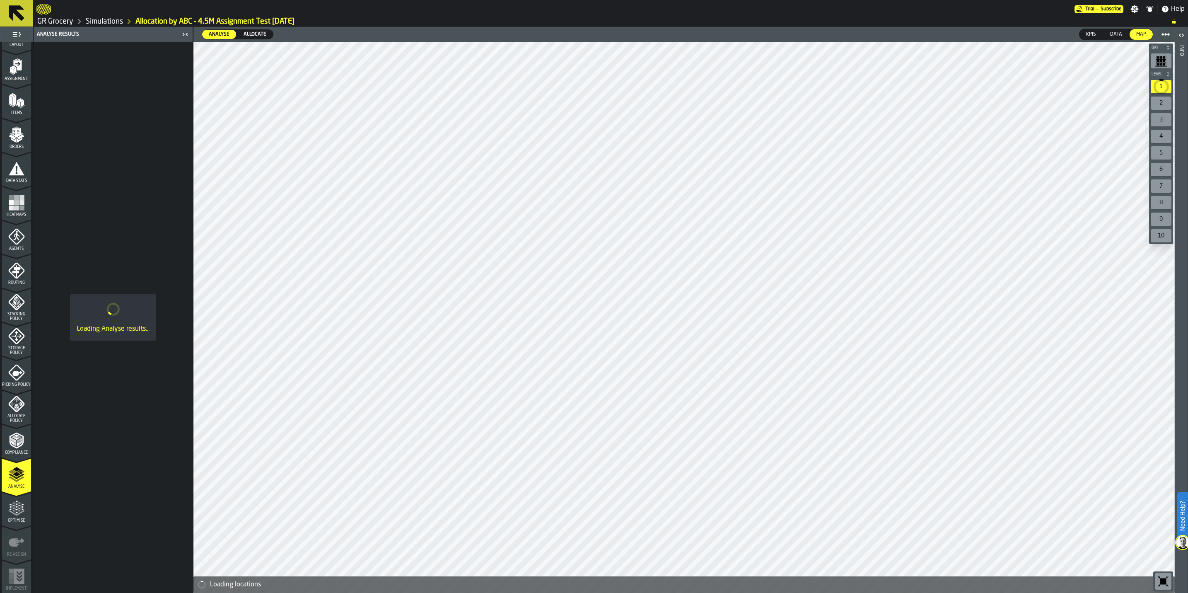
click at [9, 517] on div "Optimise" at bounding box center [16, 511] width 29 height 23
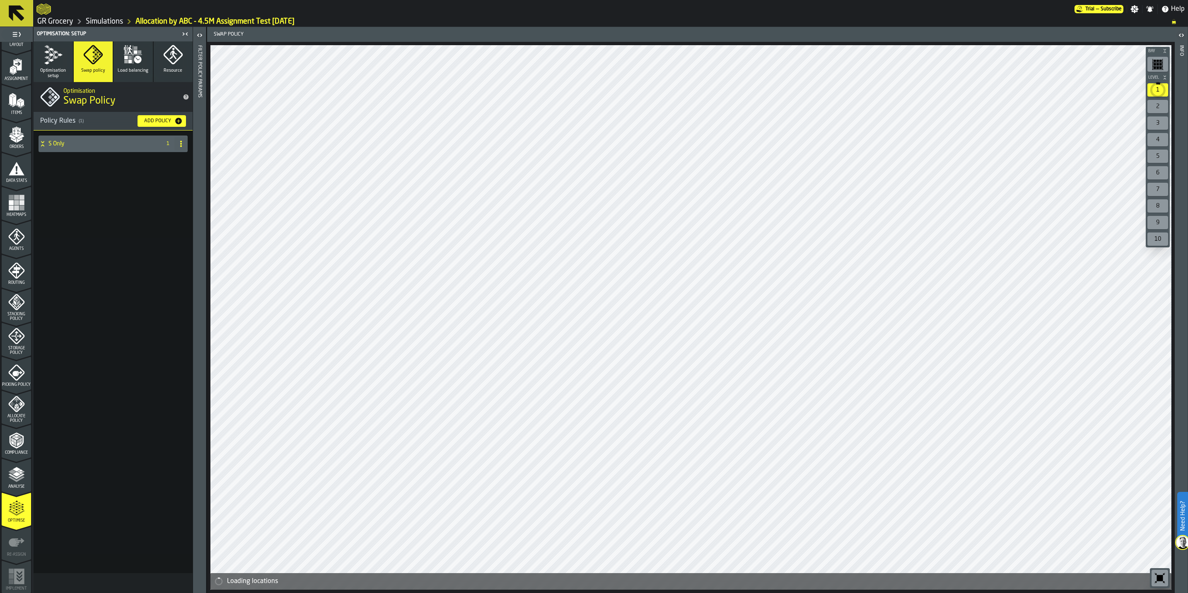
click at [47, 48] on icon "button" at bounding box center [53, 55] width 20 height 20
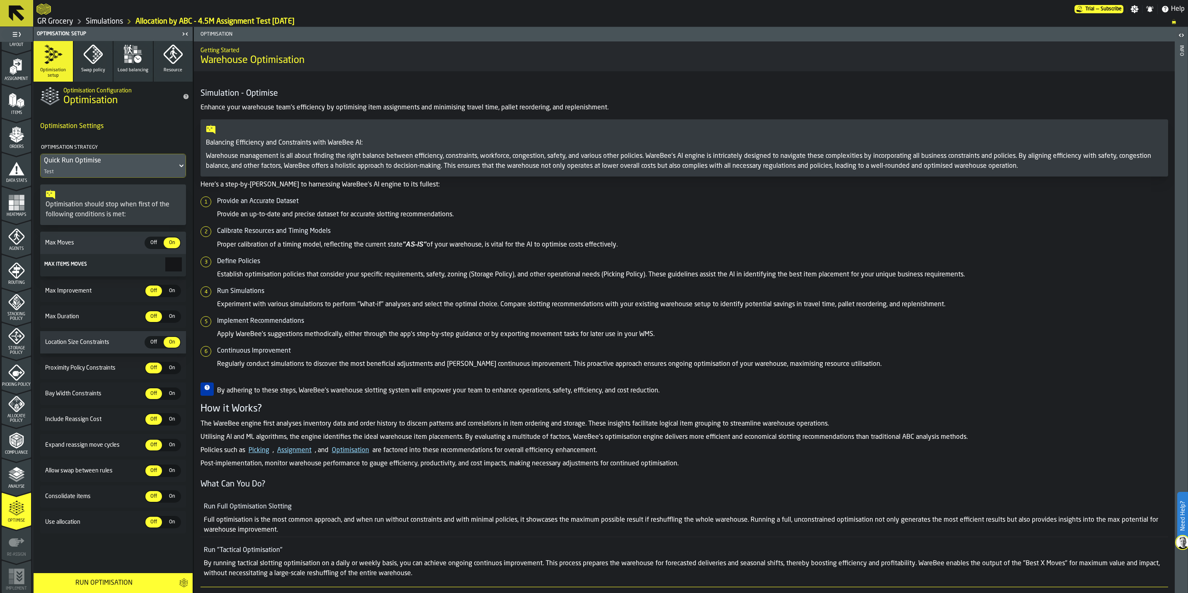
click at [148, 246] on span "Off" at bounding box center [153, 242] width 13 height 7
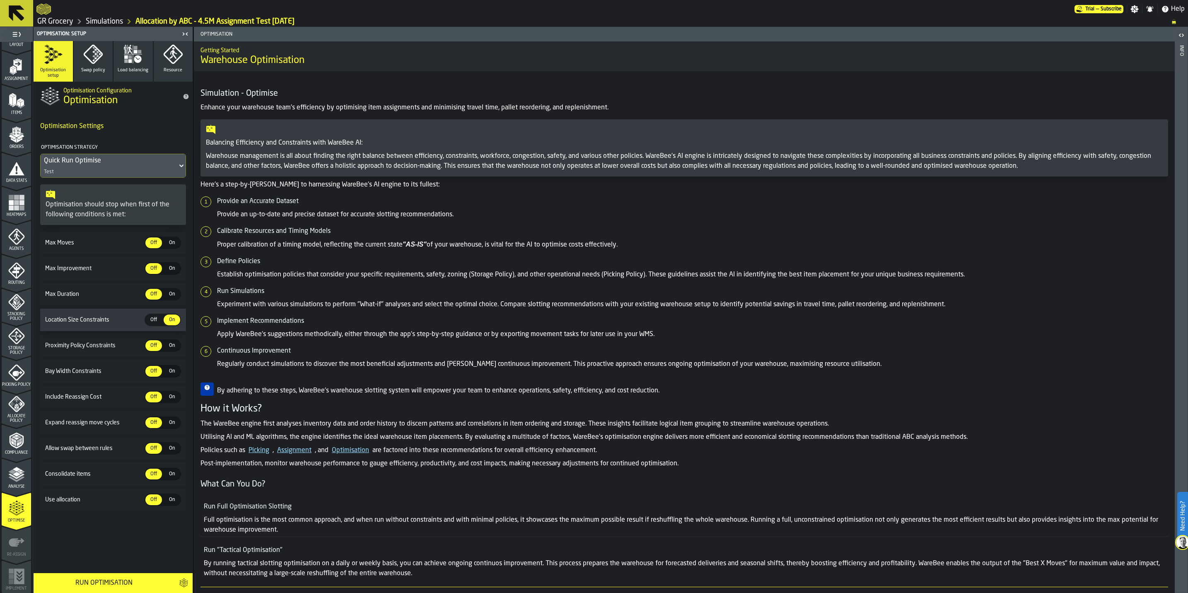
click at [139, 160] on div "Quick Run Optimise" at bounding box center [109, 161] width 130 height 10
click at [139, 162] on div "Quick Run Optimise" at bounding box center [109, 161] width 130 height 10
click at [131, 222] on div "Good (Standard)" at bounding box center [114, 214] width 136 height 20
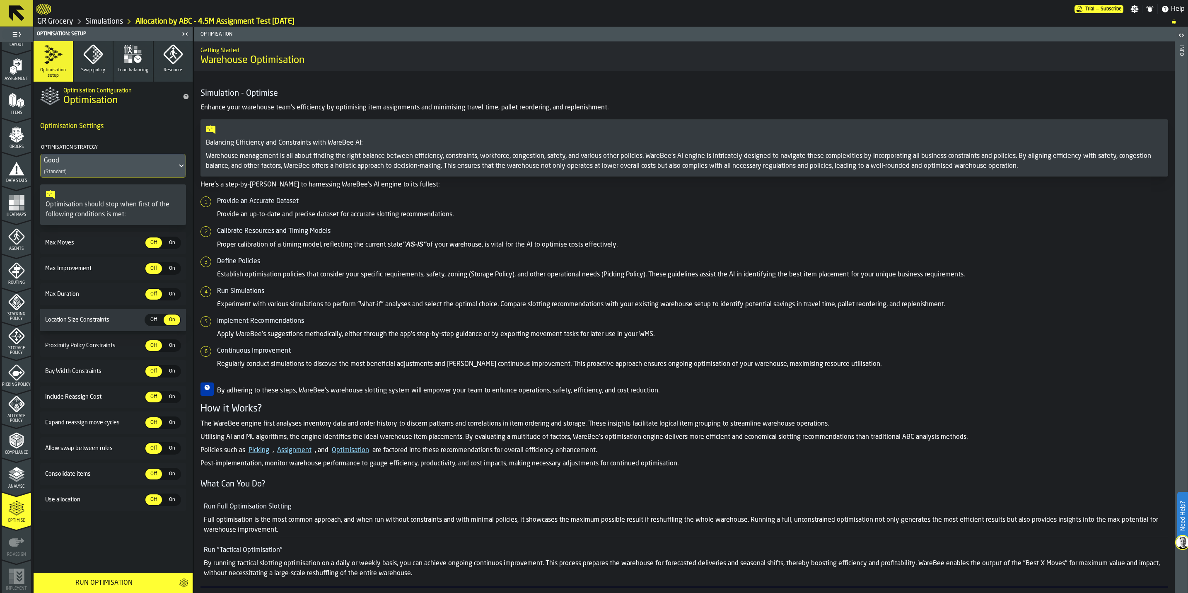
click at [158, 173] on div "Good (Standard)" at bounding box center [109, 165] width 137 height 23
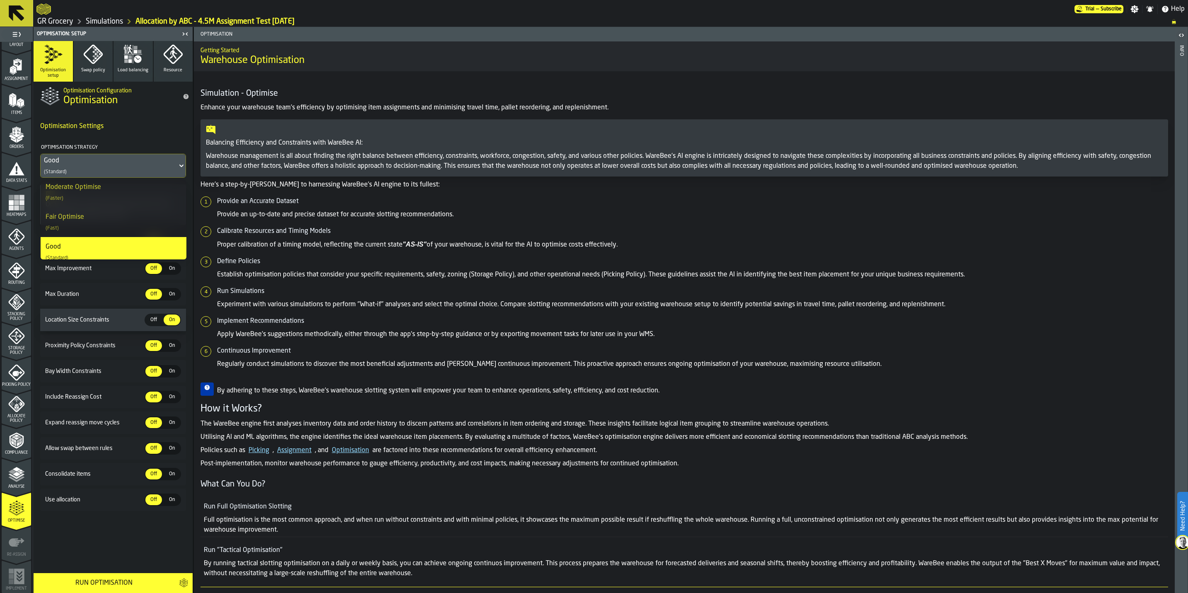
click at [135, 216] on div "Fair Optimise (Fast)" at bounding box center [114, 222] width 136 height 20
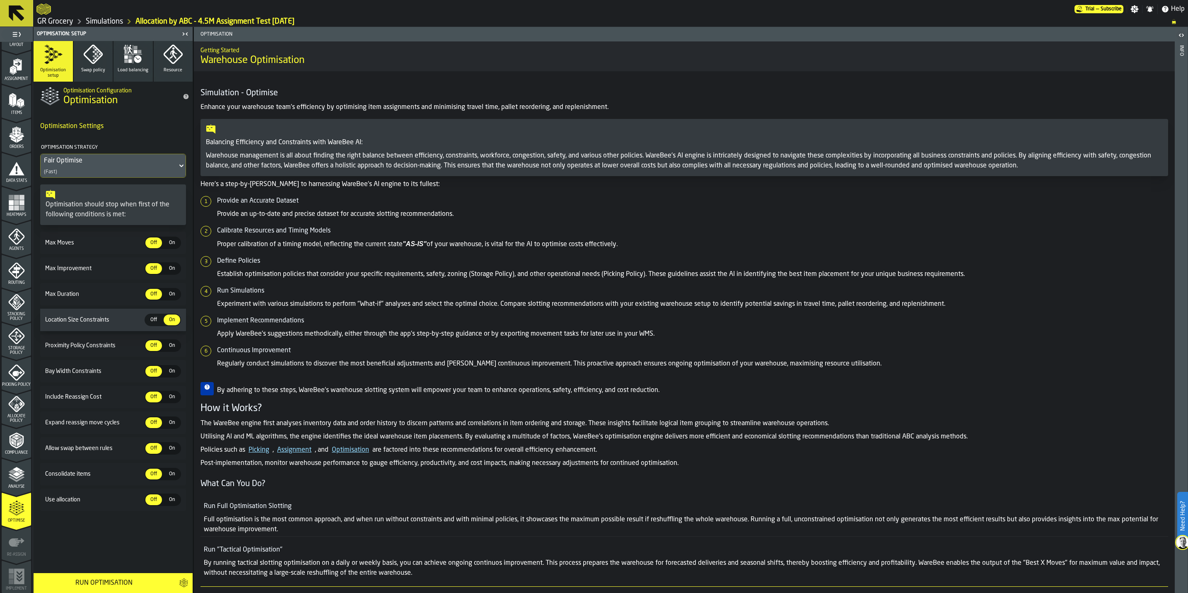
scroll to position [0, 0]
click at [112, 169] on div "Fair Optimise (Fast)" at bounding box center [109, 165] width 137 height 23
click at [147, 167] on div "Fair Optimise (Fast)" at bounding box center [109, 165] width 137 height 23
click at [113, 586] on div "Run Optimisation" at bounding box center [104, 583] width 130 height 10
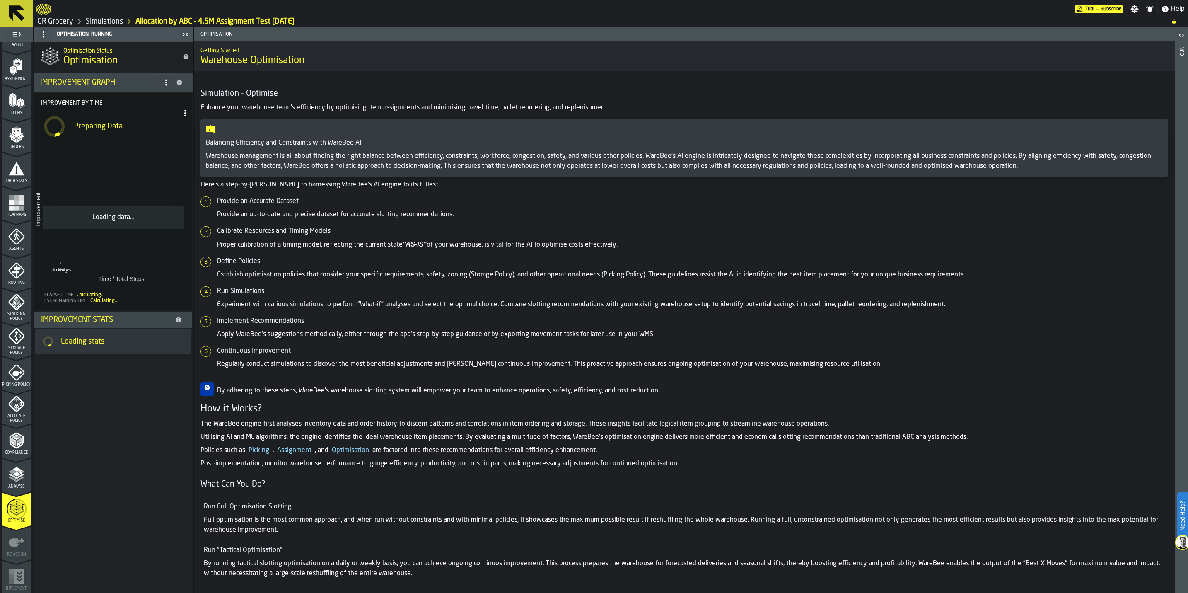
click at [3, 475] on div "Analyse" at bounding box center [16, 477] width 29 height 23
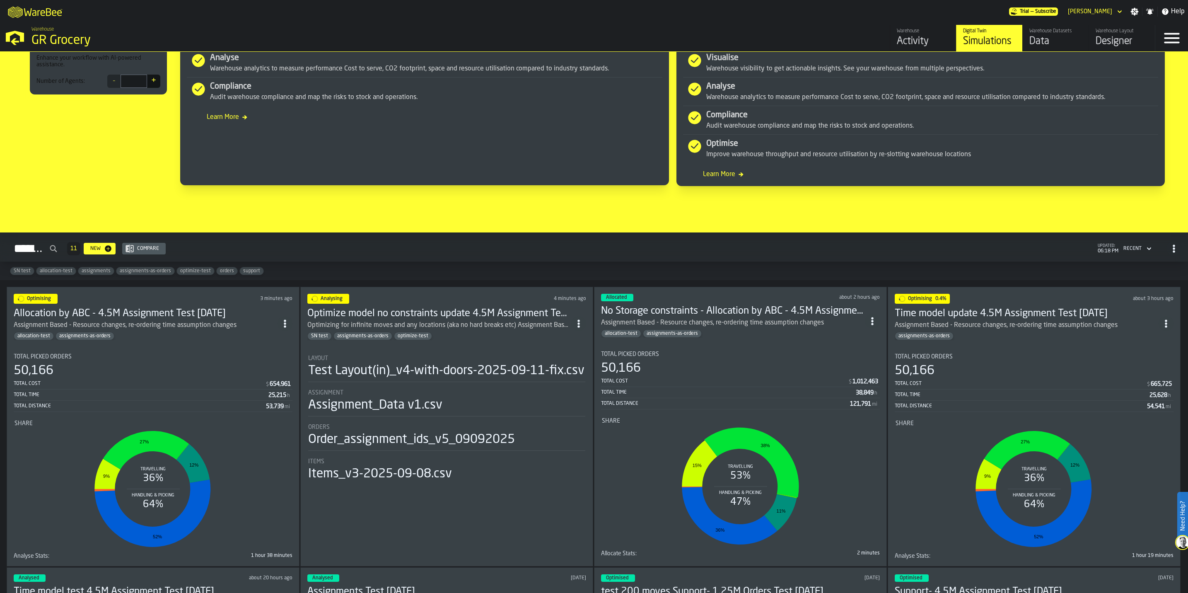
scroll to position [373, 0]
click at [775, 336] on div "allocation-test assignments-as-orders" at bounding box center [733, 334] width 264 height 8
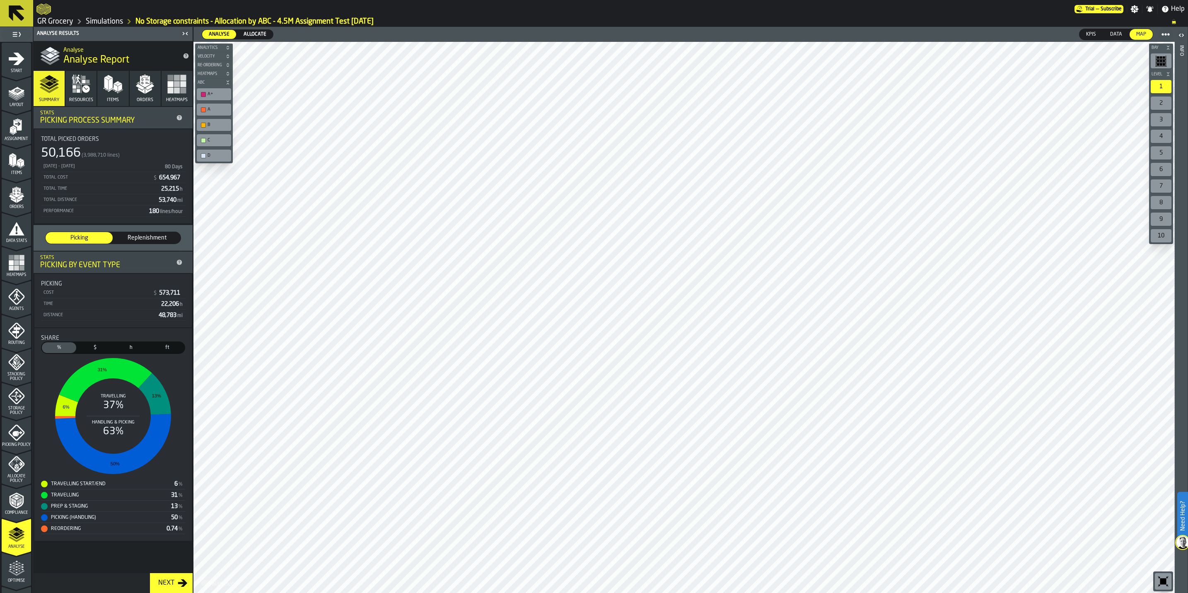
click at [140, 85] on polygon "button" at bounding box center [140, 87] width 9 height 6
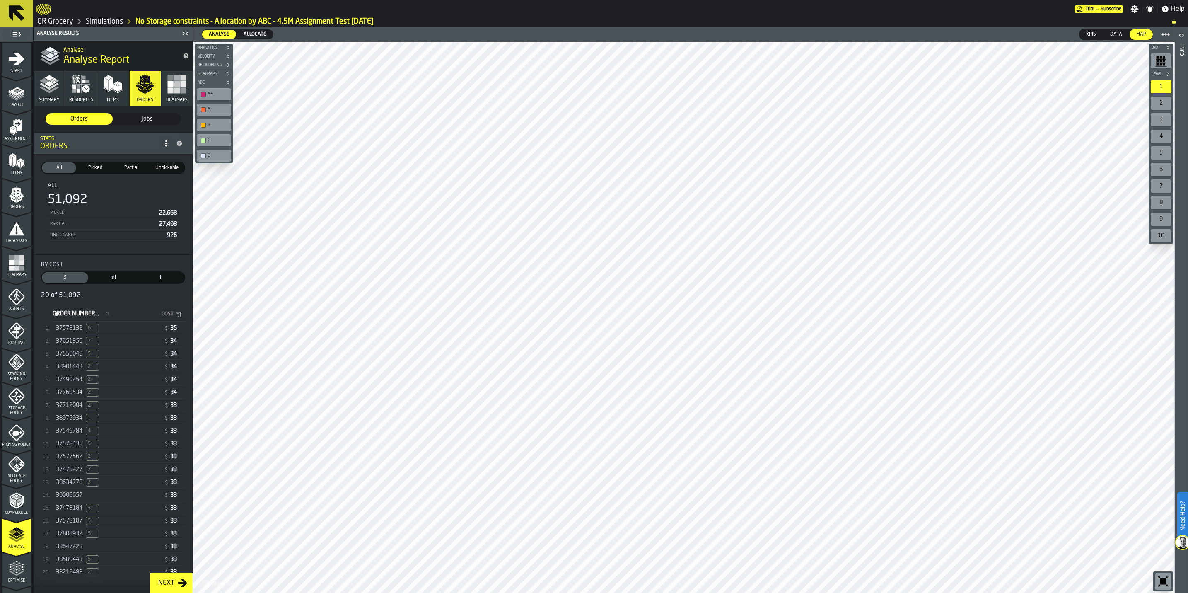
click at [159, 222] on span "27,498" at bounding box center [168, 224] width 18 height 6
click at [137, 332] on div "37578132 6" at bounding box center [108, 328] width 105 height 8
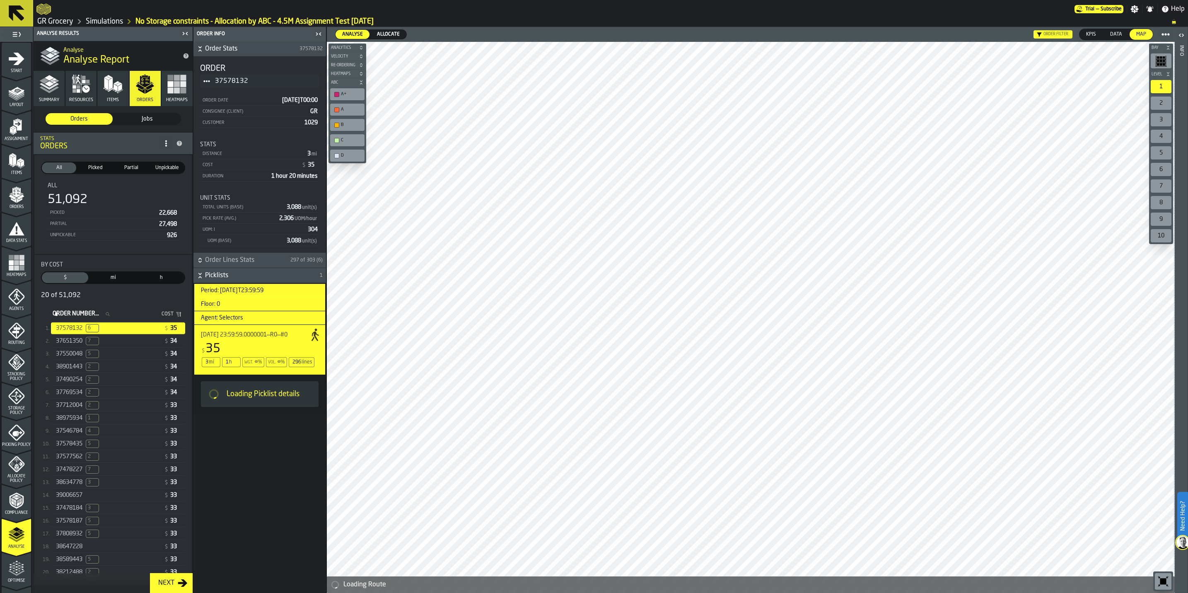
click at [317, 35] on icon "button-toggle-Close me" at bounding box center [319, 34] width 10 height 10
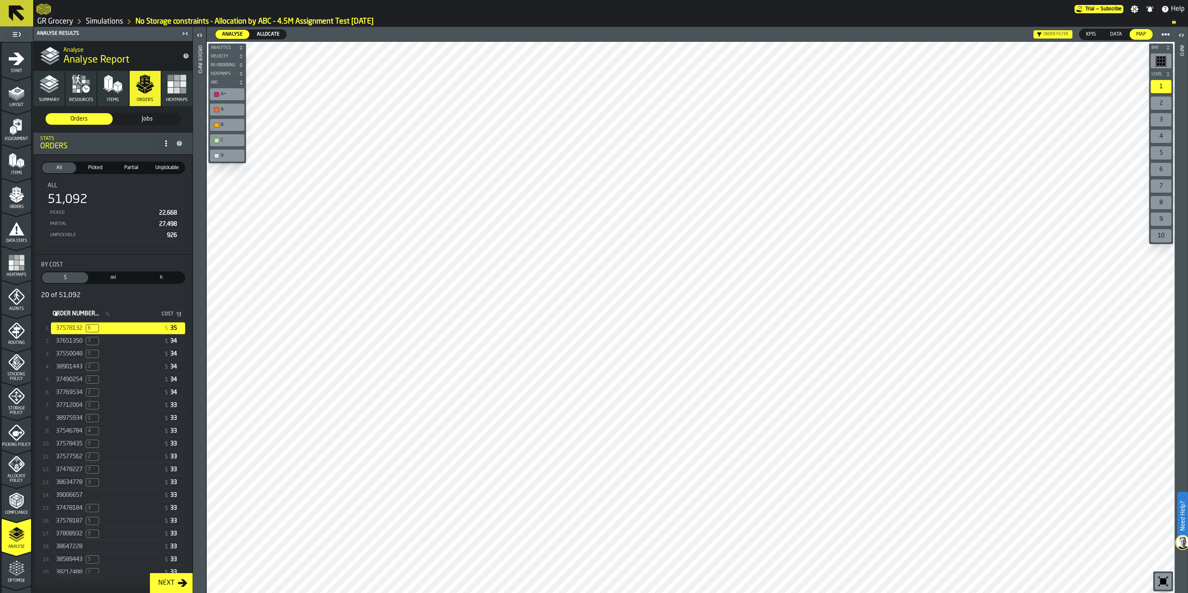
click at [43, 82] on polygon "button" at bounding box center [44, 80] width 10 height 5
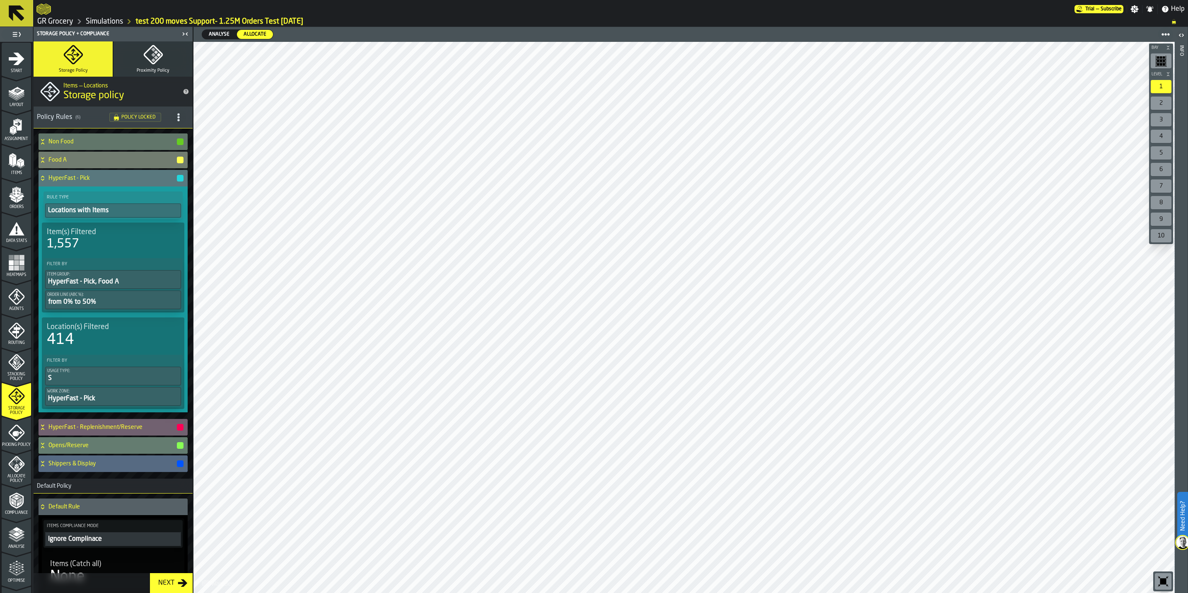
drag, startPoint x: 85, startPoint y: 17, endPoint x: 177, endPoint y: 39, distance: 94.5
click at [86, 17] on link "Simulations" at bounding box center [104, 21] width 37 height 9
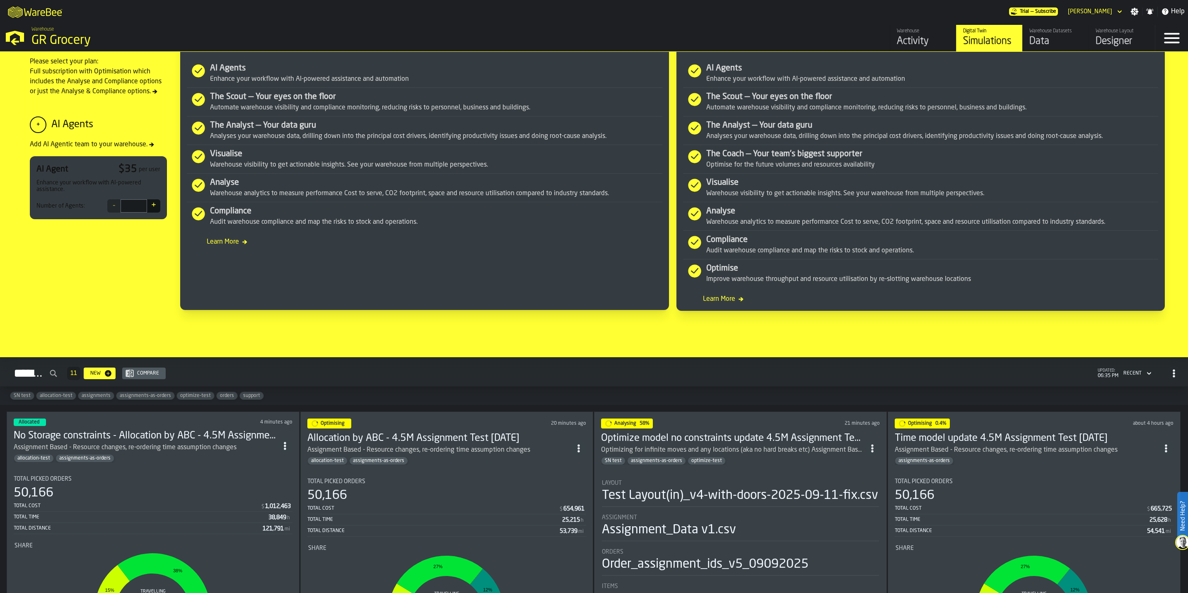
scroll to position [559, 0]
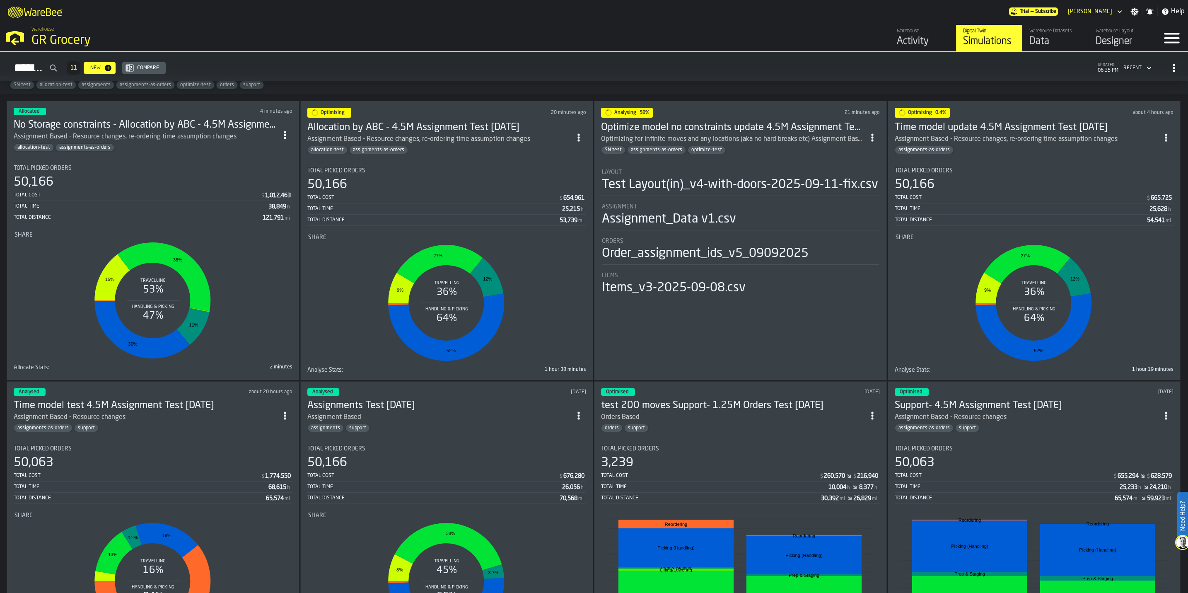
click at [180, 162] on section "Total Picked Orders 50,166 Total Cost $ 1,012,463 Total Time 38,849 h Total Dis…" at bounding box center [153, 264] width 279 height 212
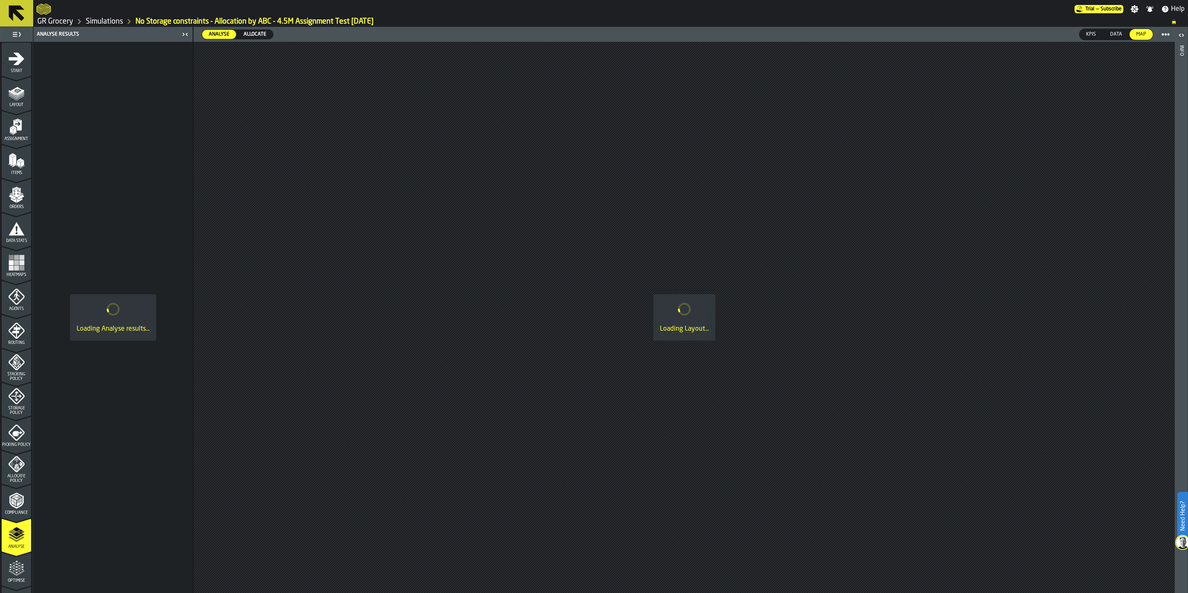
click at [10, 566] on icon "menu Optimise" at bounding box center [16, 568] width 17 height 17
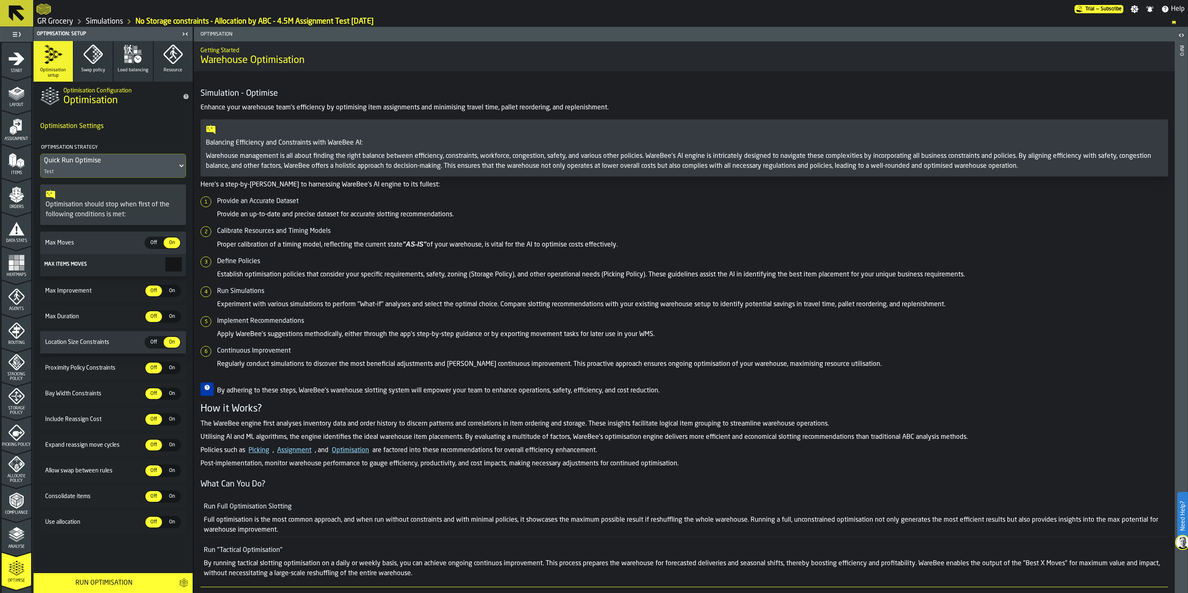
click at [152, 244] on span "Off" at bounding box center [153, 242] width 13 height 7
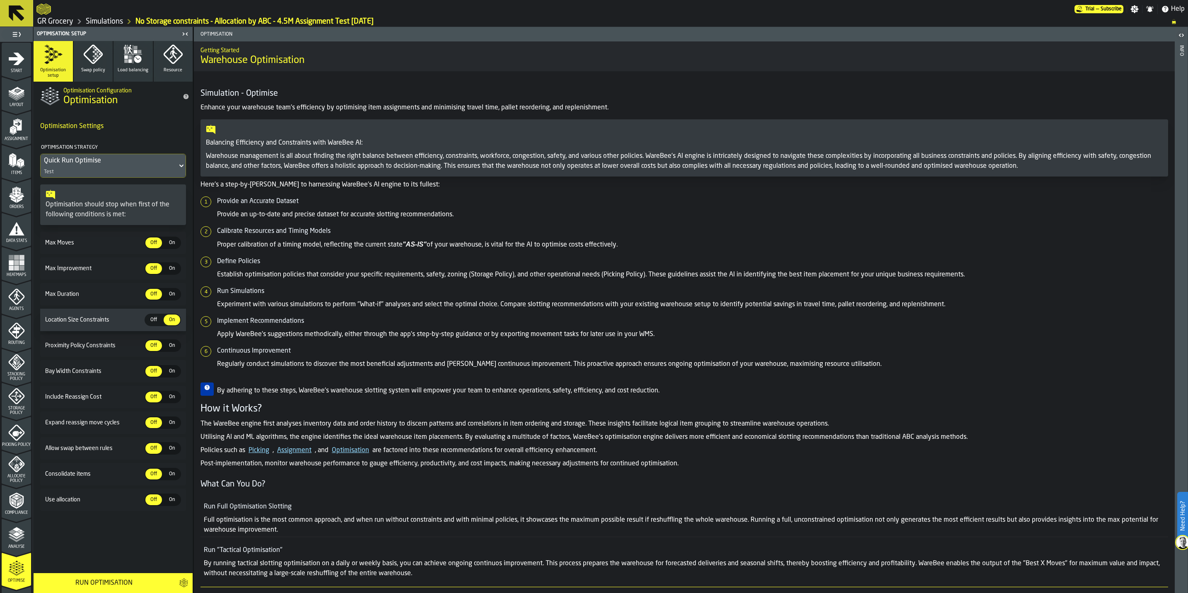
click at [100, 167] on div "Quick Run Optimise Test" at bounding box center [109, 165] width 137 height 23
click at [128, 225] on div "Fair Optimise (Fast)" at bounding box center [114, 222] width 136 height 20
click at [121, 579] on div "Run Optimisation" at bounding box center [104, 583] width 130 height 10
click at [104, 20] on link "Simulations" at bounding box center [104, 21] width 37 height 9
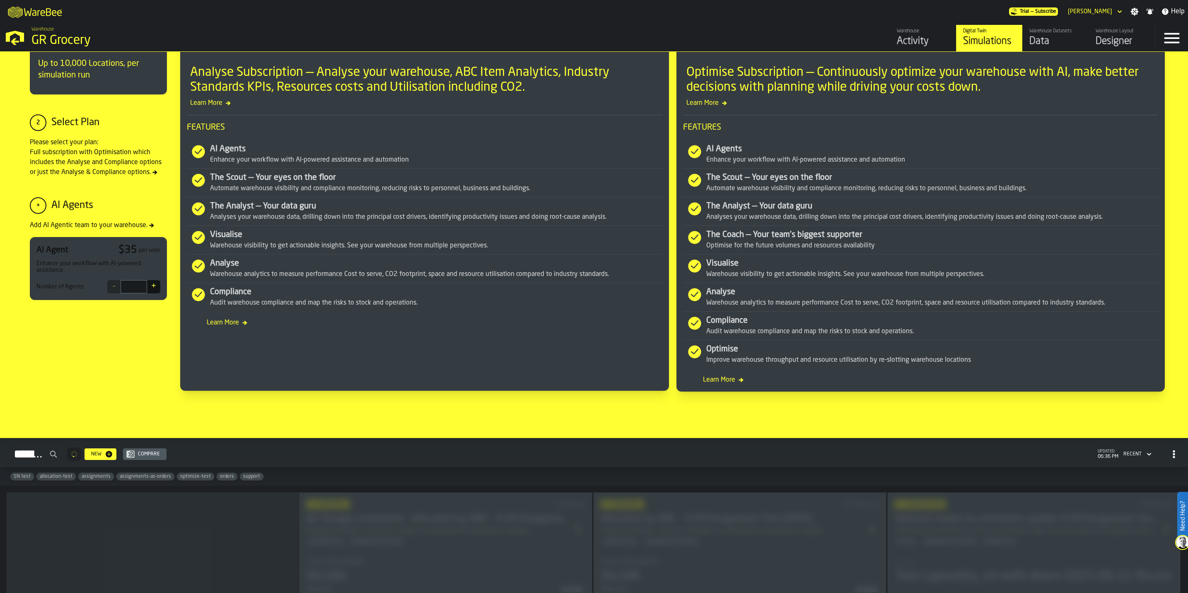
scroll to position [683, 0]
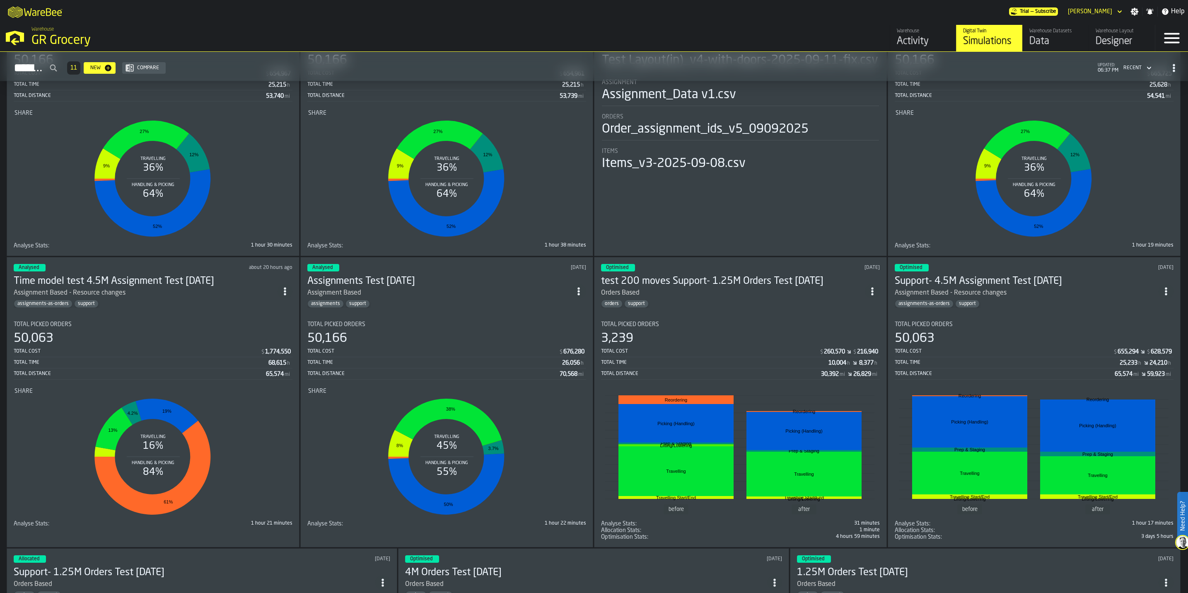
click at [430, 308] on div "assignments support" at bounding box center [439, 303] width 264 height 8
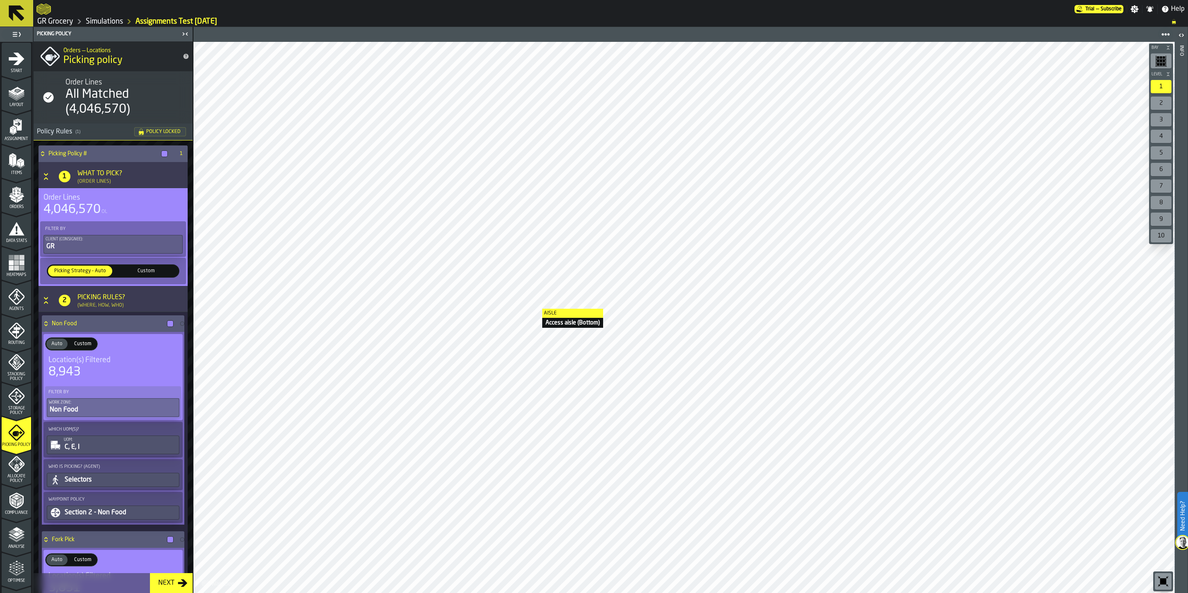
click at [534, 309] on div at bounding box center [683, 317] width 981 height 551
click at [17, 403] on icon "menu Storage Policy" at bounding box center [16, 396] width 16 height 16
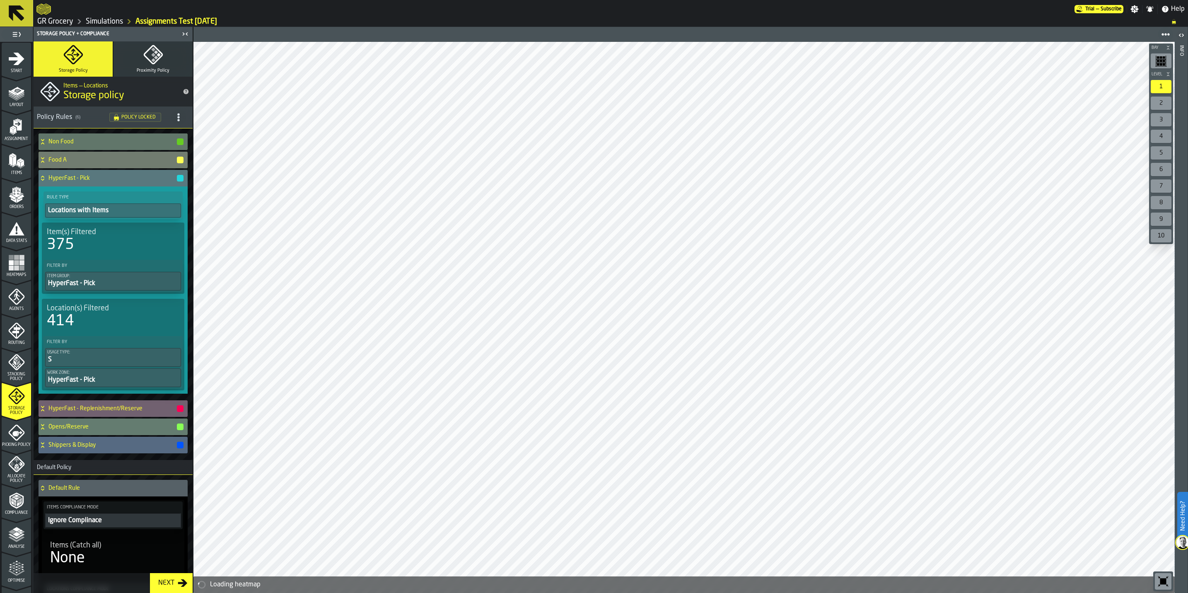
click at [19, 439] on div "Picking Policy" at bounding box center [16, 435] width 29 height 23
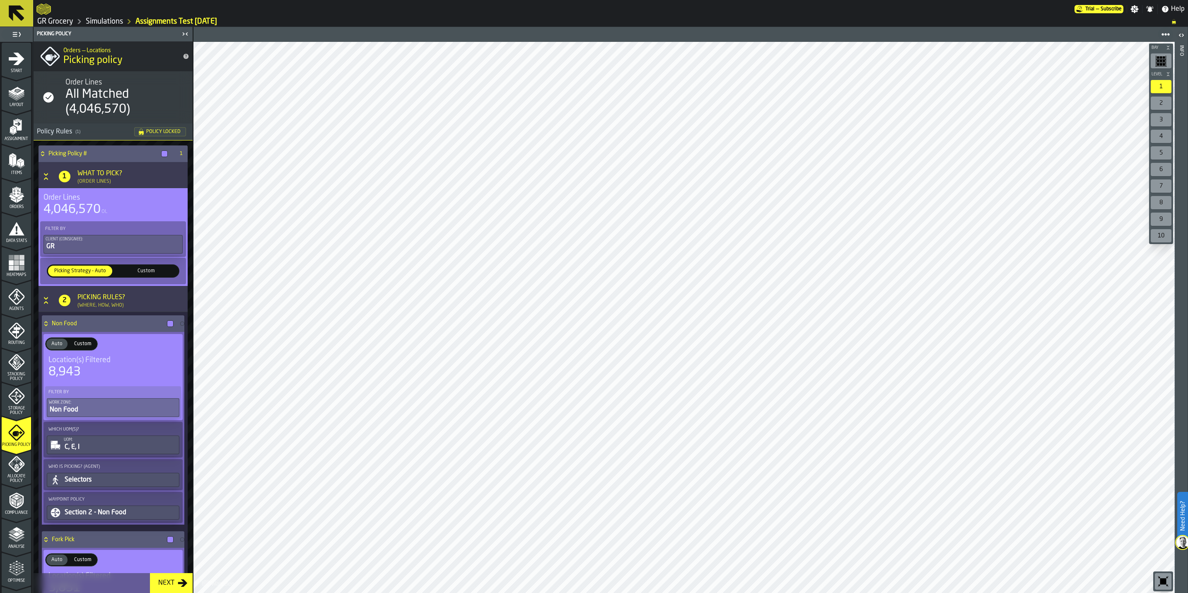
click at [12, 407] on span "Storage Policy" at bounding box center [16, 410] width 29 height 9
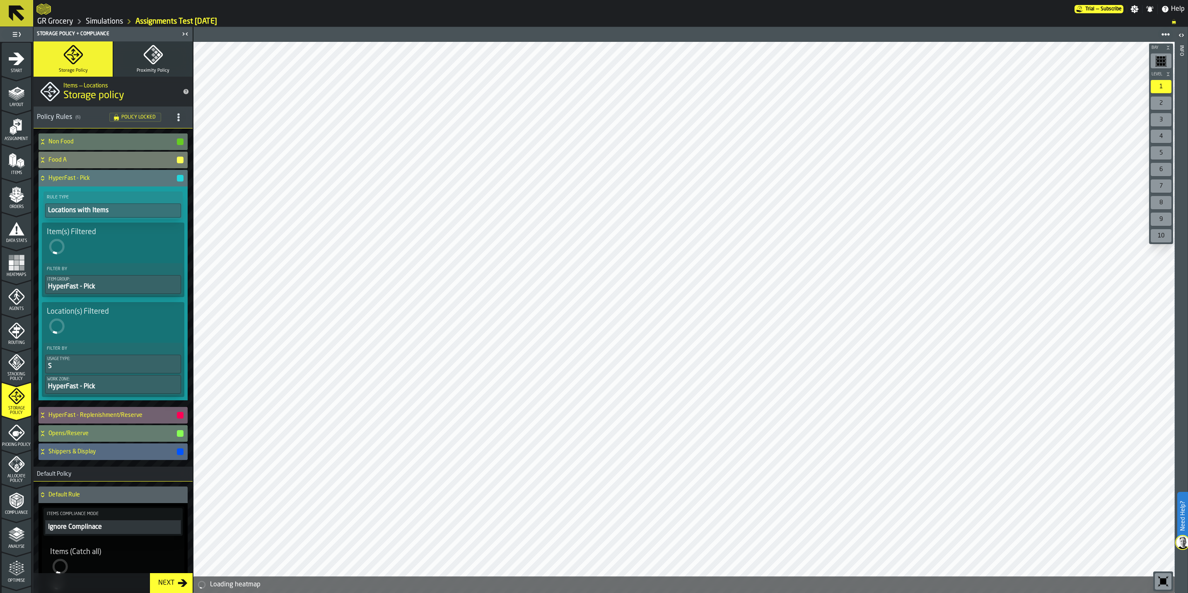
click at [15, 403] on icon "menu Storage Policy" at bounding box center [16, 396] width 17 height 17
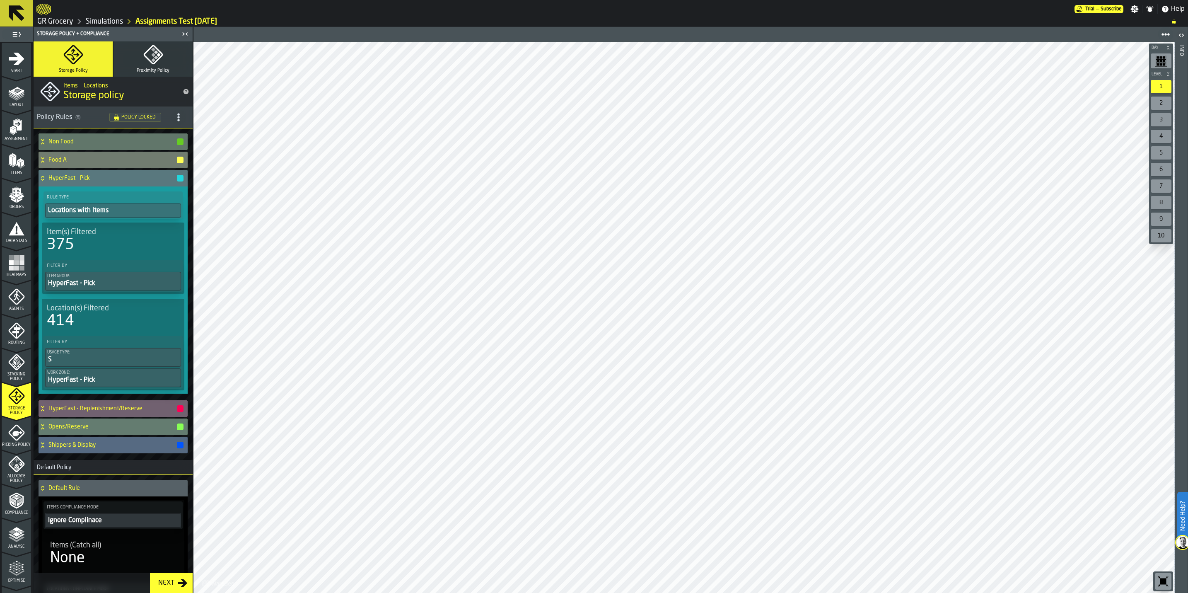
drag, startPoint x: 17, startPoint y: 456, endPoint x: 19, endPoint y: 471, distance: 15.0
click at [17, 456] on icon "menu Allocate Policy" at bounding box center [16, 464] width 17 height 17
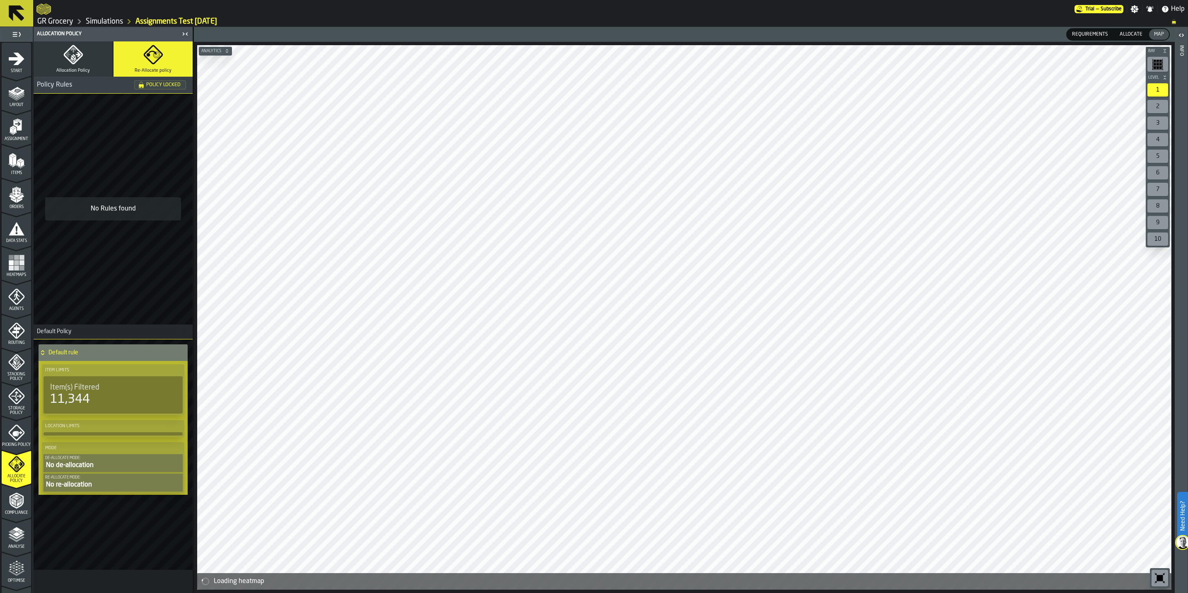
click at [17, 494] on icon "menu Compliance" at bounding box center [16, 500] width 14 height 16
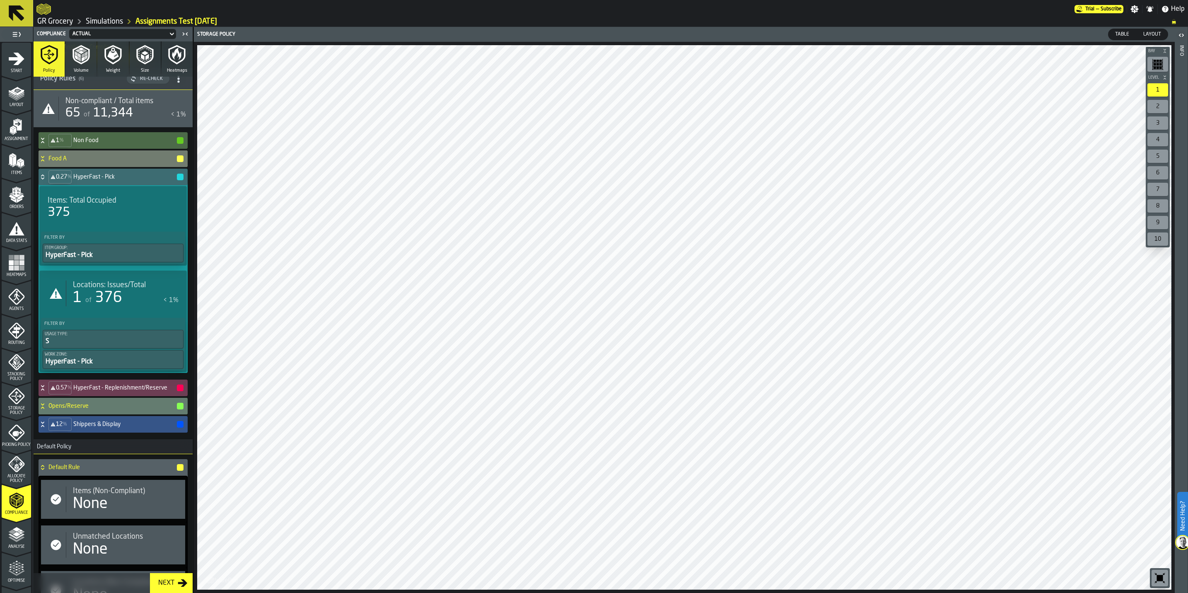
scroll to position [112, 0]
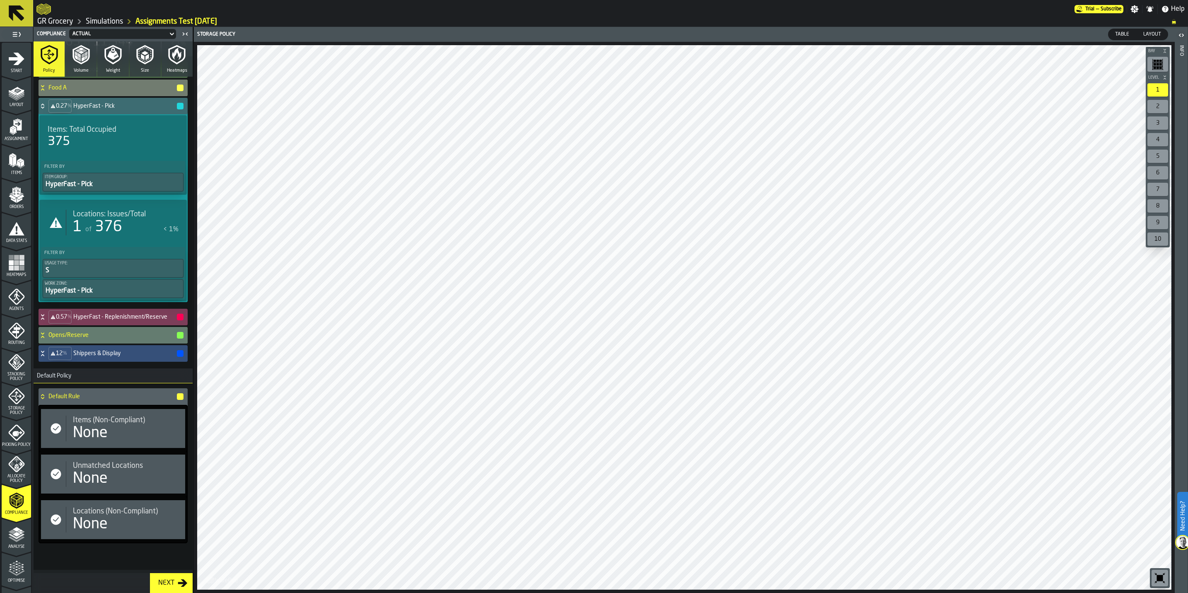
click at [128, 311] on div "0.57 % HyperFast - Replenishment/Reserve" at bounding box center [112, 317] width 146 height 17
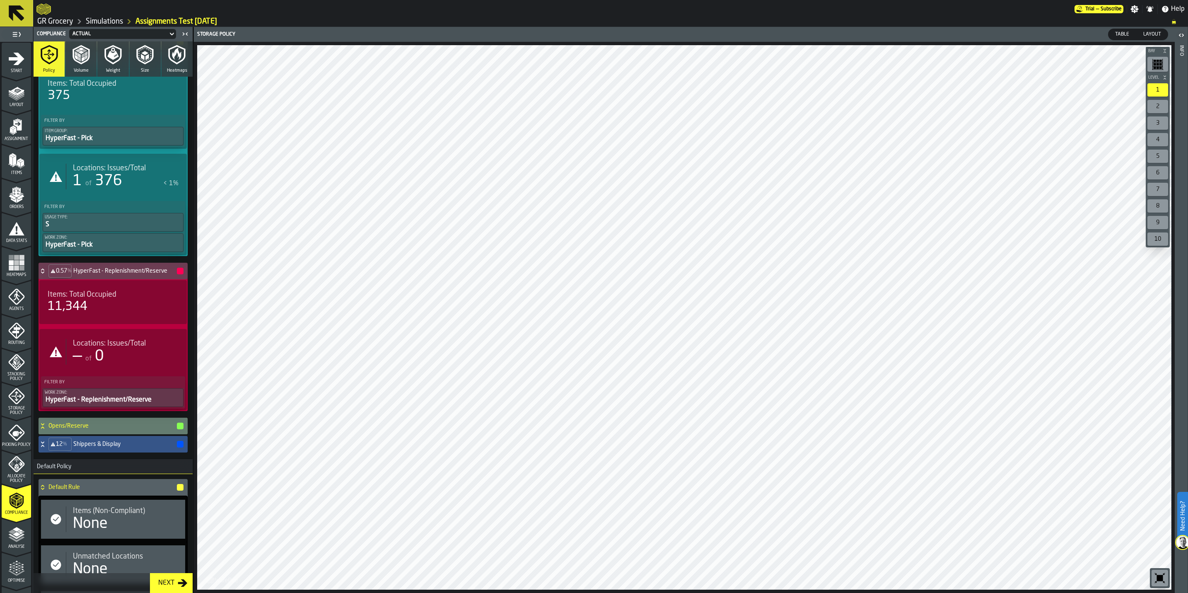
scroll to position [174, 0]
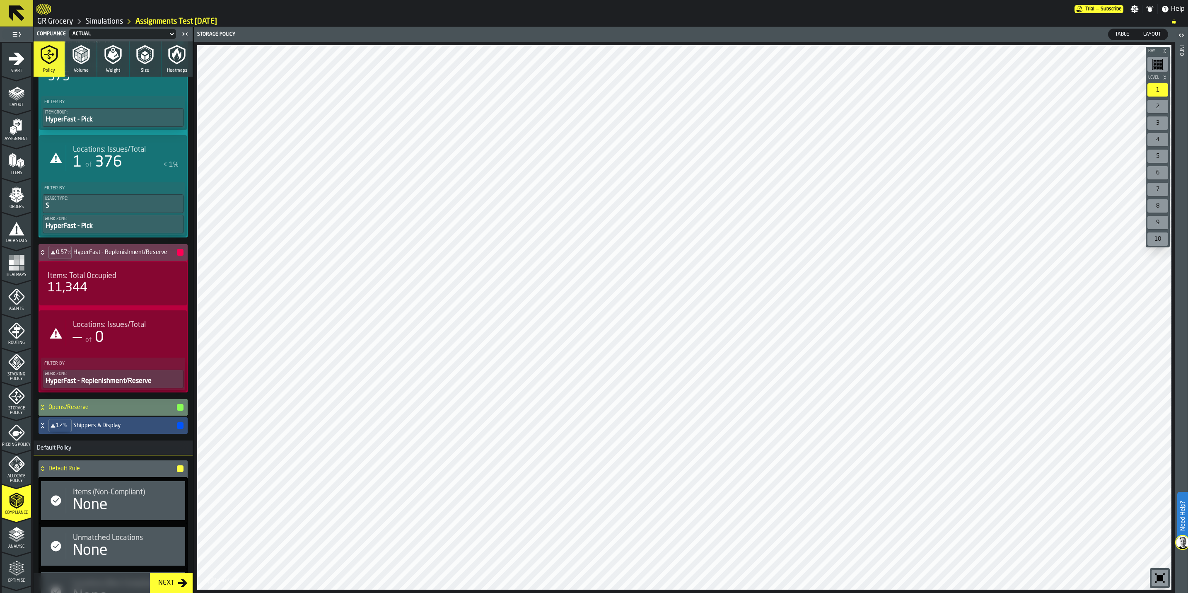
click at [125, 409] on h4 "Opens/Reserve" at bounding box center [112, 407] width 128 height 7
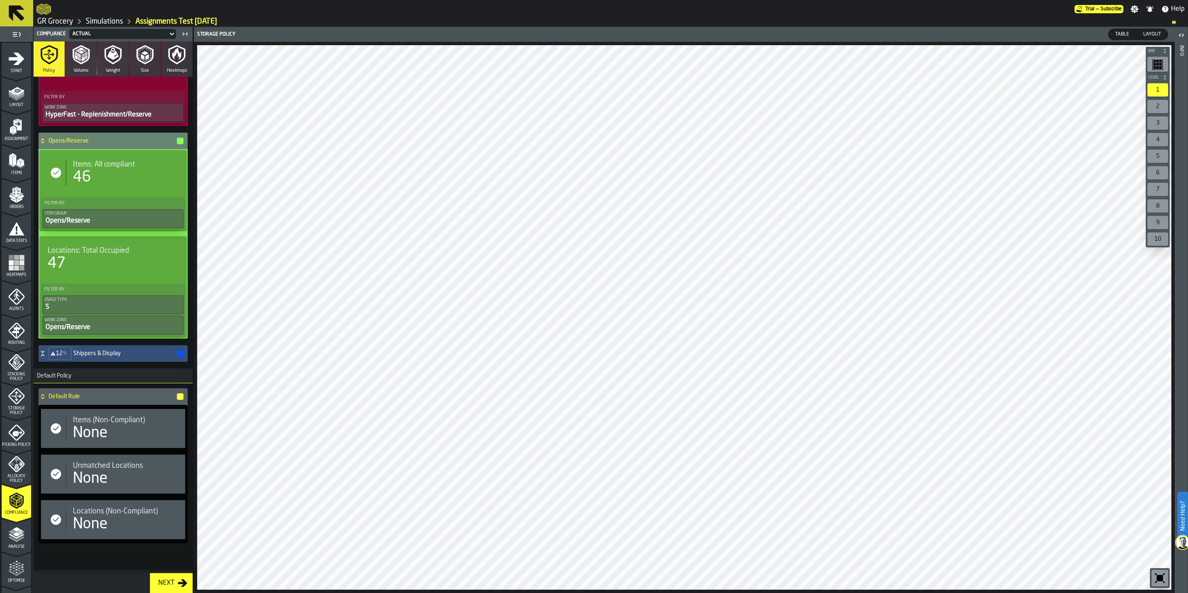
scroll to position [445, 0]
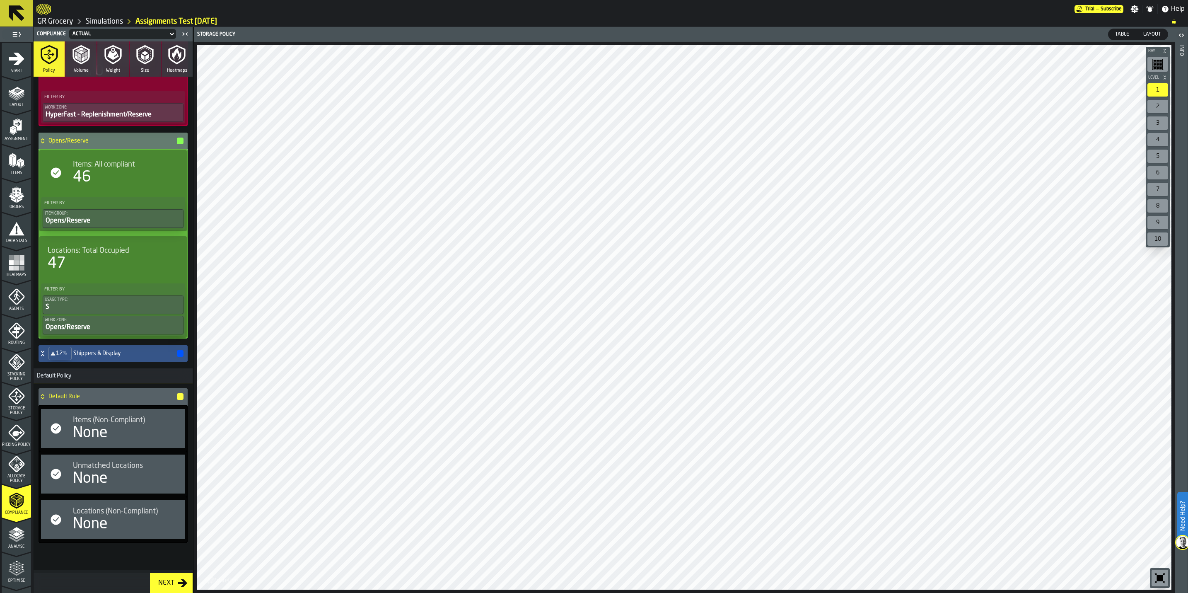
click at [92, 352] on h4 "Shippers & Display" at bounding box center [124, 353] width 103 height 7
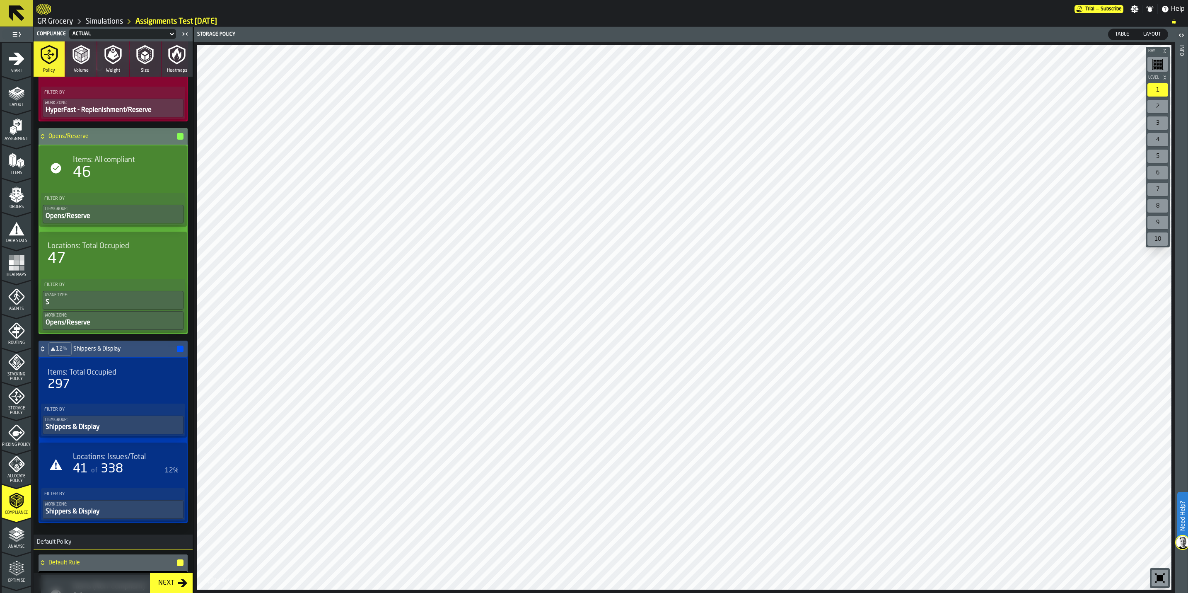
click at [193, 363] on div "Compliance Actual Policy Volume Weight Size Heatmaps Analyse — Compliance Stora…" at bounding box center [113, 310] width 160 height 566
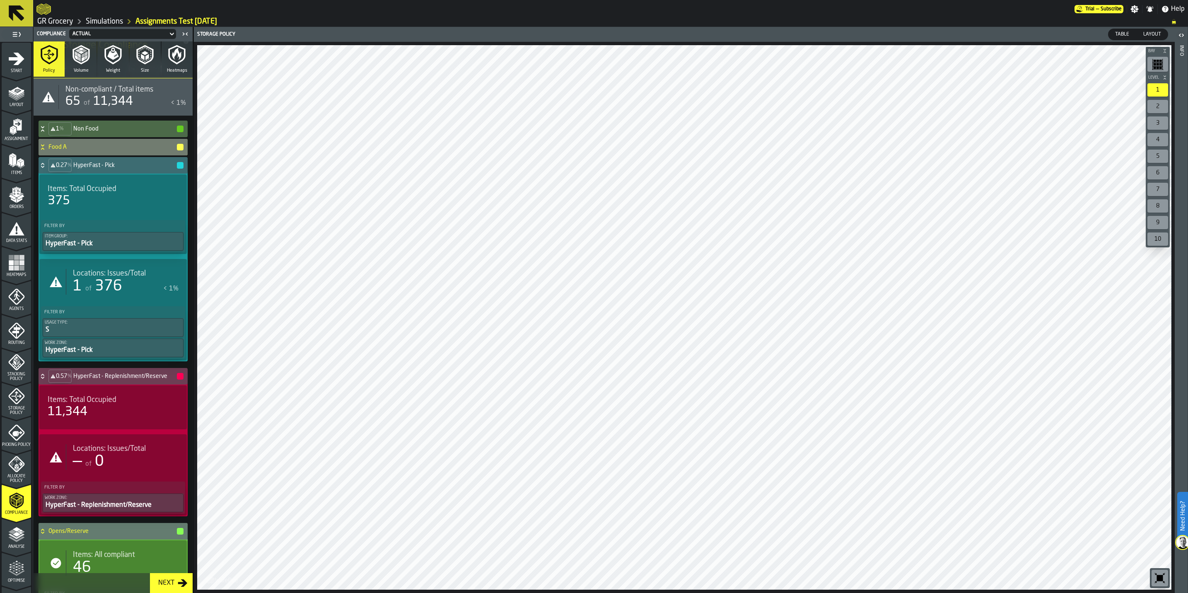
scroll to position [0, 0]
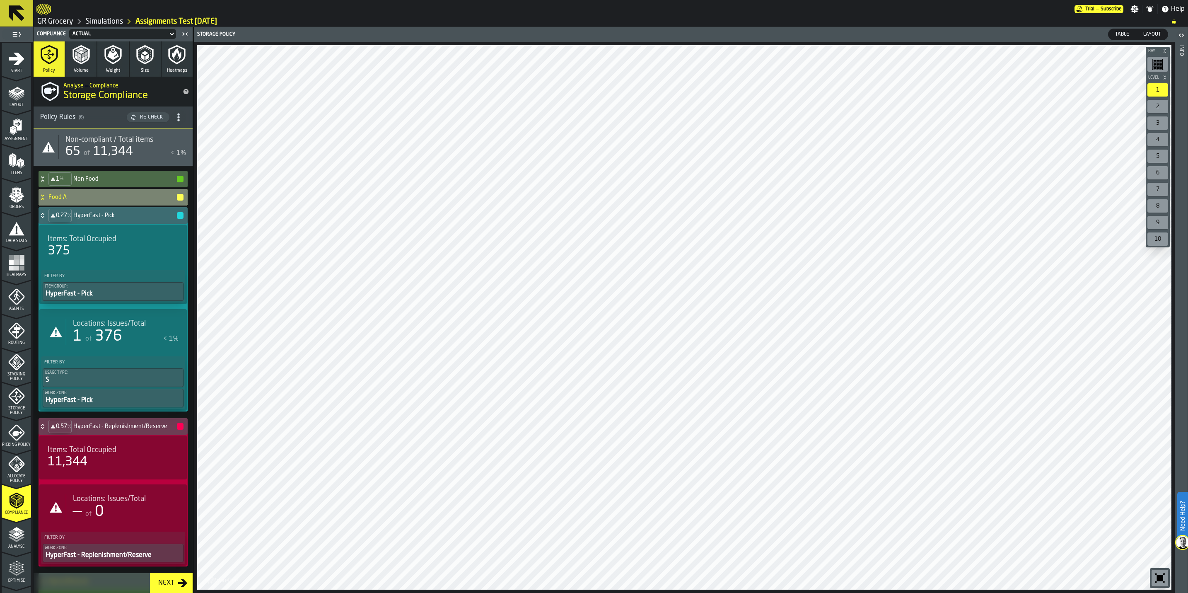
click at [79, 193] on div "Food A" at bounding box center [112, 197] width 146 height 17
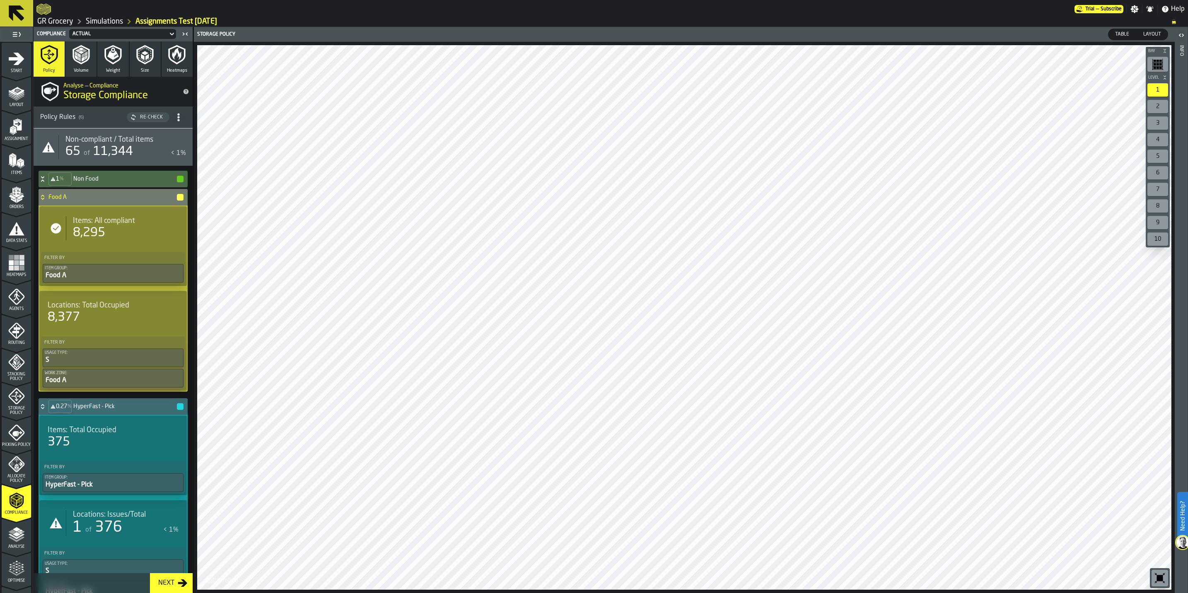
click at [99, 180] on h4 "Non Food" at bounding box center [124, 179] width 103 height 7
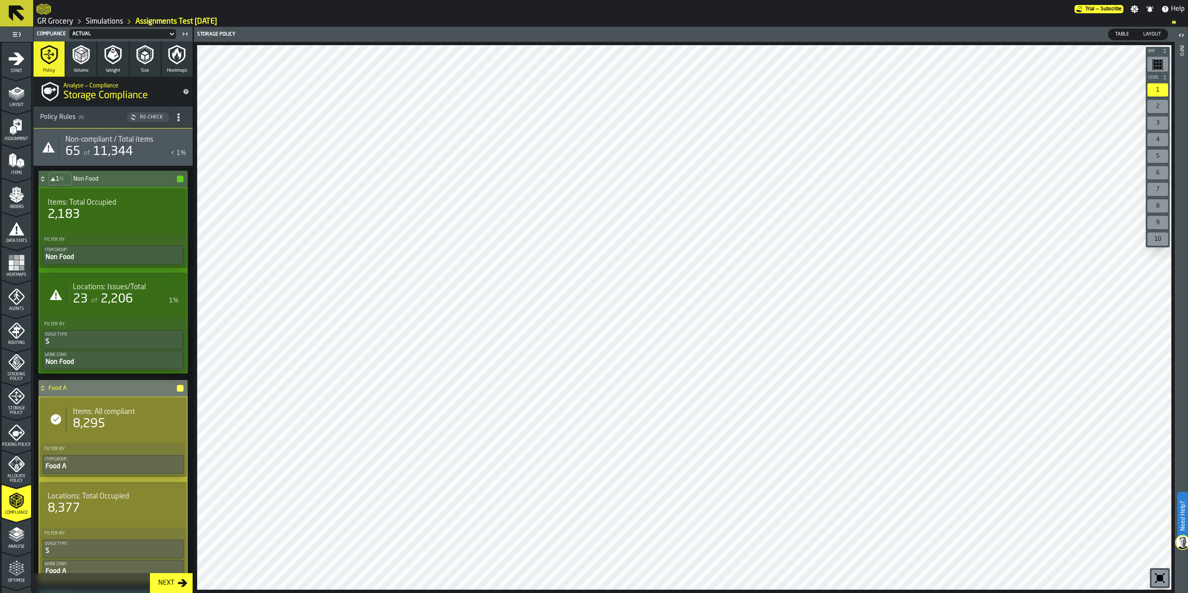
click at [193, 223] on div "Policy Volume Weight Size Heatmaps Analyse — Compliance Storage Compliance Poli…" at bounding box center [113, 316] width 159 height 551
click at [200, 542] on main "1 Start 1.1 Layout 1.2 Assignment 1.3 Items 1.4 Orders 1.5 Data Stats 1.6 Heatm…" at bounding box center [594, 310] width 1188 height 566
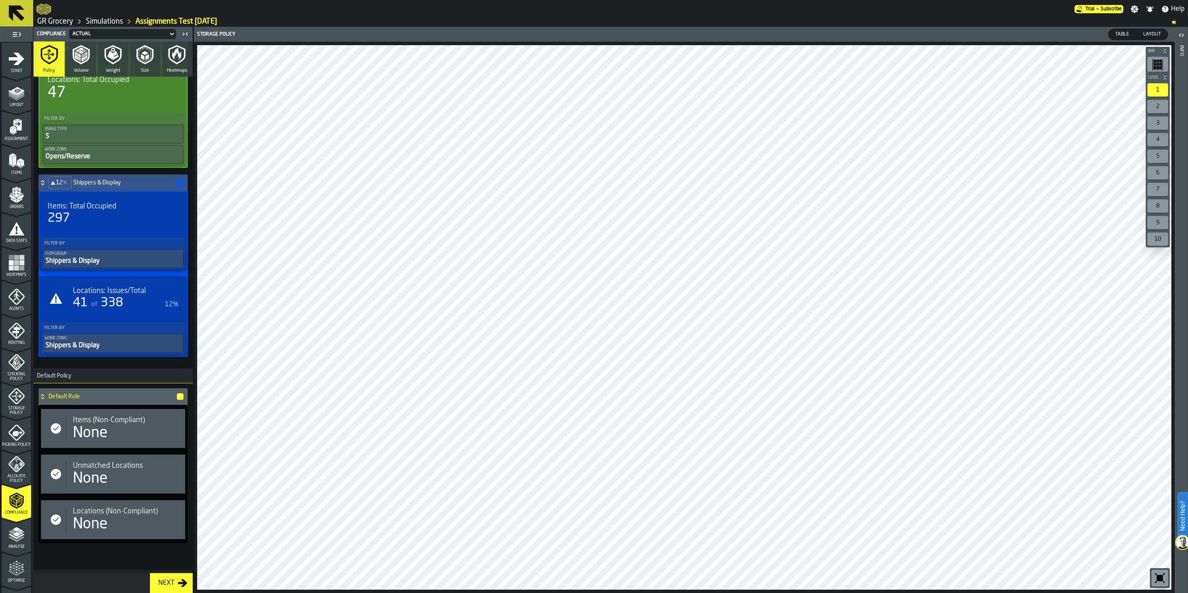
scroll to position [752, 0]
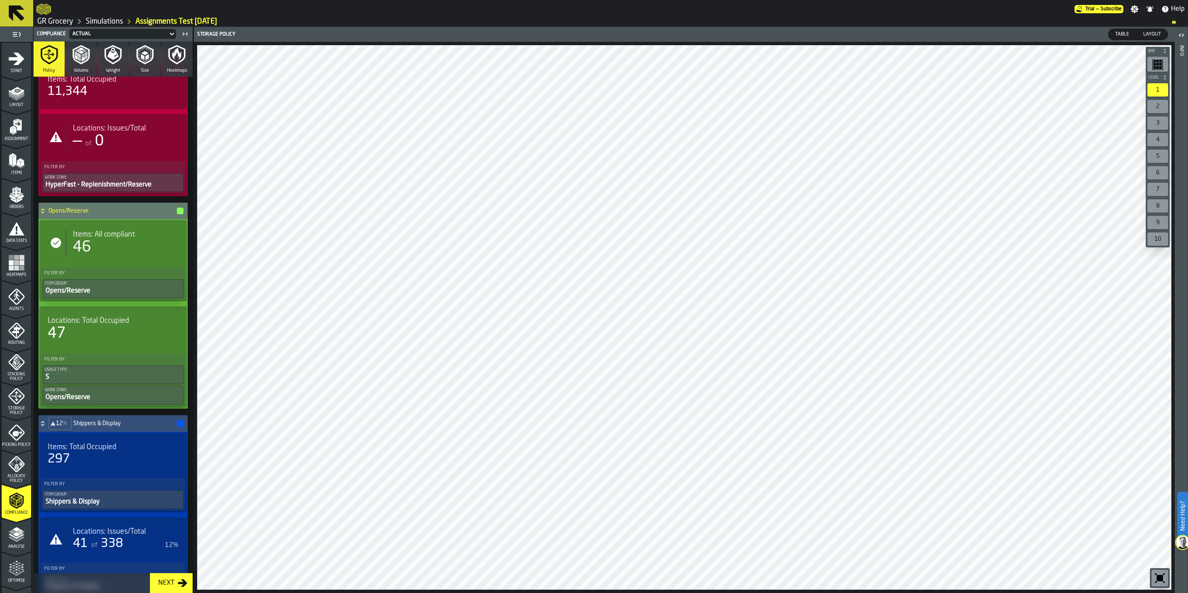
click at [9, 560] on icon "menu Optimise" at bounding box center [16, 568] width 17 height 17
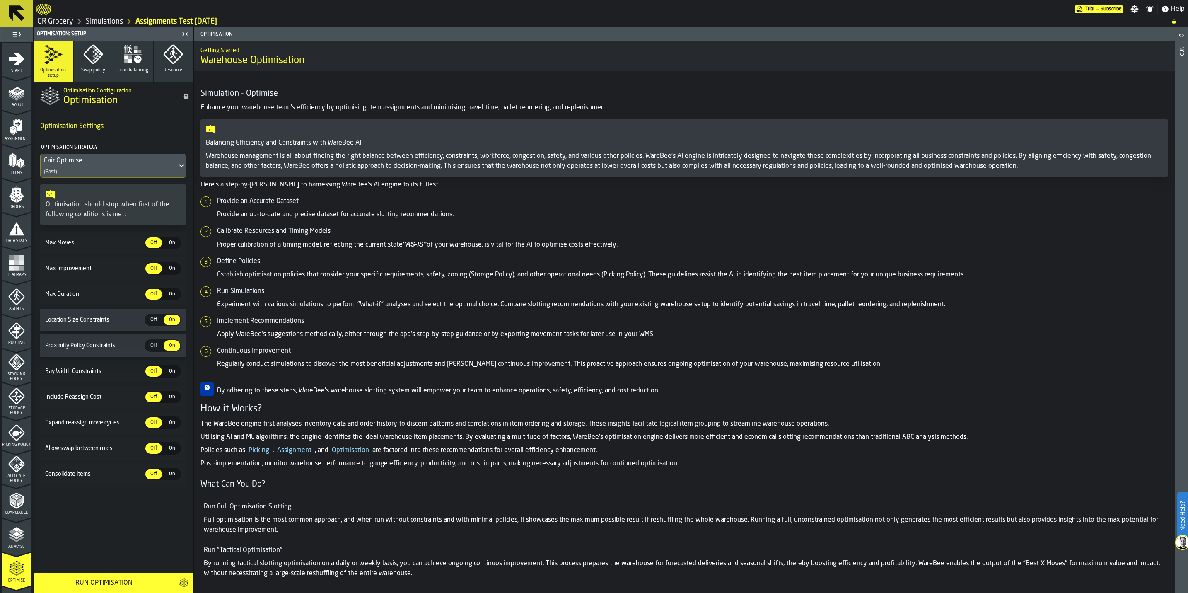
click at [15, 529] on polygon "menu Analyse" at bounding box center [16, 528] width 8 height 5
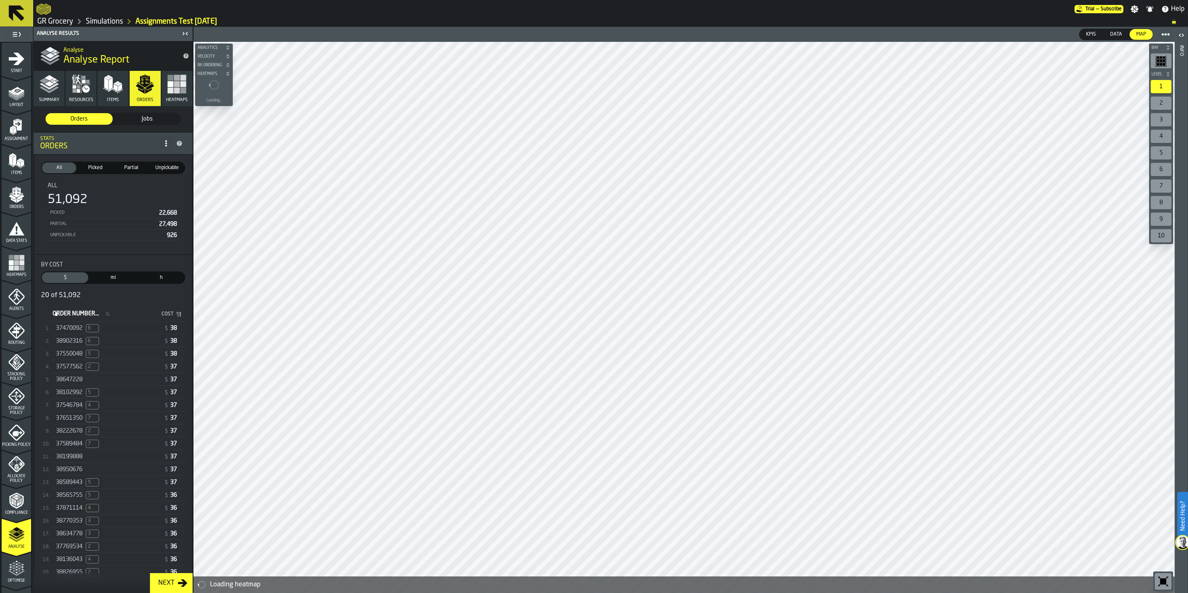
click at [55, 92] on icon "button" at bounding box center [49, 84] width 20 height 20
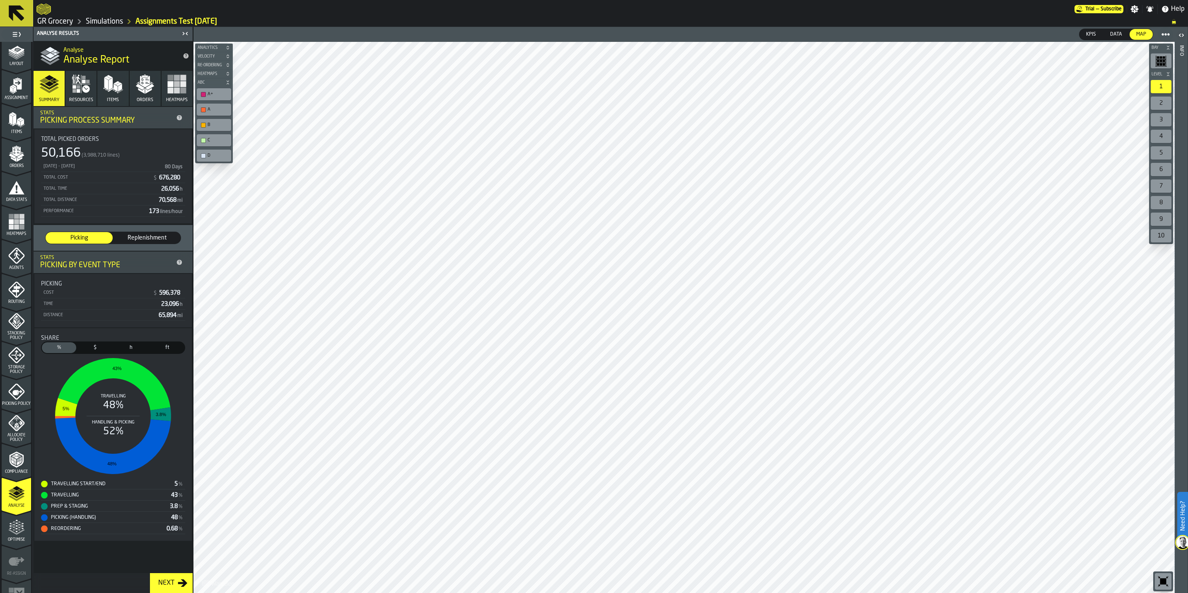
scroll to position [60, 0]
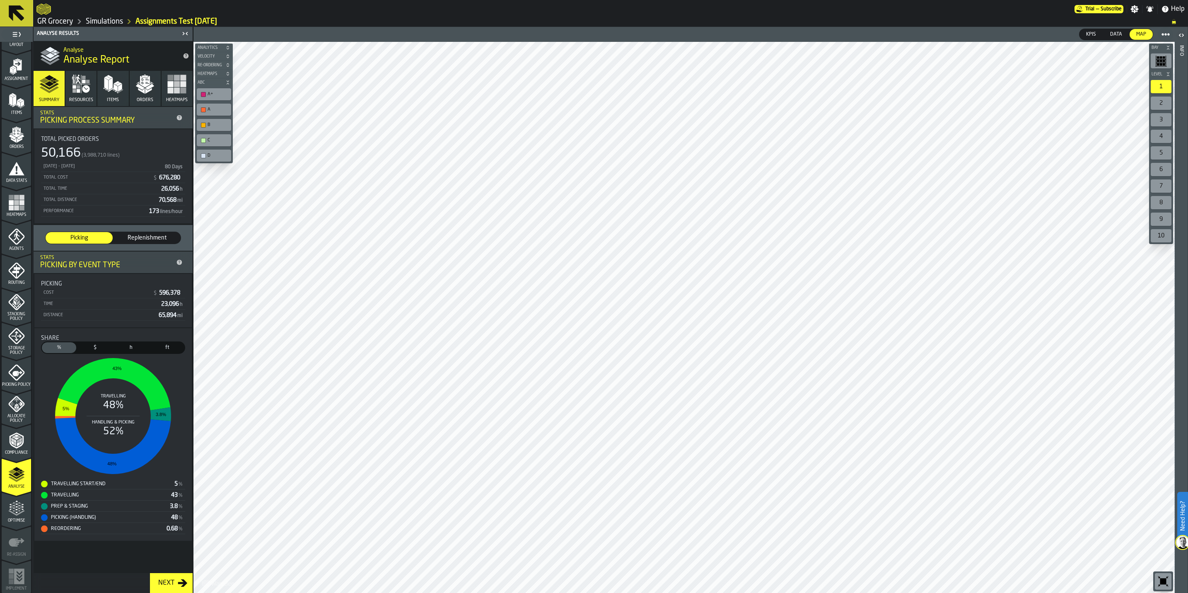
click at [12, 507] on polygon "menu Optimise" at bounding box center [13, 508] width 2 height 2
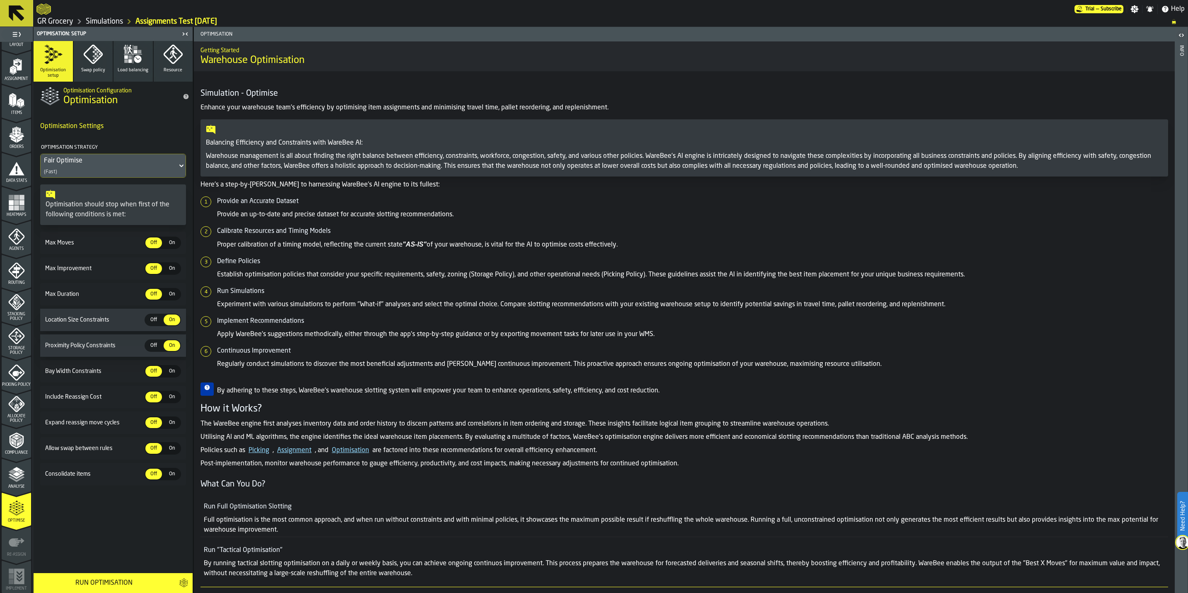
click at [110, 22] on link "Simulations" at bounding box center [104, 21] width 37 height 9
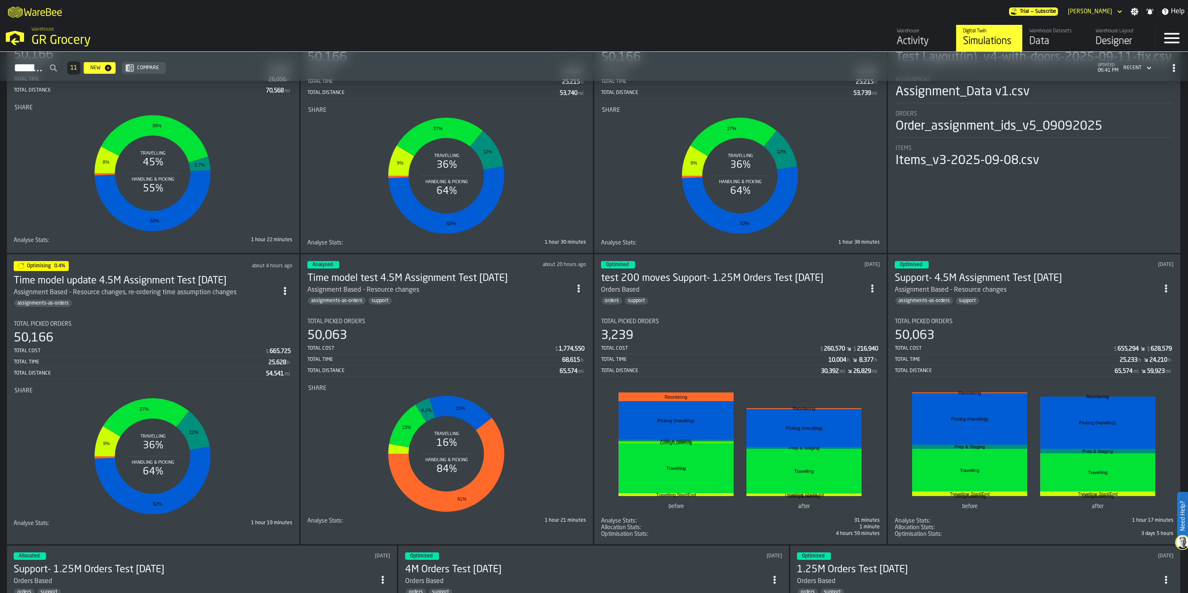
scroll to position [708, 0]
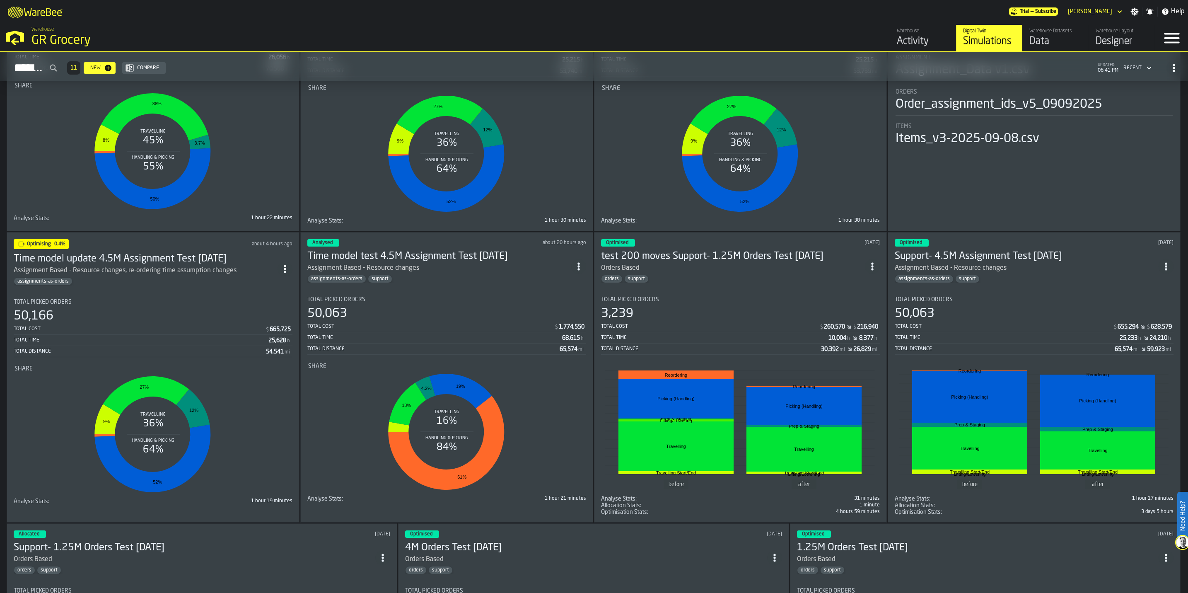
click at [102, 281] on div "assignments-as-orders" at bounding box center [146, 281] width 264 height 8
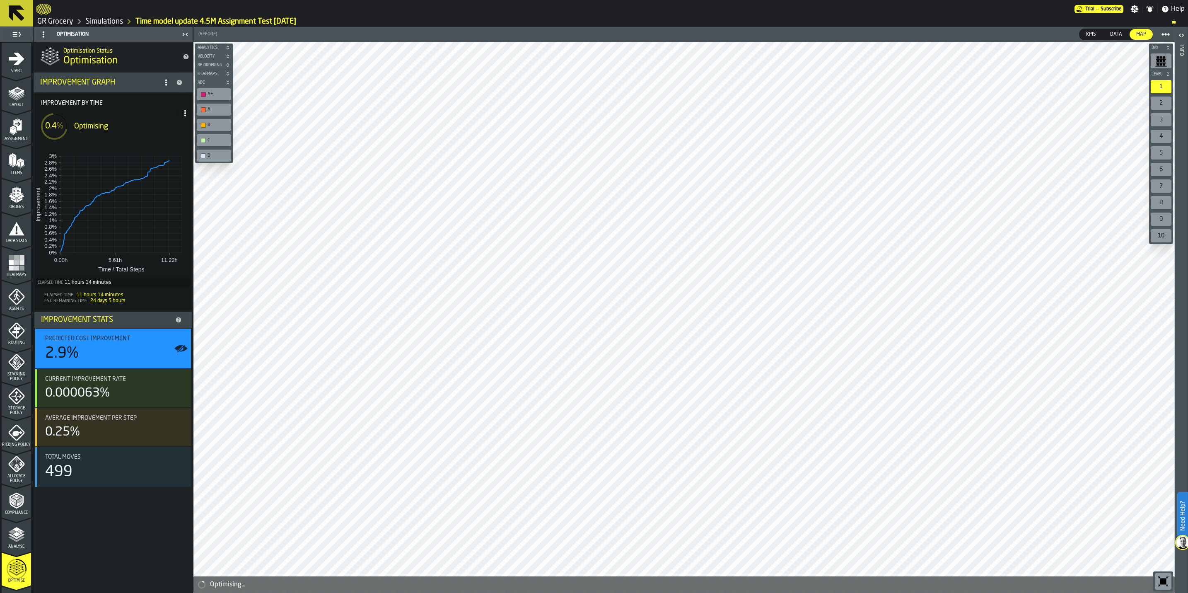
scroll to position [60, 0]
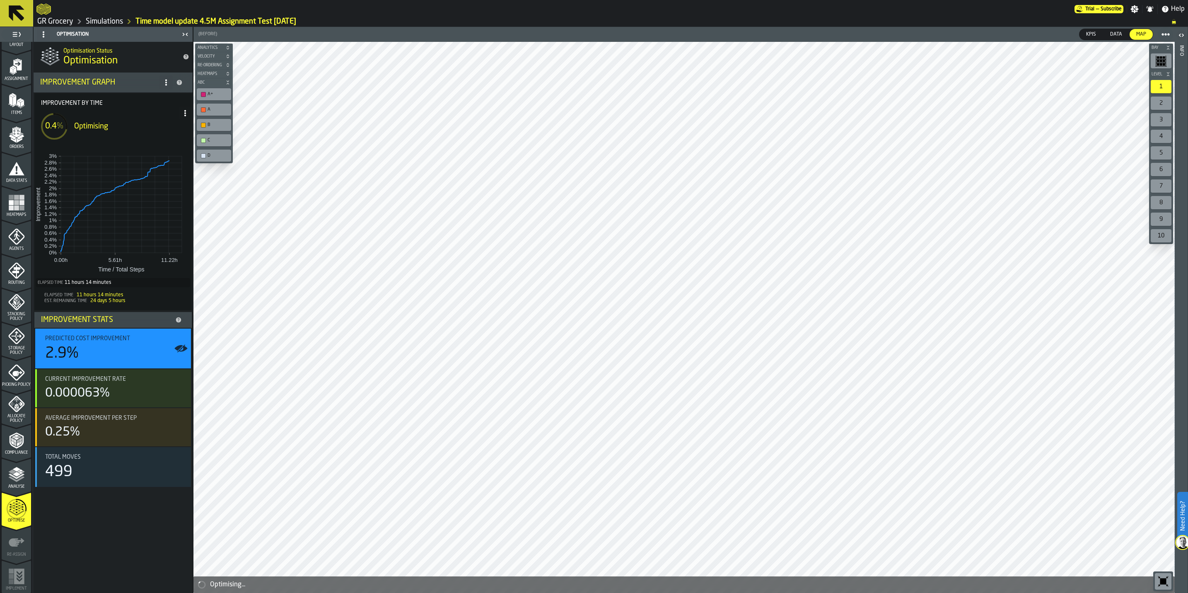
click at [17, 444] on polyline "menu Compliance" at bounding box center [18, 443] width 2 height 4
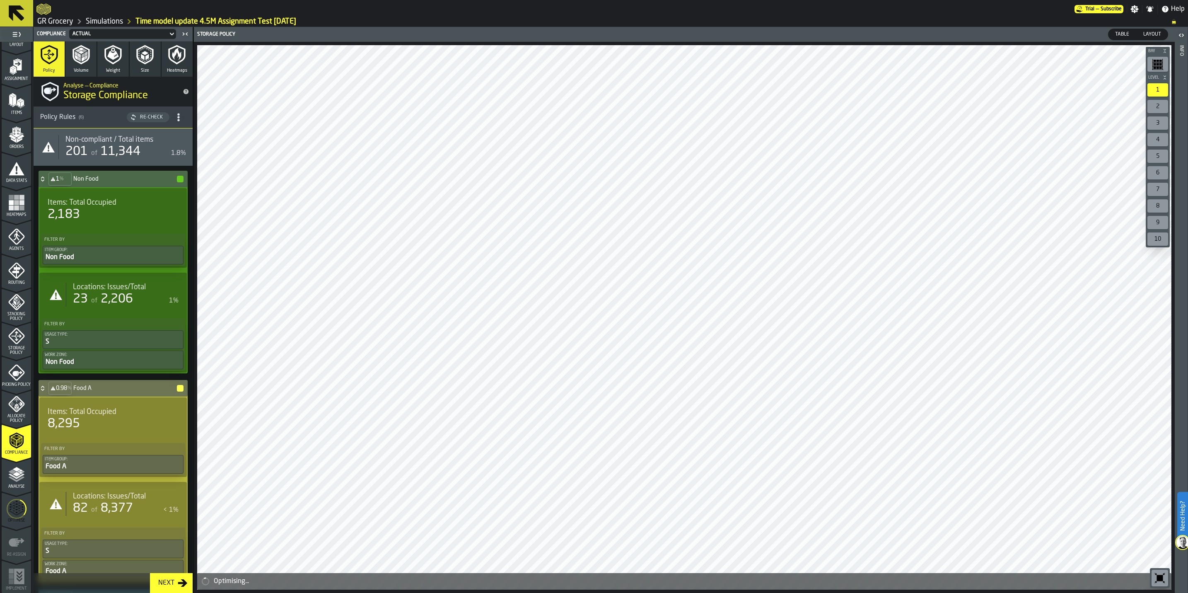
click at [12, 466] on icon "menu Analyse" at bounding box center [16, 474] width 17 height 17
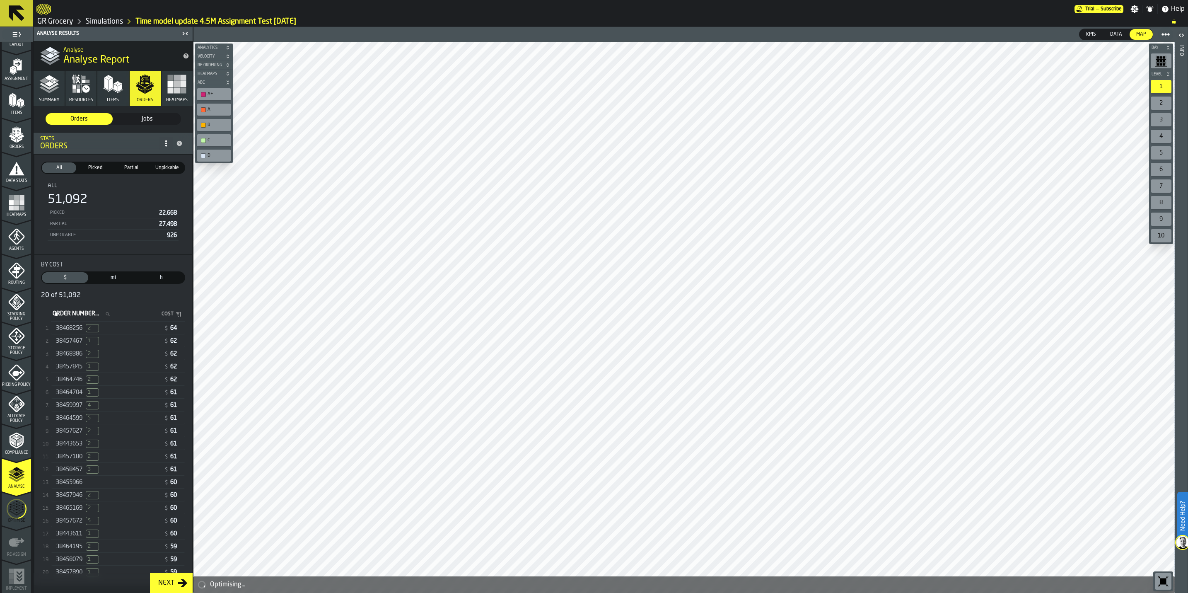
click at [111, 332] on div "38468256 2" at bounding box center [108, 328] width 105 height 8
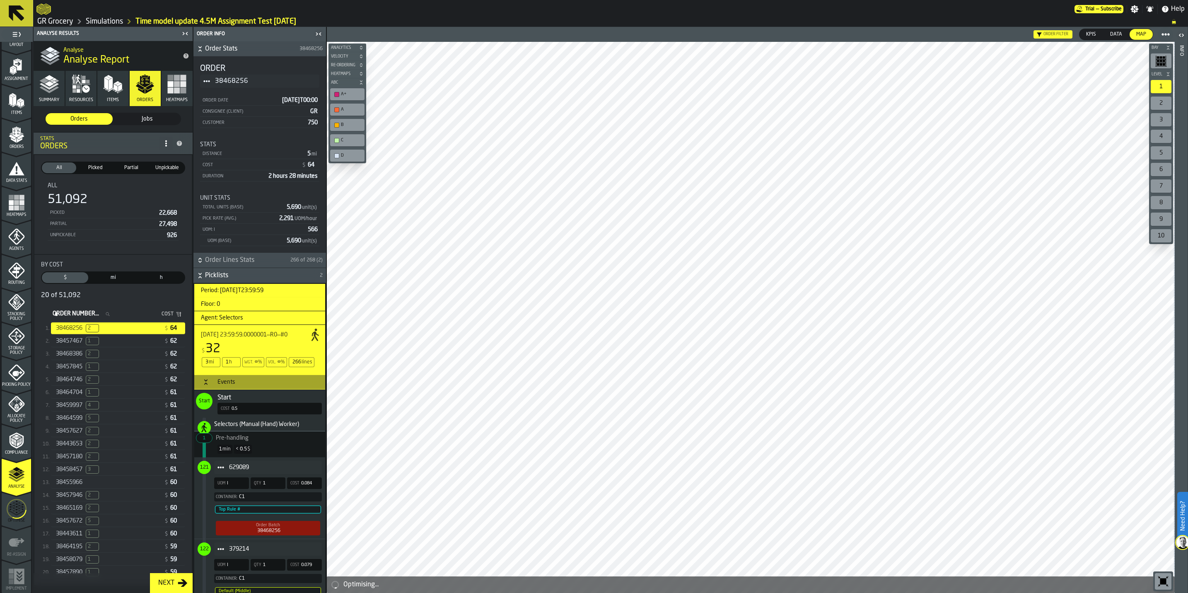
click at [9, 245] on div "Agents" at bounding box center [16, 239] width 29 height 23
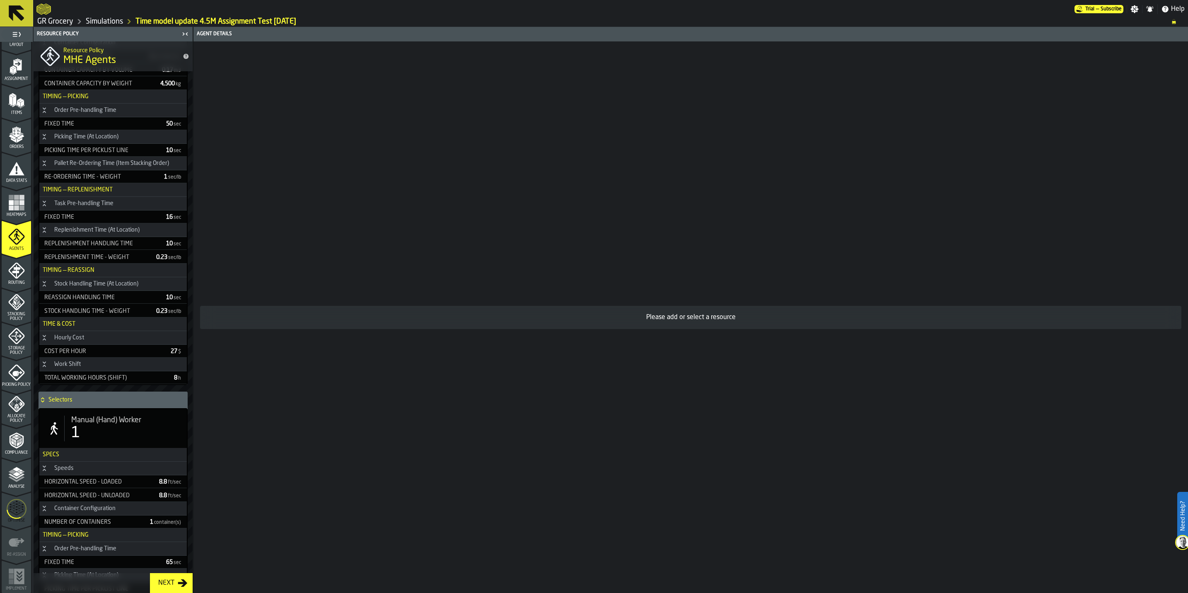
scroll to position [470, 0]
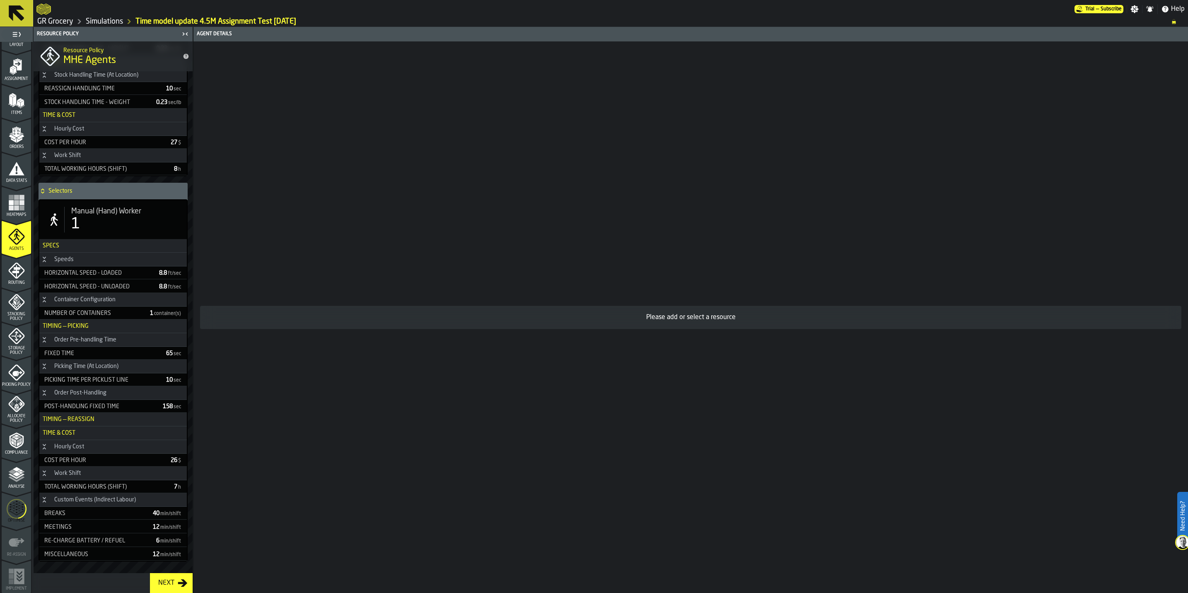
click at [87, 209] on span "Manual (Hand) Worker" at bounding box center [106, 211] width 70 height 9
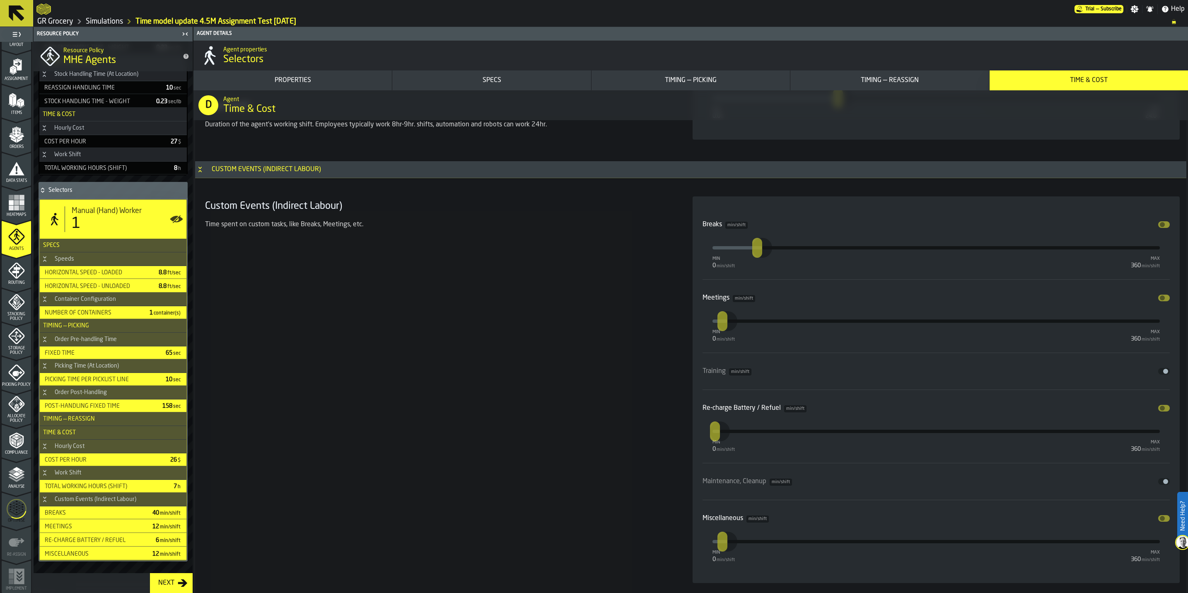
scroll to position [4521, 0]
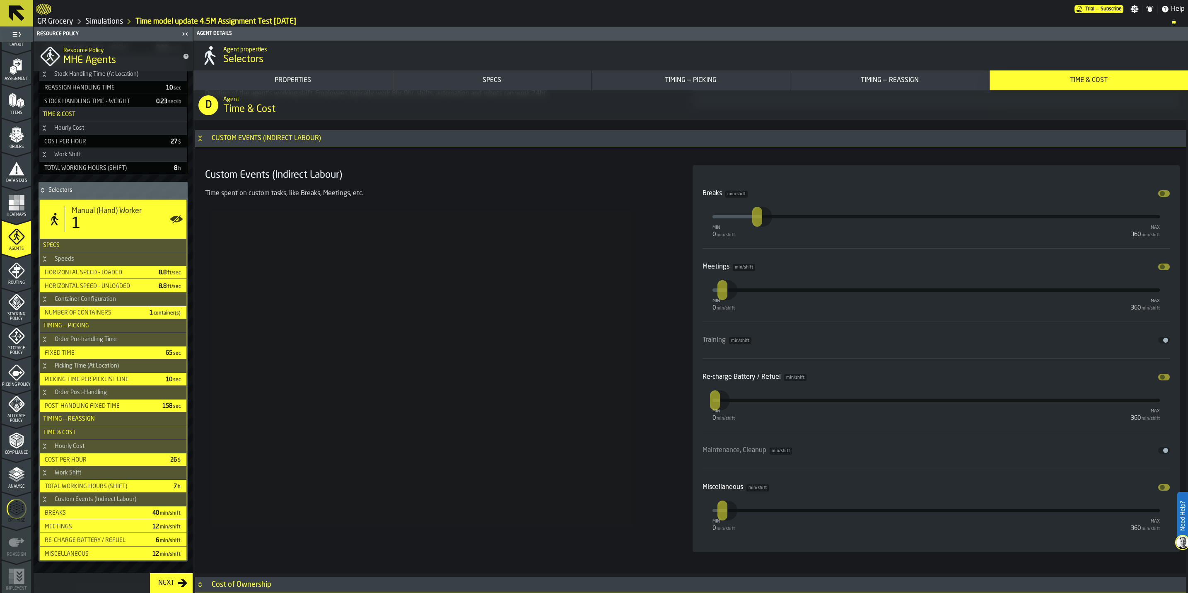
click at [15, 473] on polygon "menu Analyse" at bounding box center [16, 473] width 8 height 5
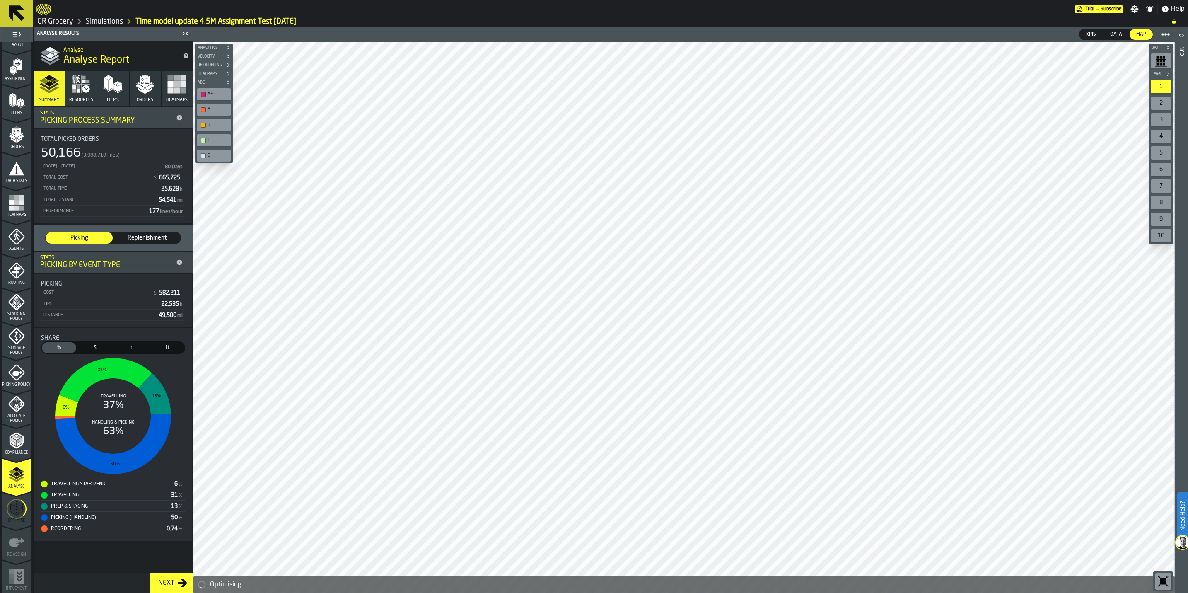
click at [86, 90] on icon "button" at bounding box center [85, 88] width 7 height 7
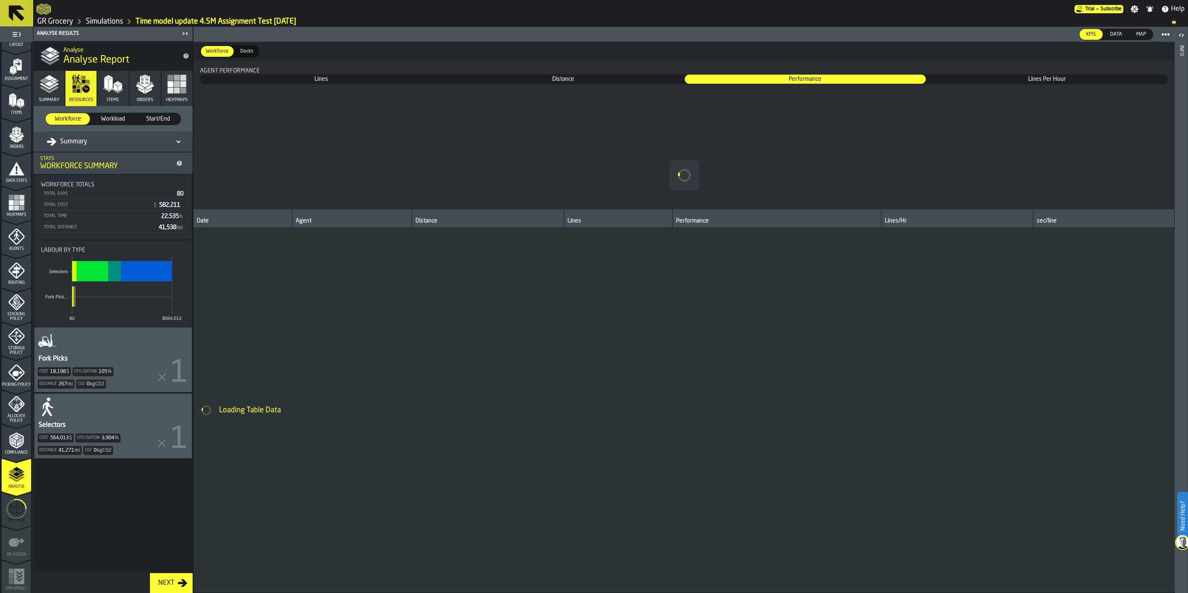
click at [107, 90] on icon "button" at bounding box center [113, 84] width 20 height 20
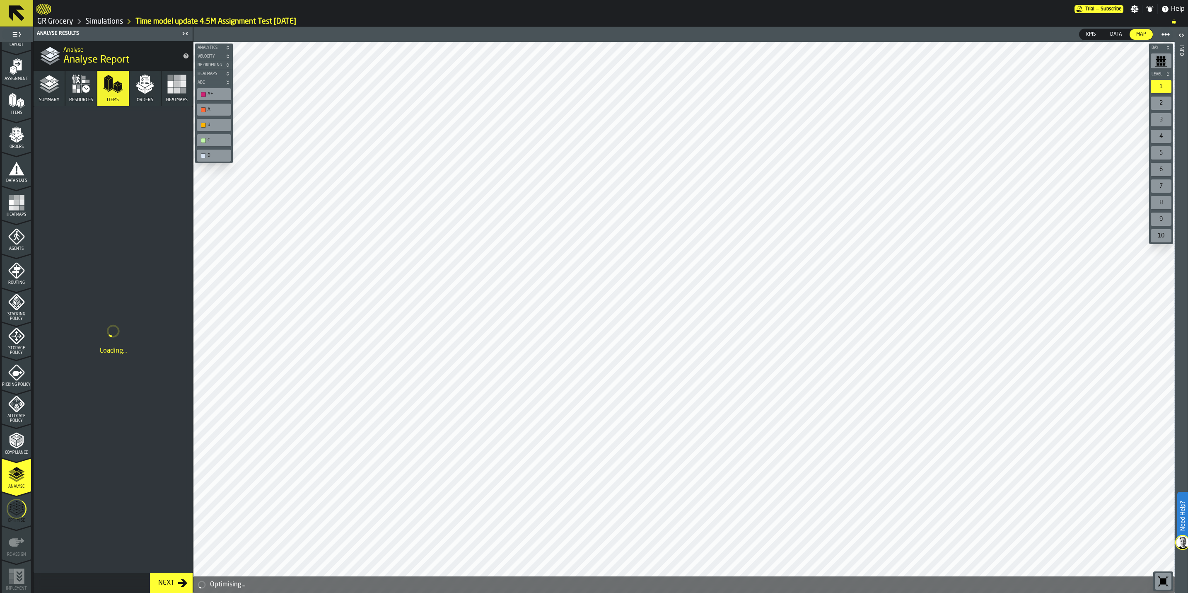
click at [41, 90] on icon "button" at bounding box center [49, 84] width 20 height 20
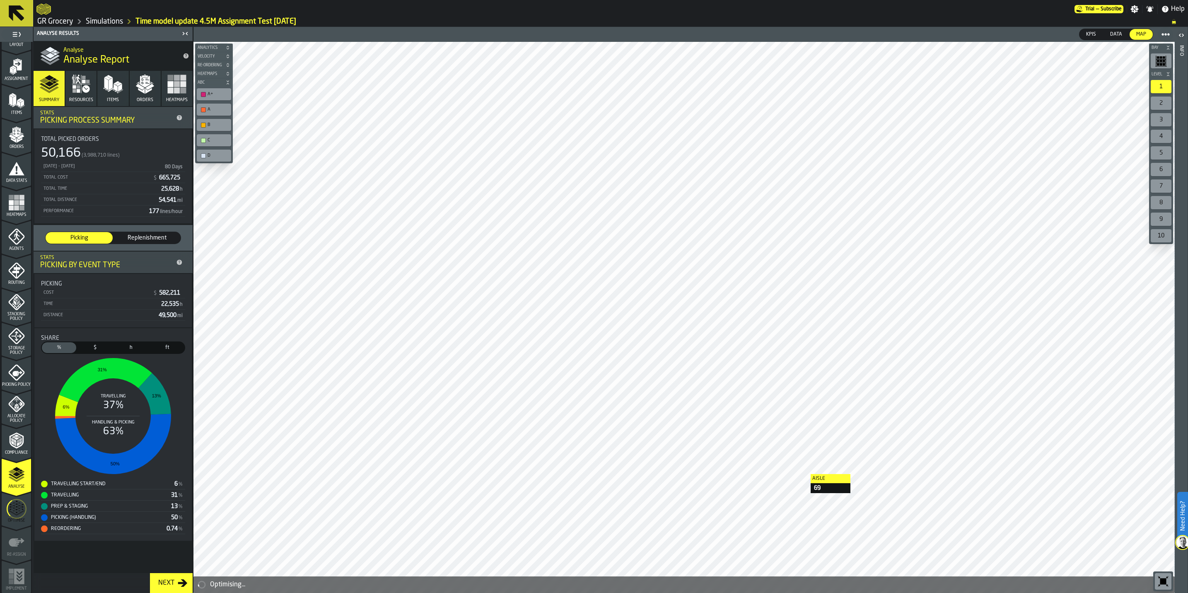
click at [15, 239] on icon "menu Agents" at bounding box center [16, 236] width 17 height 17
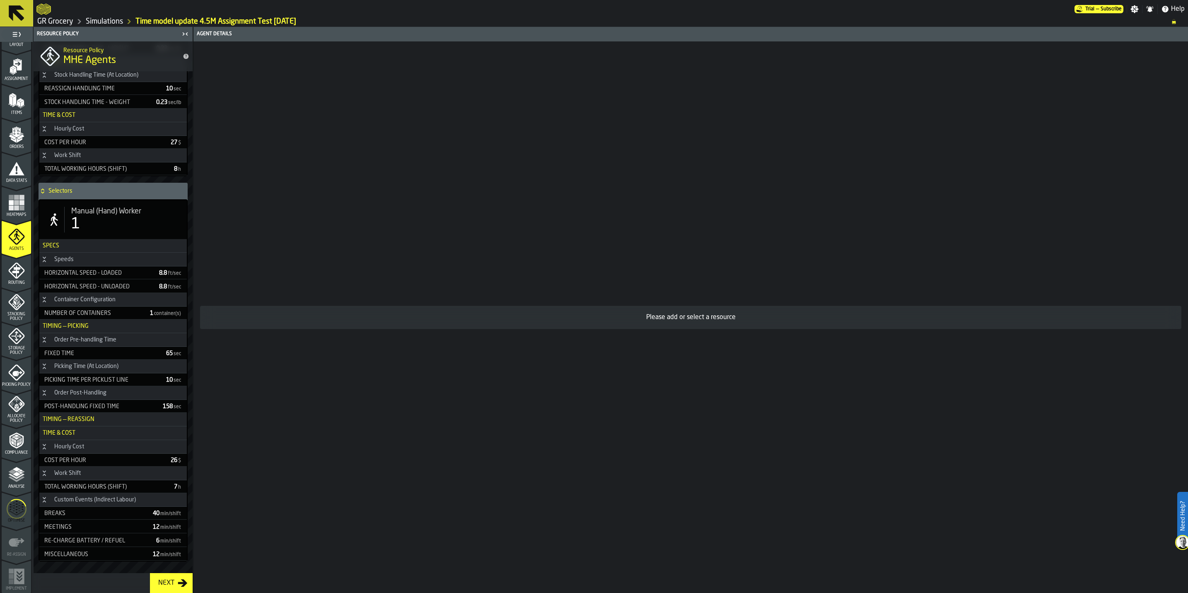
scroll to position [470, 0]
drag, startPoint x: 22, startPoint y: 445, endPoint x: 9, endPoint y: 242, distance: 203.0
click at [22, 445] on icon "menu Compliance" at bounding box center [16, 440] width 17 height 17
click at [18, 227] on div "Agents" at bounding box center [16, 237] width 29 height 28
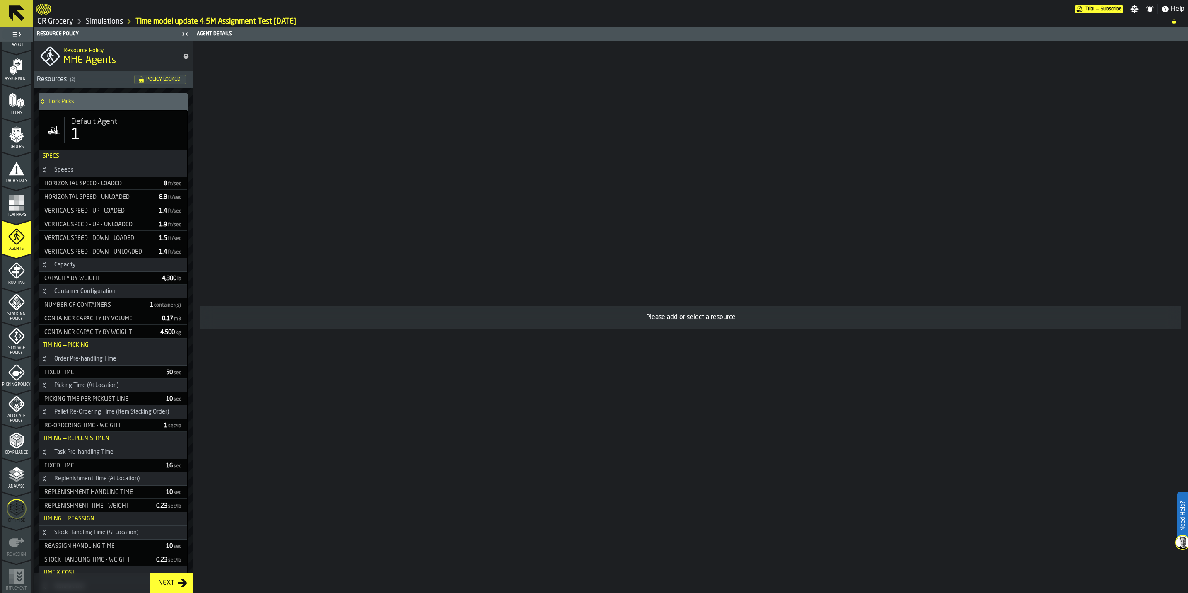
click at [9, 242] on icon "menu Agents" at bounding box center [16, 236] width 17 height 17
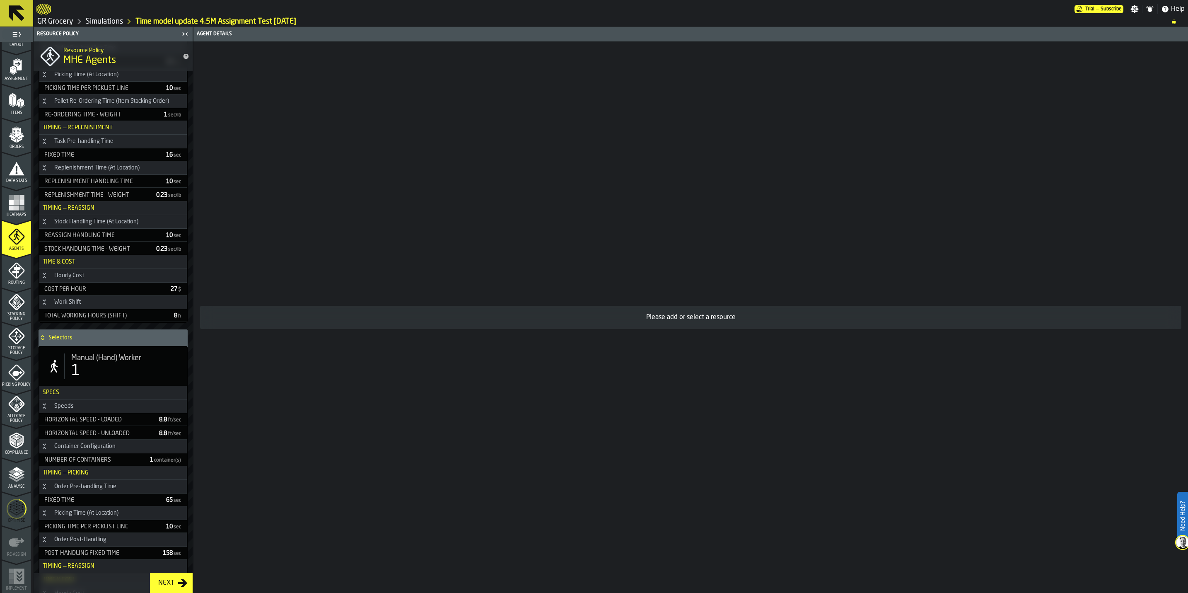
scroll to position [435, 0]
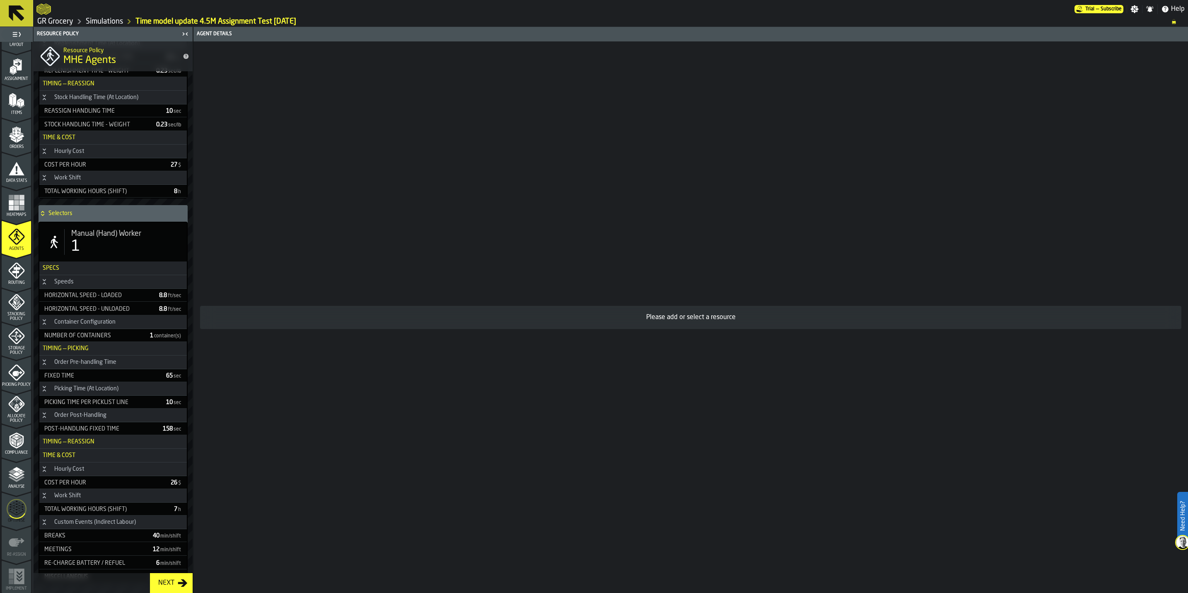
click at [22, 446] on icon "menu Compliance" at bounding box center [16, 440] width 17 height 17
click at [19, 476] on polyline "menu Analyse" at bounding box center [16, 476] width 16 height 6
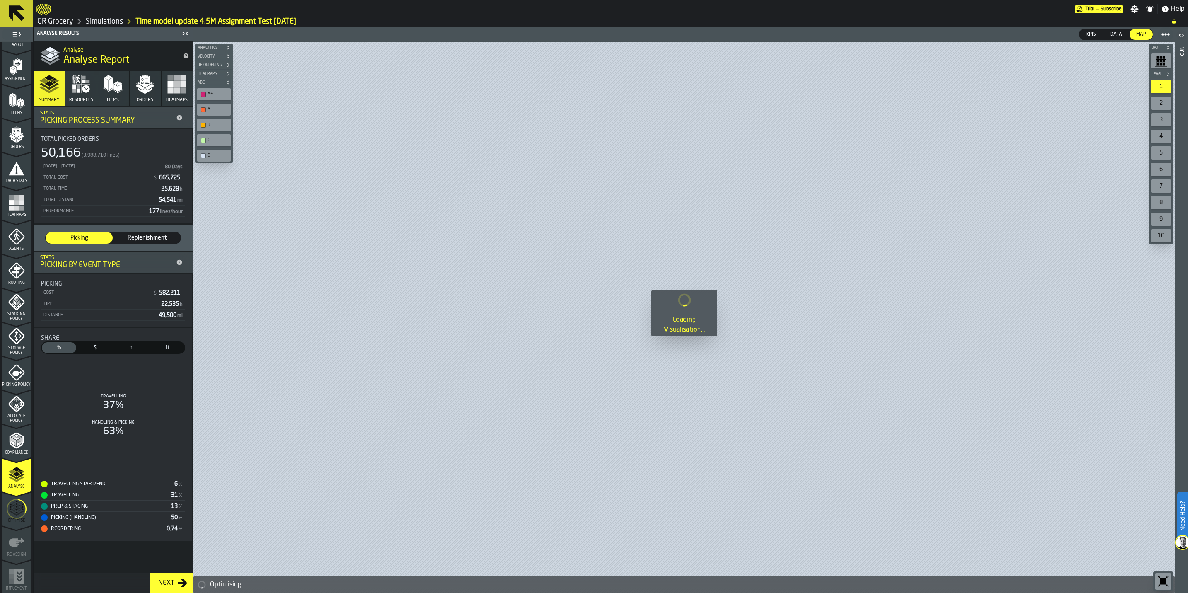
click at [135, 85] on icon "button" at bounding box center [145, 84] width 20 height 20
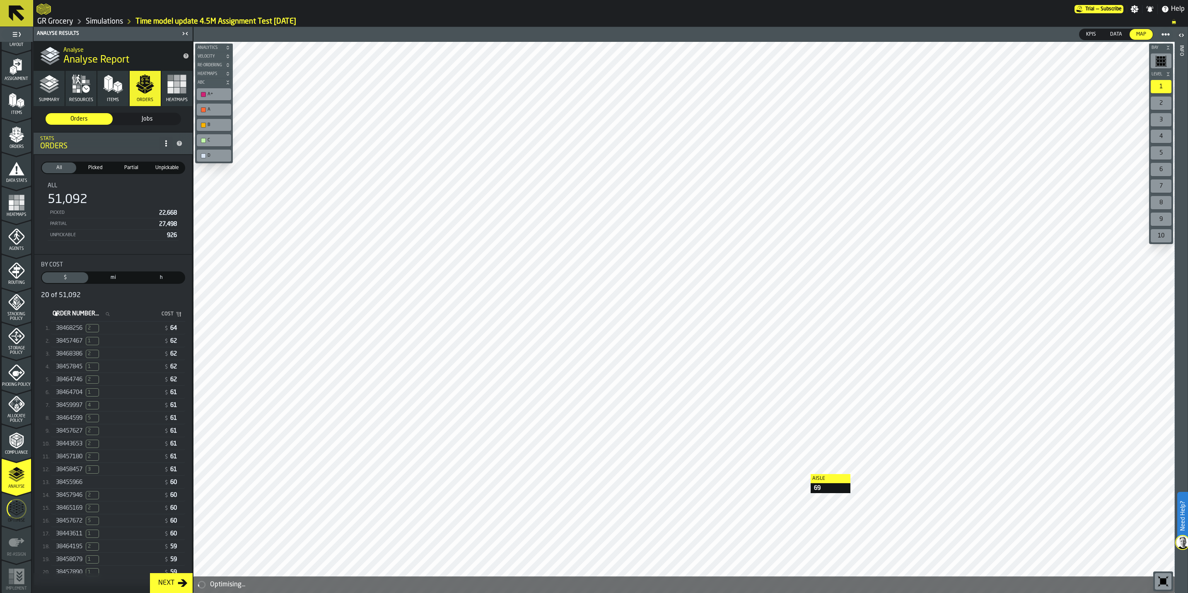
click at [91, 340] on div "38457467 1 $ 62" at bounding box center [118, 341] width 134 height 12
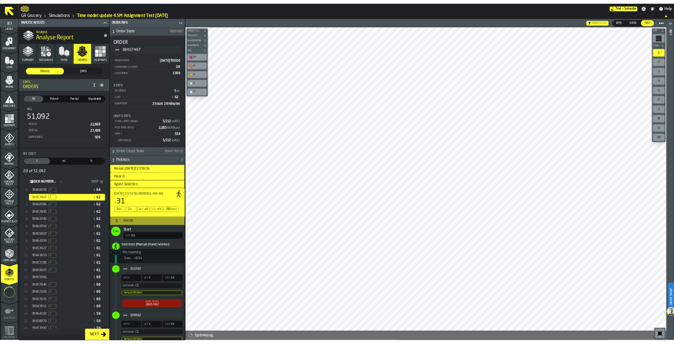
scroll to position [186, 0]
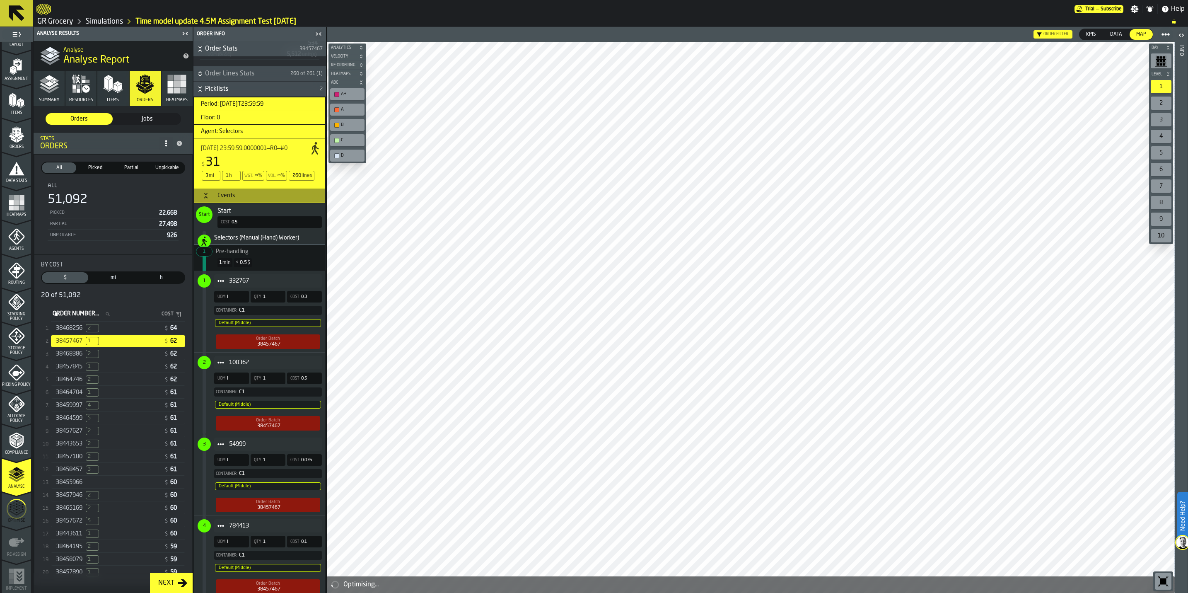
click at [261, 268] on div "1 min < 0.5 $" at bounding box center [260, 263] width 124 height 16
click at [272, 366] on span "100362" at bounding box center [272, 362] width 86 height 7
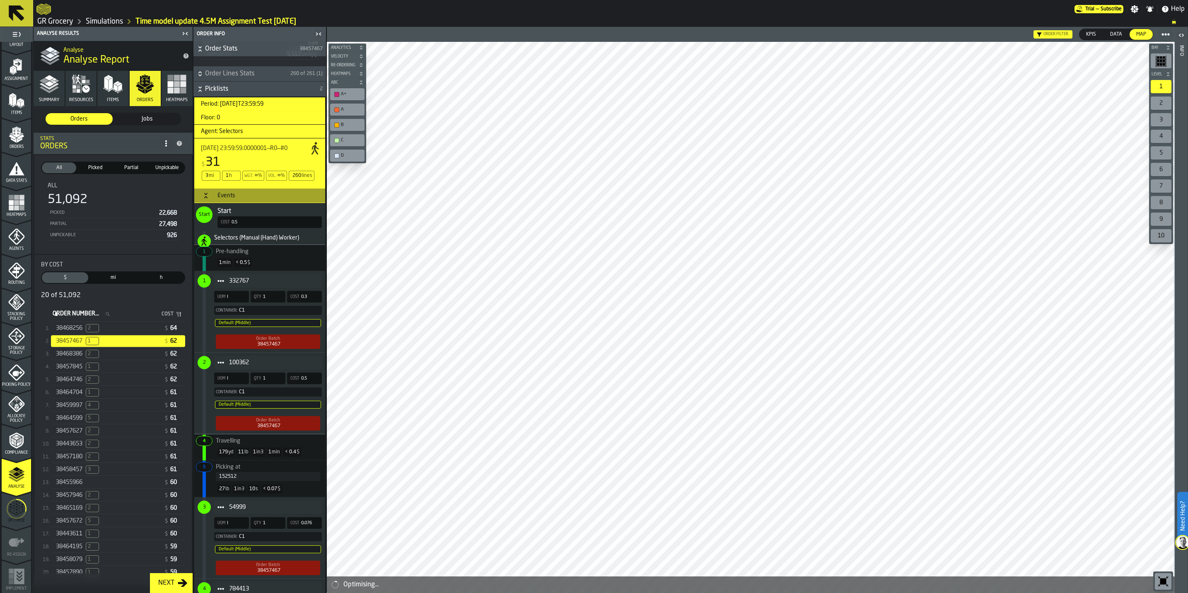
click at [289, 263] on div "1 min < 0.5 $" at bounding box center [260, 263] width 124 height 16
click at [202, 285] on span "1" at bounding box center [204, 280] width 13 height 13
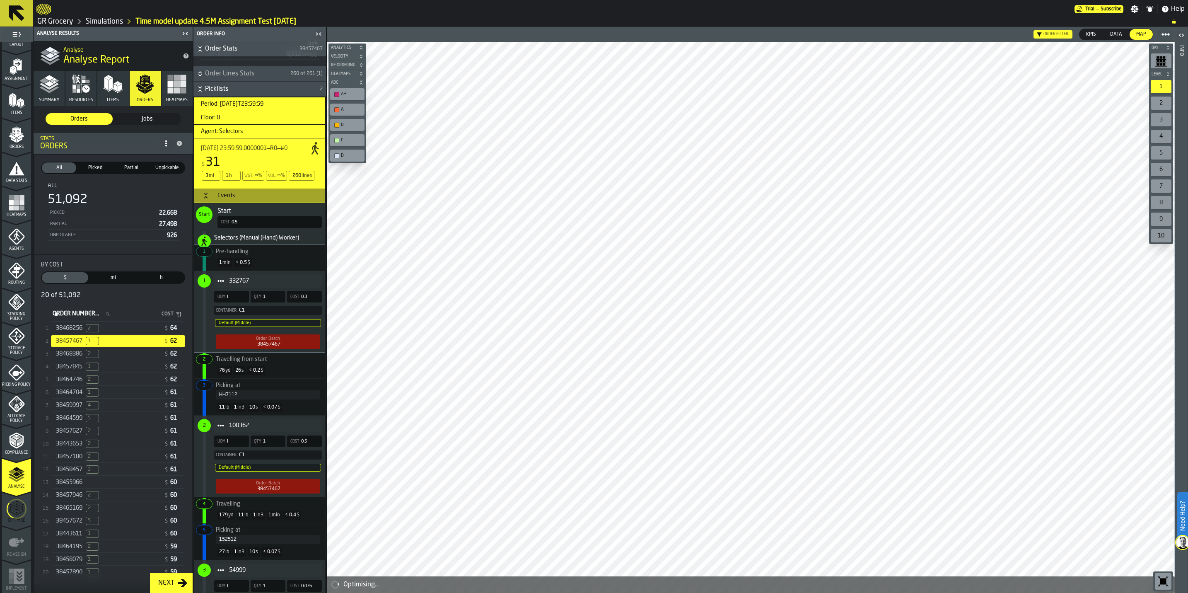
click at [43, 84] on polyline "button" at bounding box center [48, 86] width 19 height 7
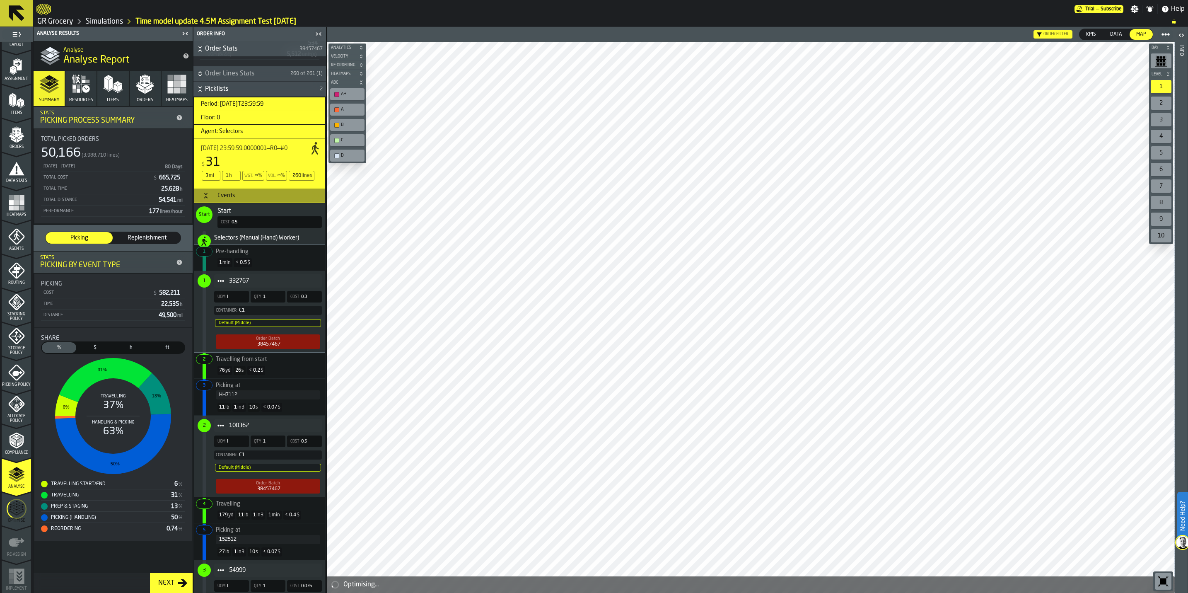
click at [321, 32] on icon "button-toggle-Close me" at bounding box center [319, 34] width 10 height 10
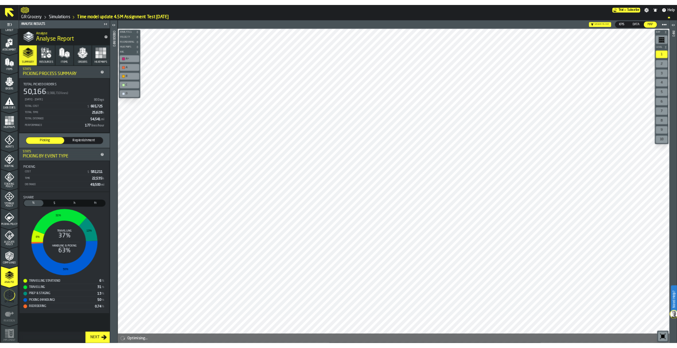
scroll to position [60, 0]
